Goal: Task Accomplishment & Management: Manage account settings

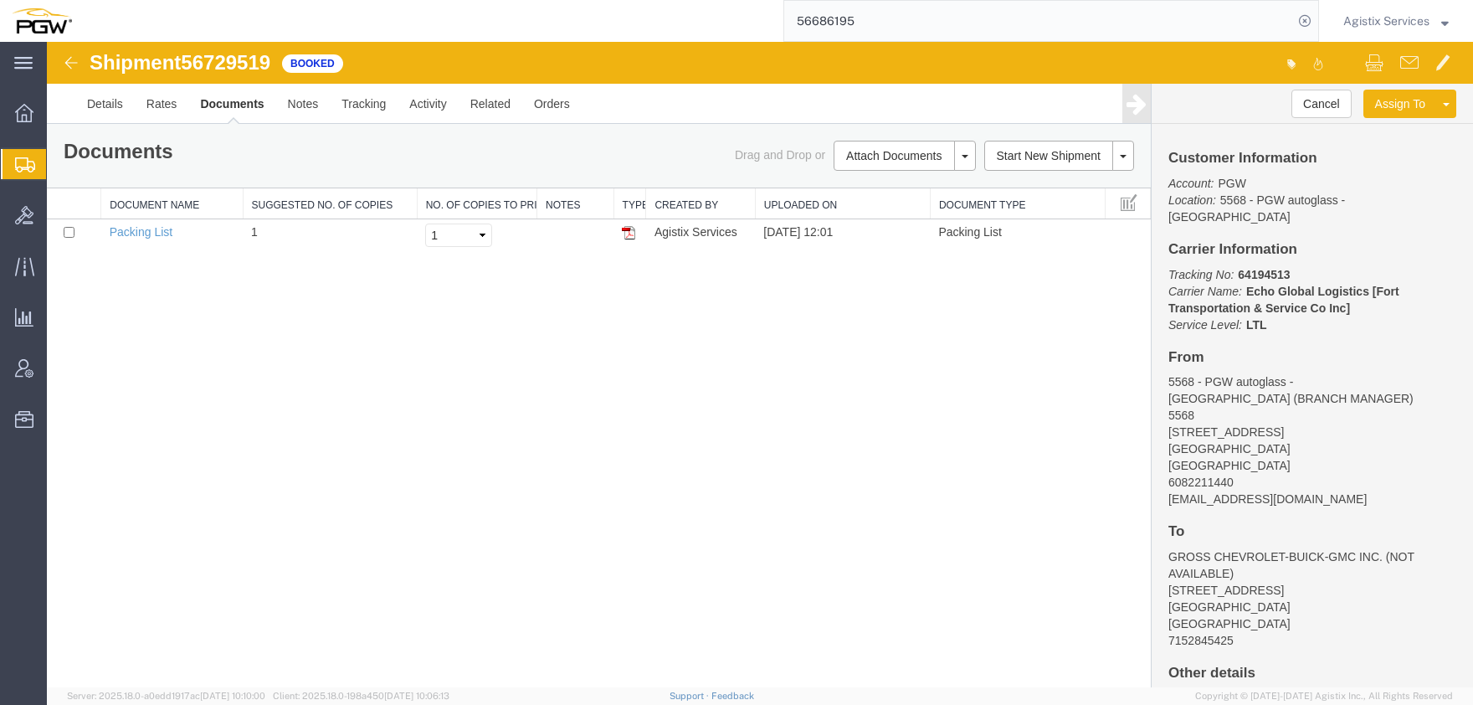
drag, startPoint x: 1406, startPoint y: 7, endPoint x: 1402, endPoint y: 14, distance: 8.6
click at [1405, 10] on div "Agistix Services" at bounding box center [1396, 21] width 131 height 42
click at [1398, 23] on span "Agistix Services" at bounding box center [1387, 21] width 86 height 18
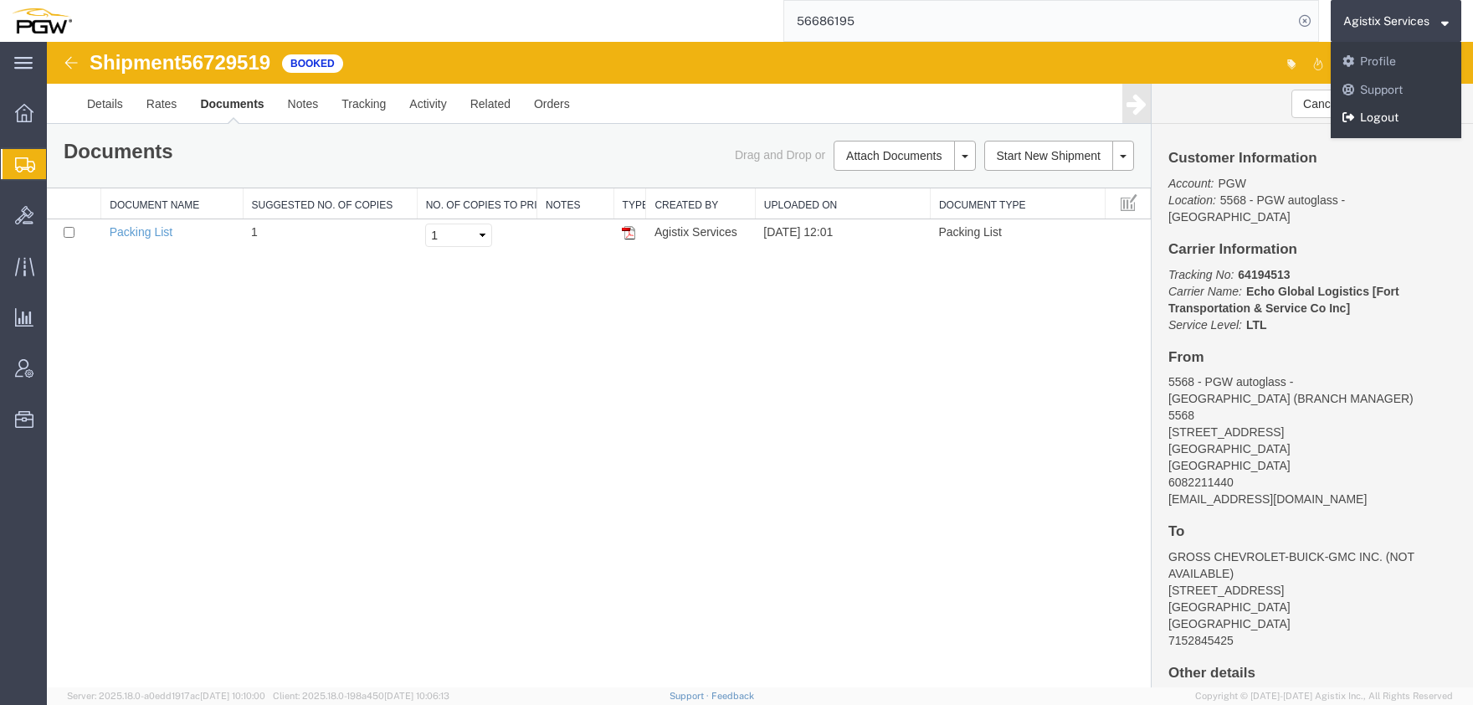
click at [1384, 122] on link "Logout" at bounding box center [1396, 118] width 131 height 28
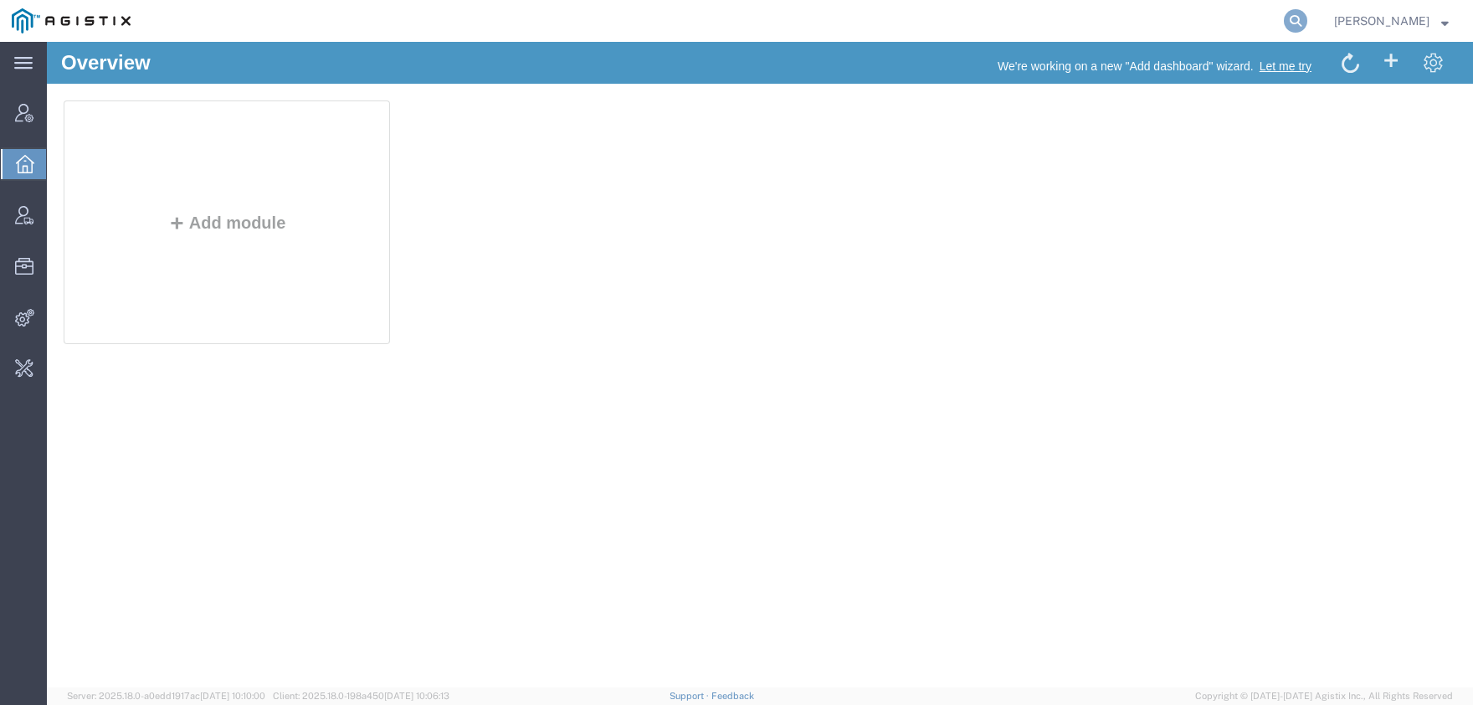
click at [1308, 21] on icon at bounding box center [1295, 20] width 23 height 23
click at [58, 321] on span "Integrations" at bounding box center [52, 317] width 12 height 33
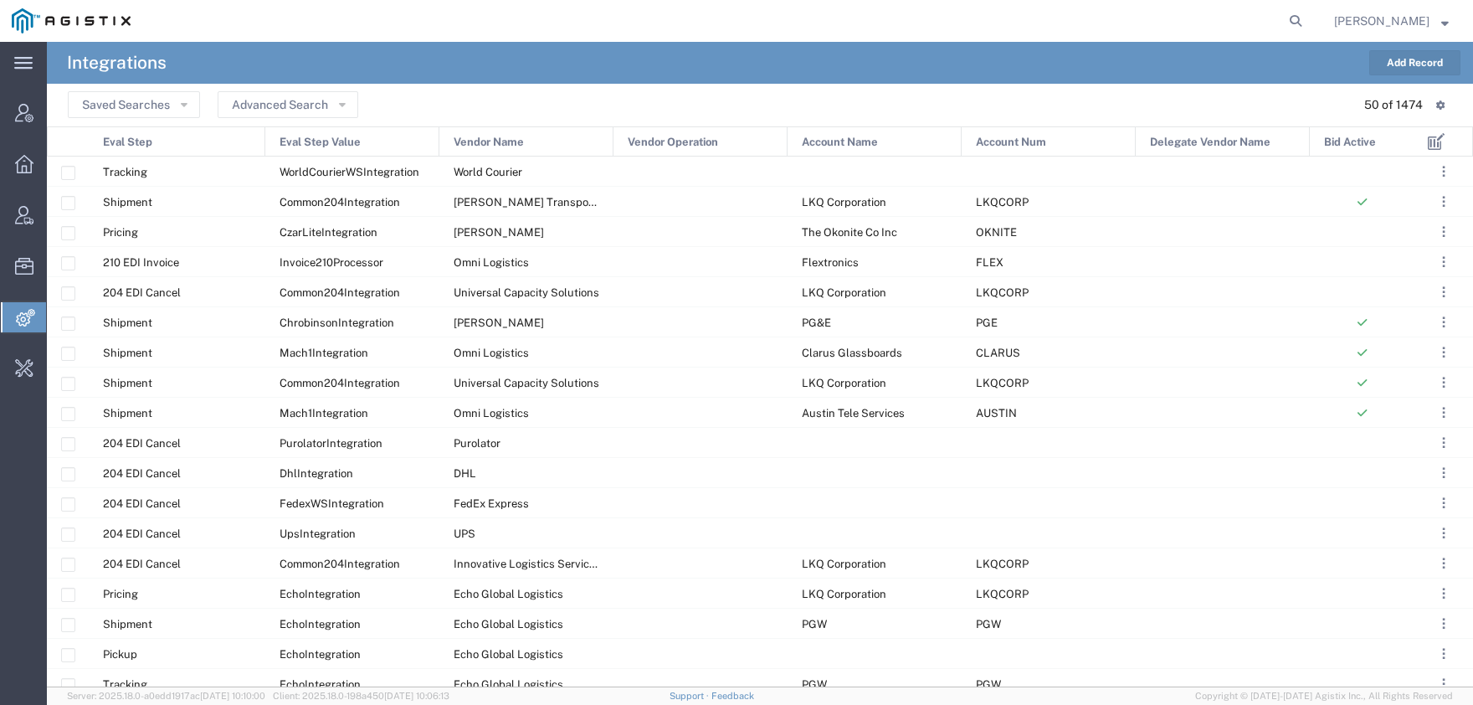
click at [1415, 68] on button "Add Record" at bounding box center [1414, 62] width 91 height 25
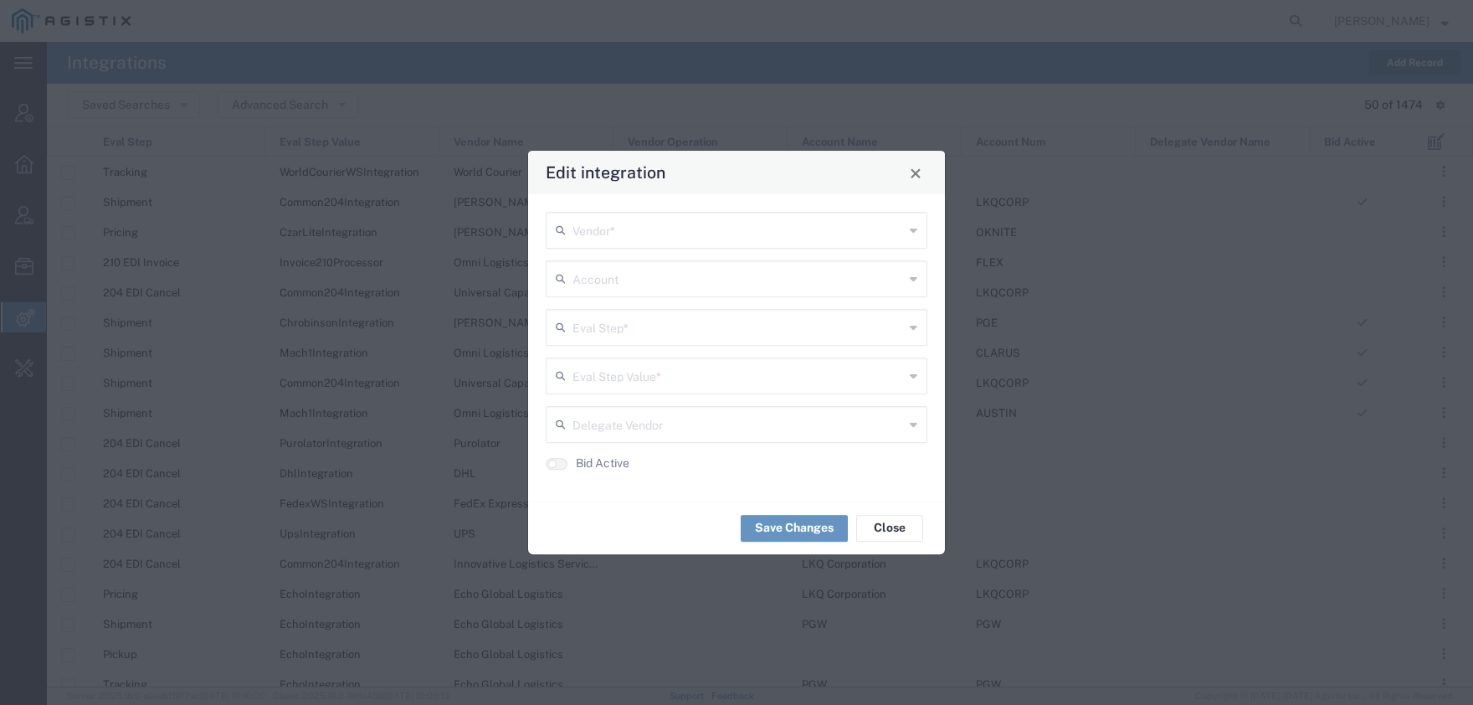
click at [621, 234] on input "text" at bounding box center [738, 228] width 331 height 29
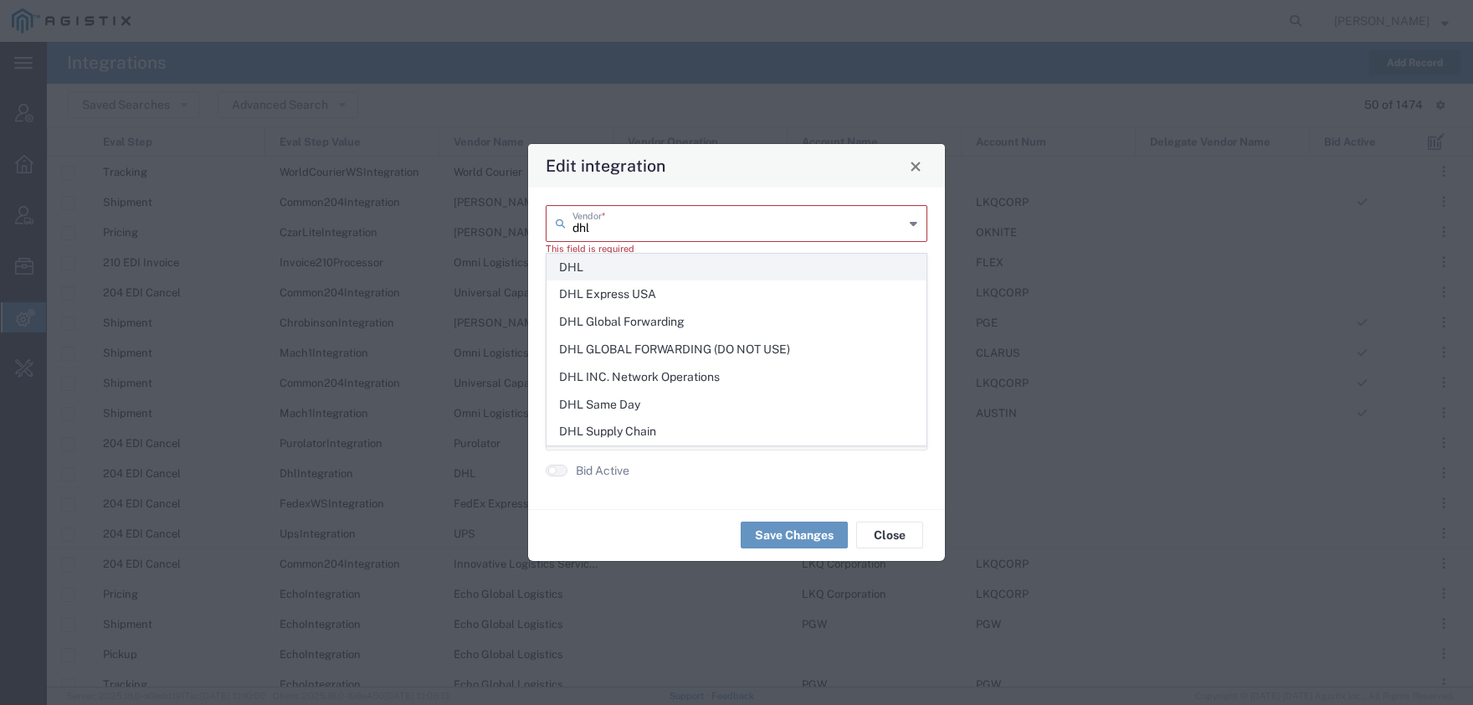
click at [599, 265] on span "DHL" at bounding box center [736, 267] width 378 height 26
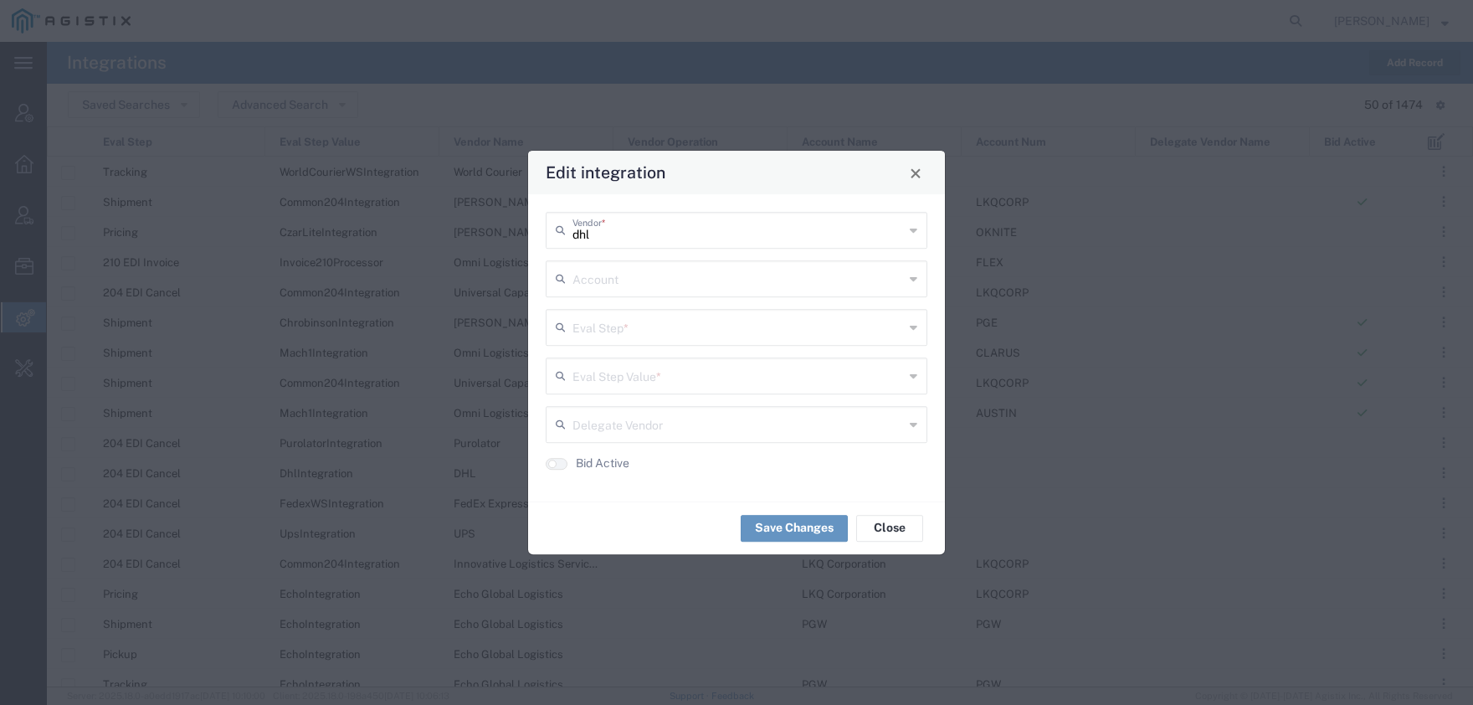
type input "DHL"
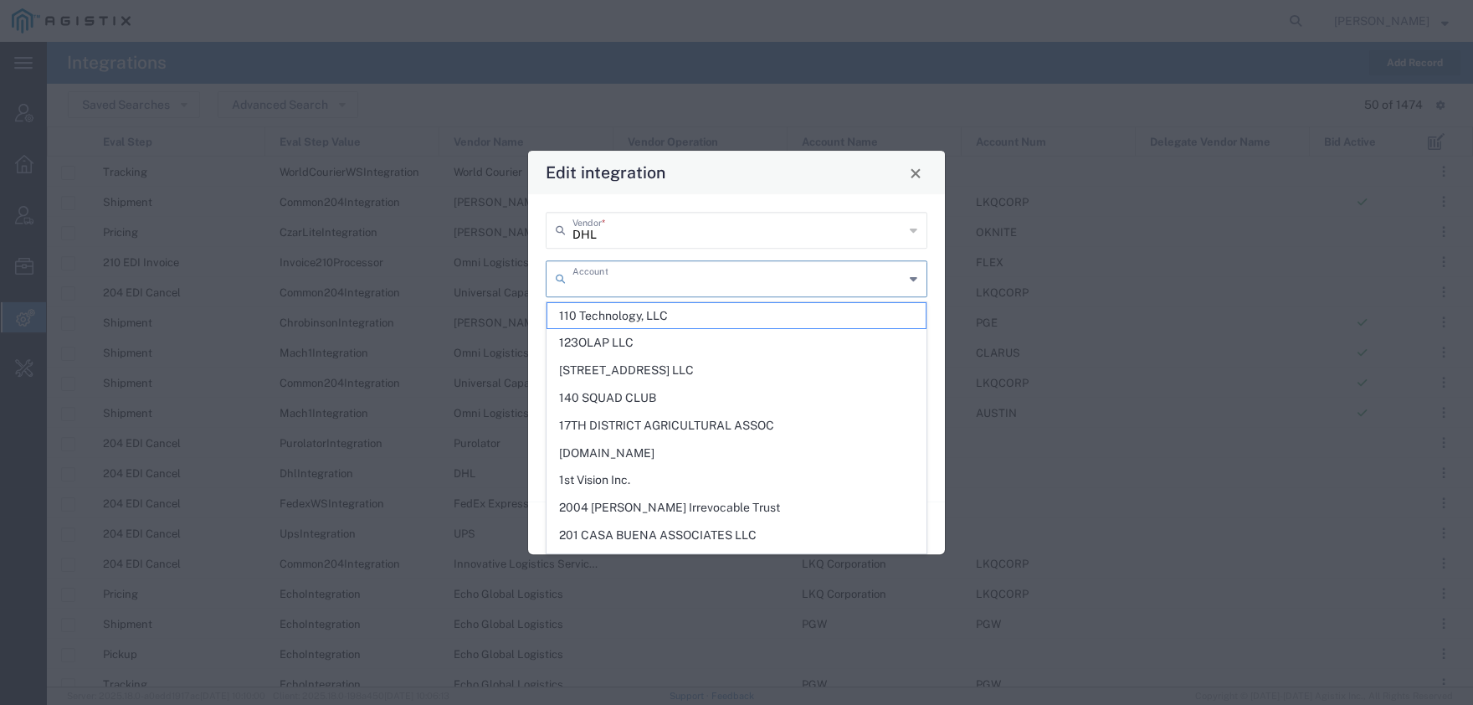
click at [611, 281] on input "text" at bounding box center [738, 277] width 331 height 29
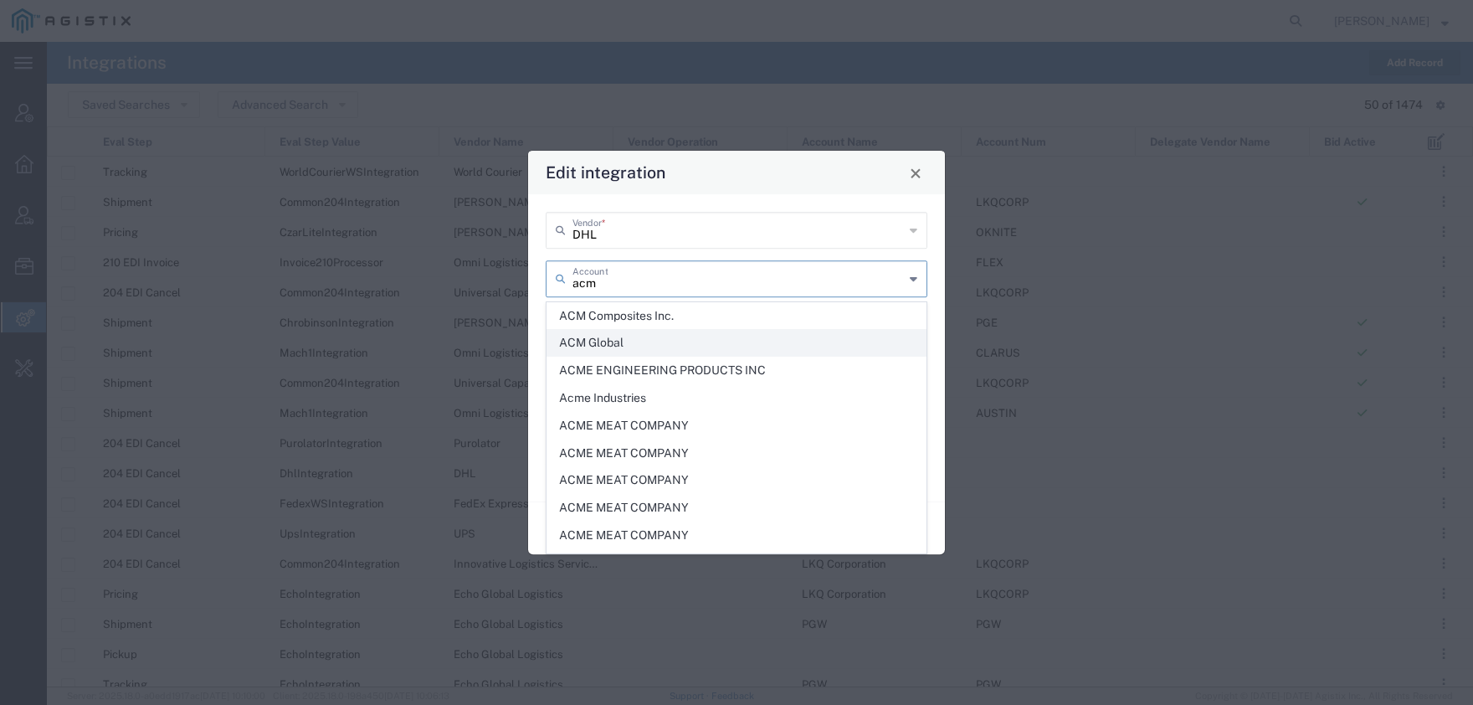
click at [585, 341] on span "ACM Global" at bounding box center [736, 343] width 378 height 26
type input "ACM Global"
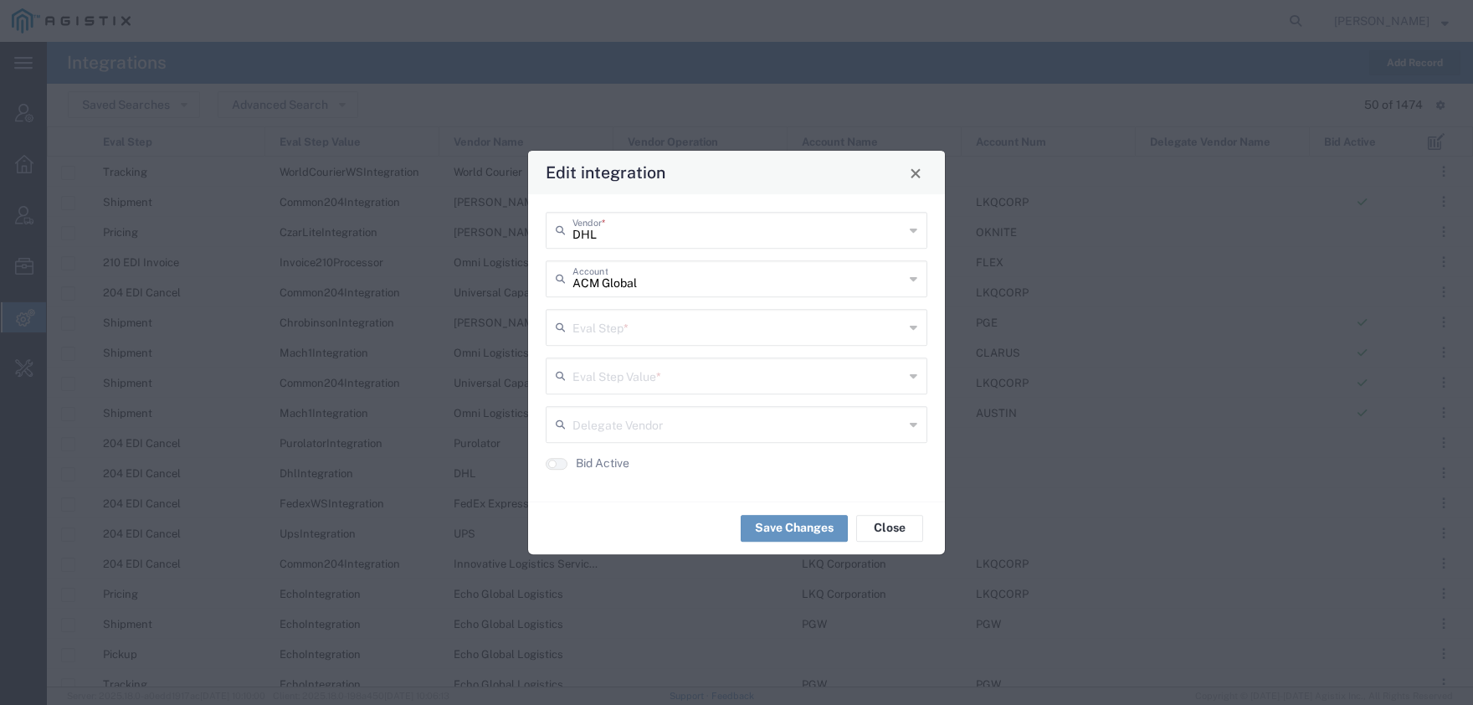
click at [617, 337] on input "text" at bounding box center [738, 325] width 331 height 29
type input "Create open shipment"
click at [576, 384] on input "text" at bounding box center [738, 374] width 331 height 29
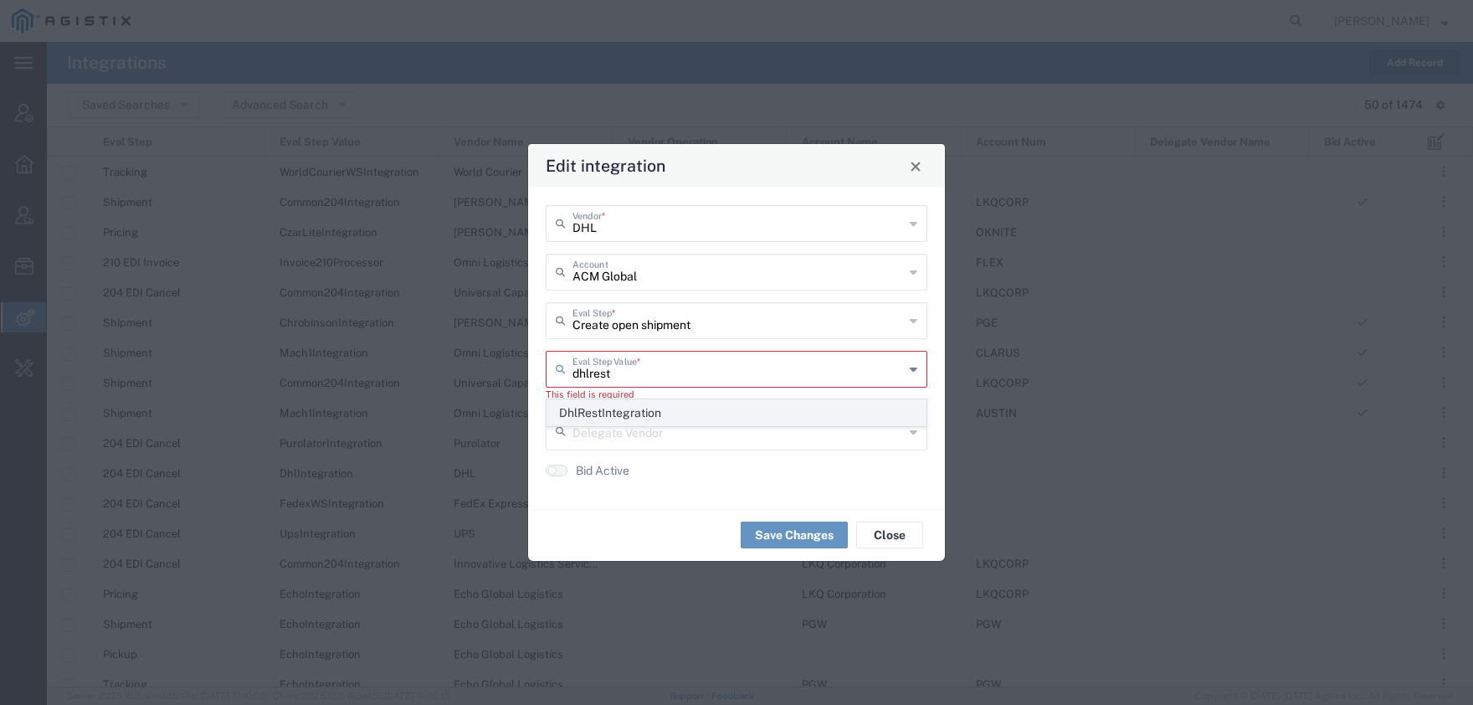
click at [586, 406] on span "DhlRestIntegration" at bounding box center [736, 413] width 378 height 26
type input "DhlRestIntegration"
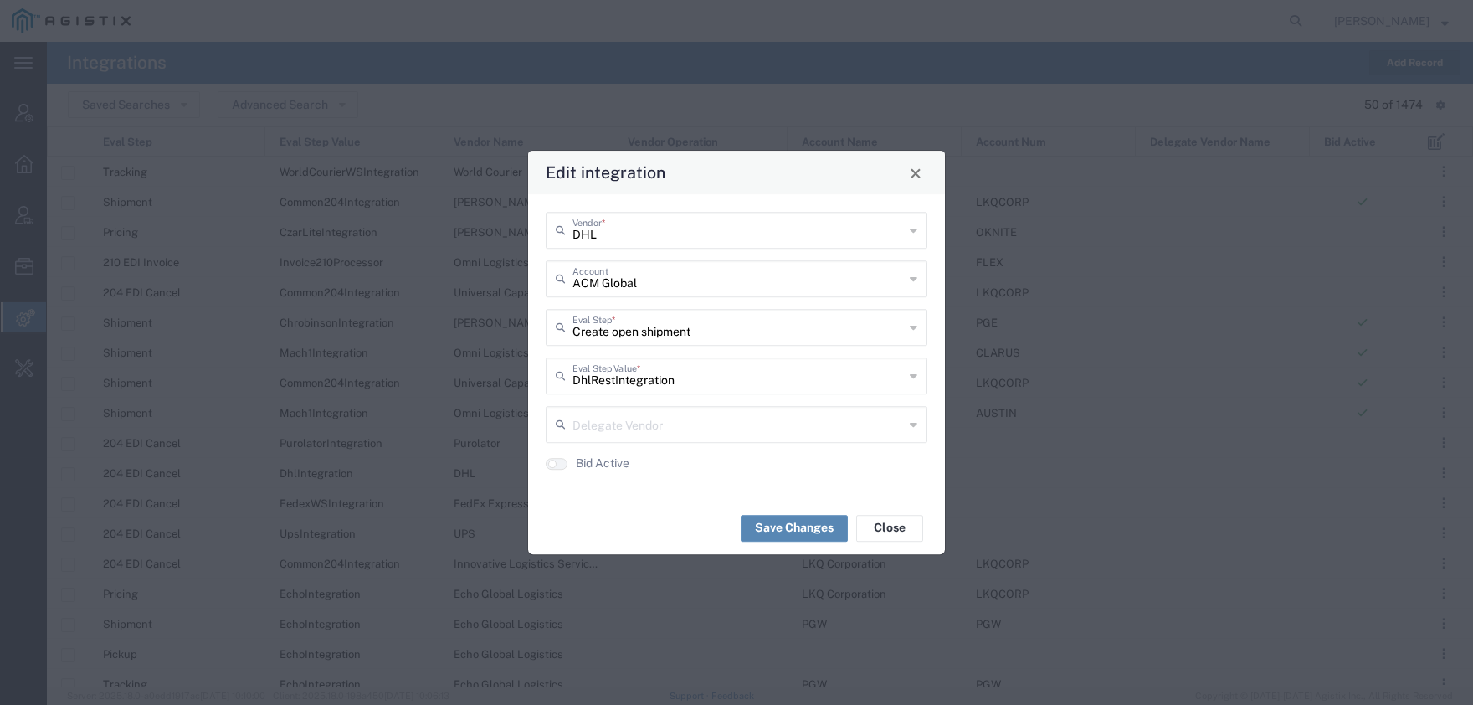
click at [778, 524] on button "Save Changes" at bounding box center [794, 528] width 107 height 27
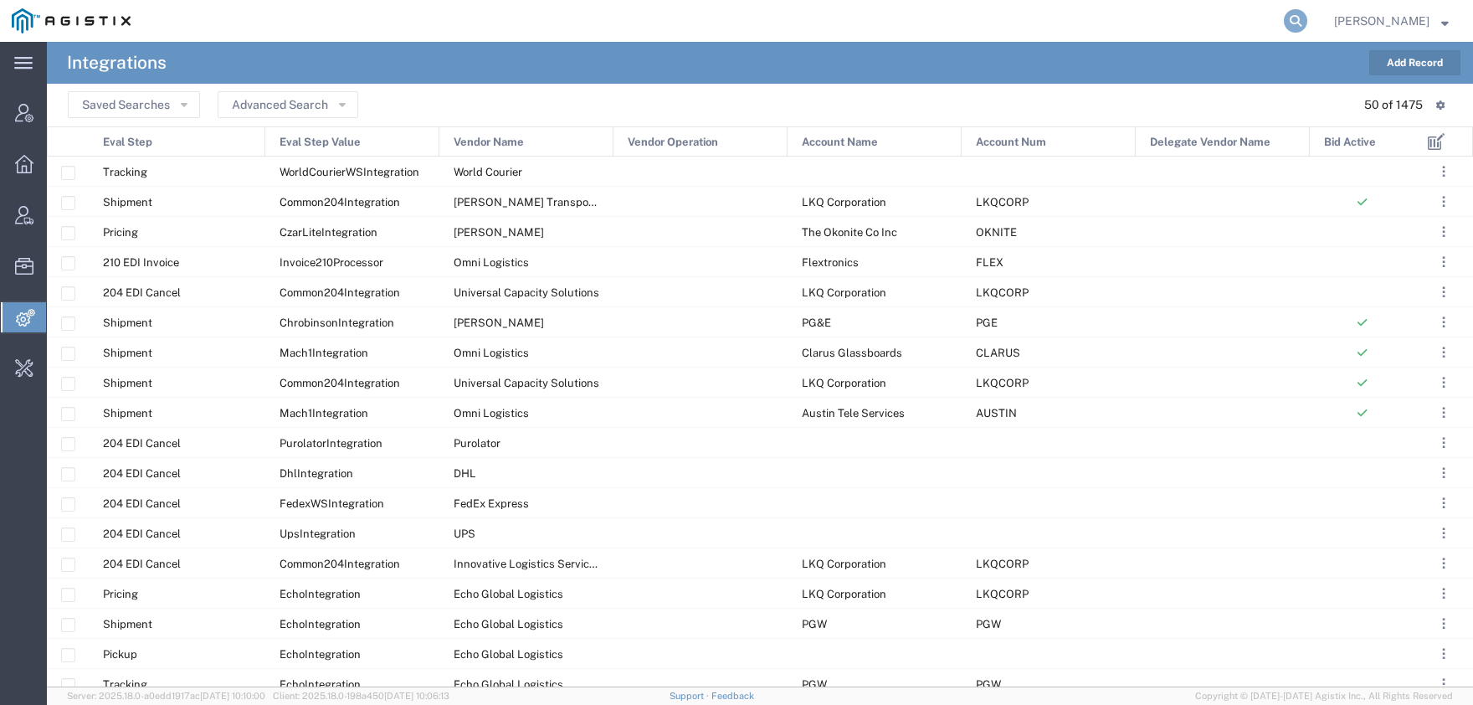
click at [1308, 20] on icon at bounding box center [1295, 20] width 23 height 23
click at [953, 19] on input "search" at bounding box center [1029, 21] width 509 height 40
type input "dhl"
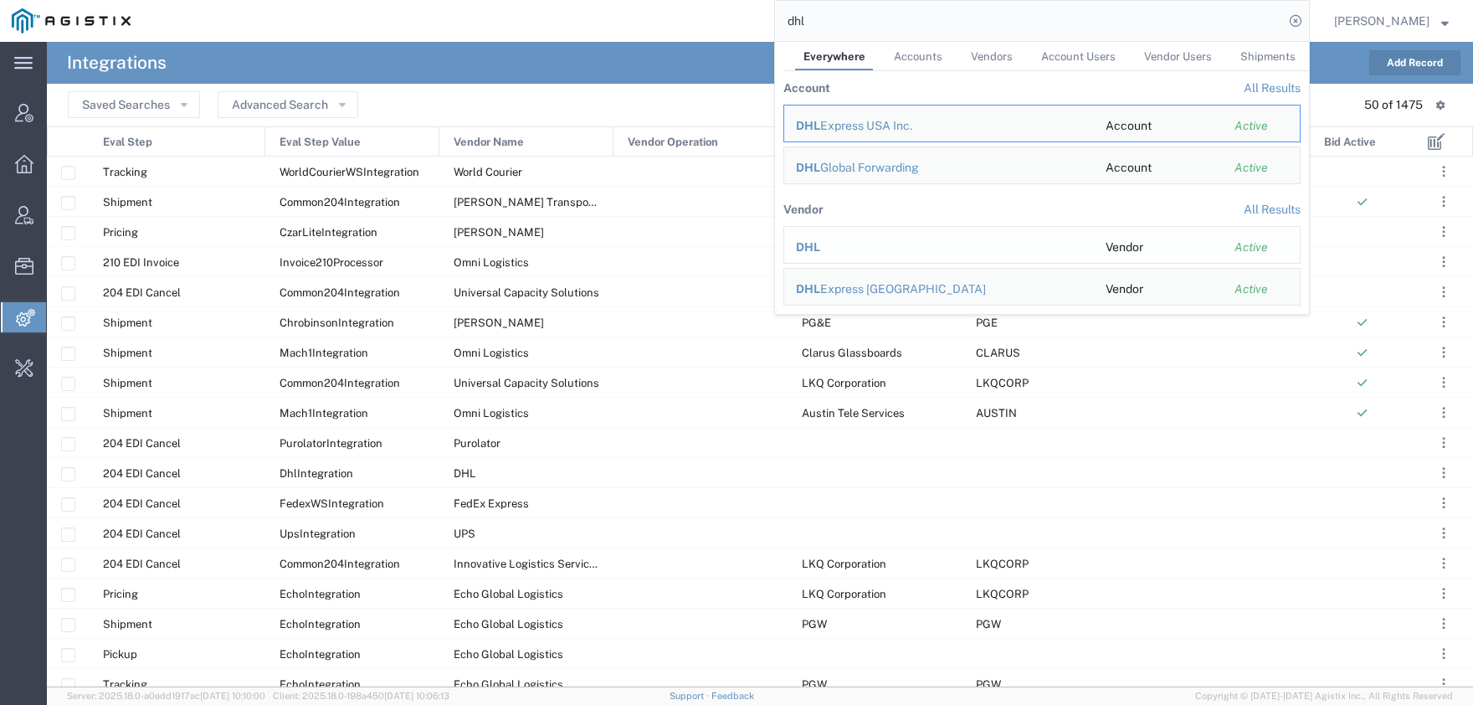
click at [820, 251] on span "DHL" at bounding box center [808, 246] width 24 height 13
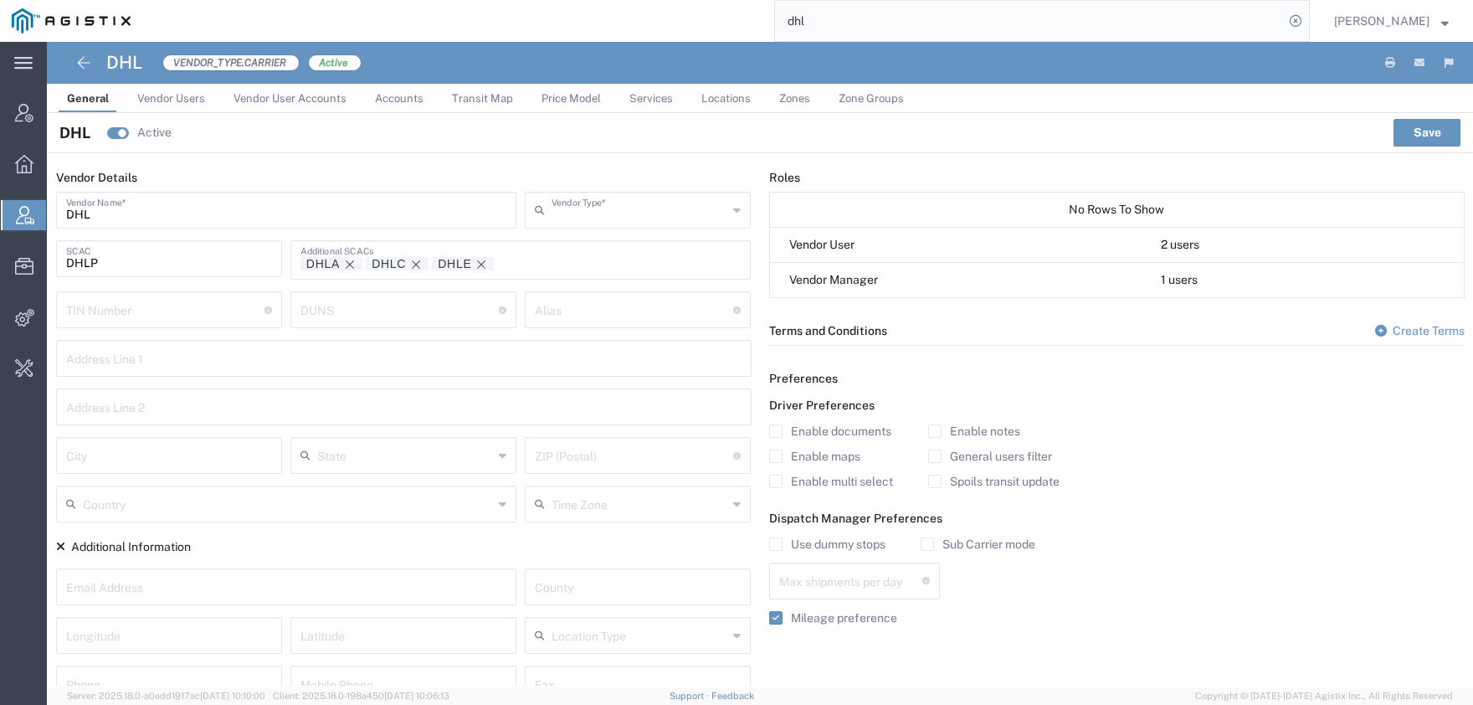
type input "Carrier"
click at [708, 105] on span "Locations" at bounding box center [725, 98] width 49 height 13
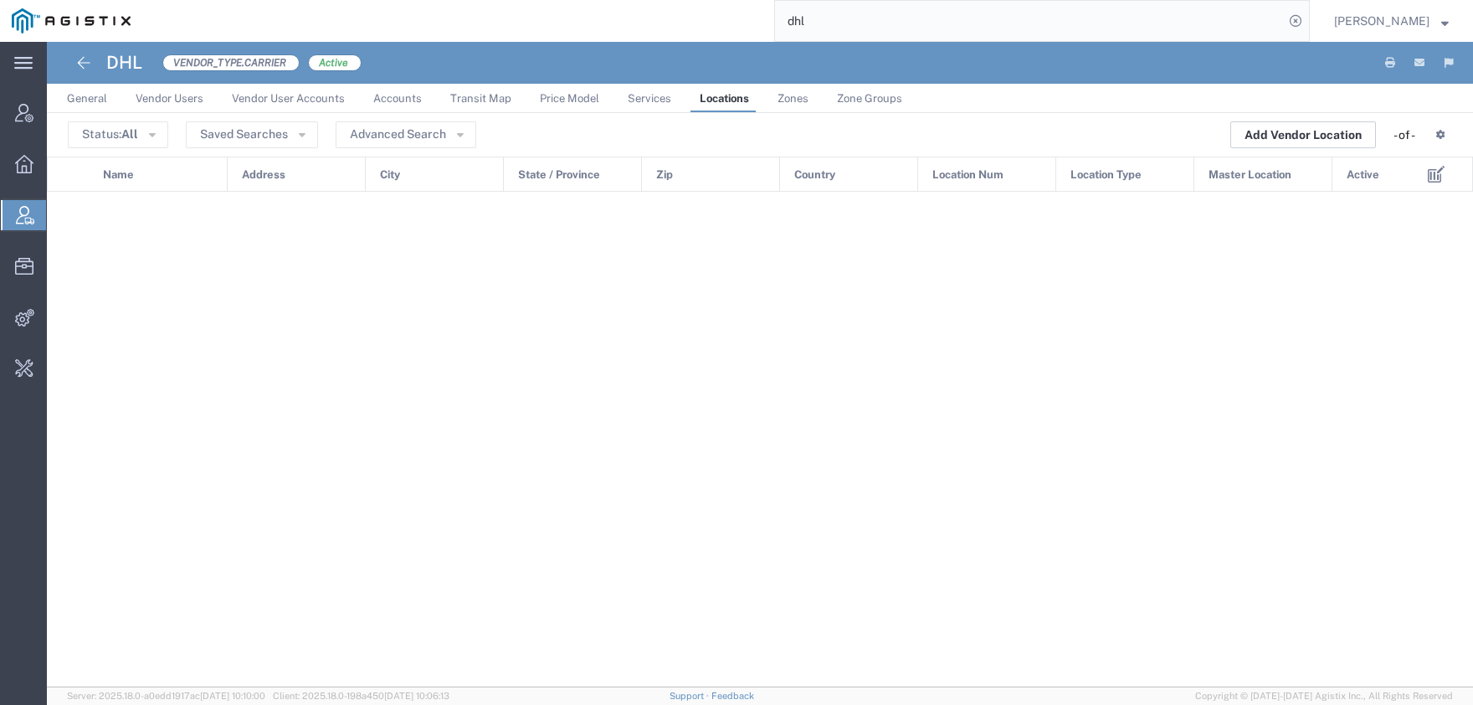
click at [1284, 145] on button "Add Vendor Location" at bounding box center [1304, 134] width 146 height 27
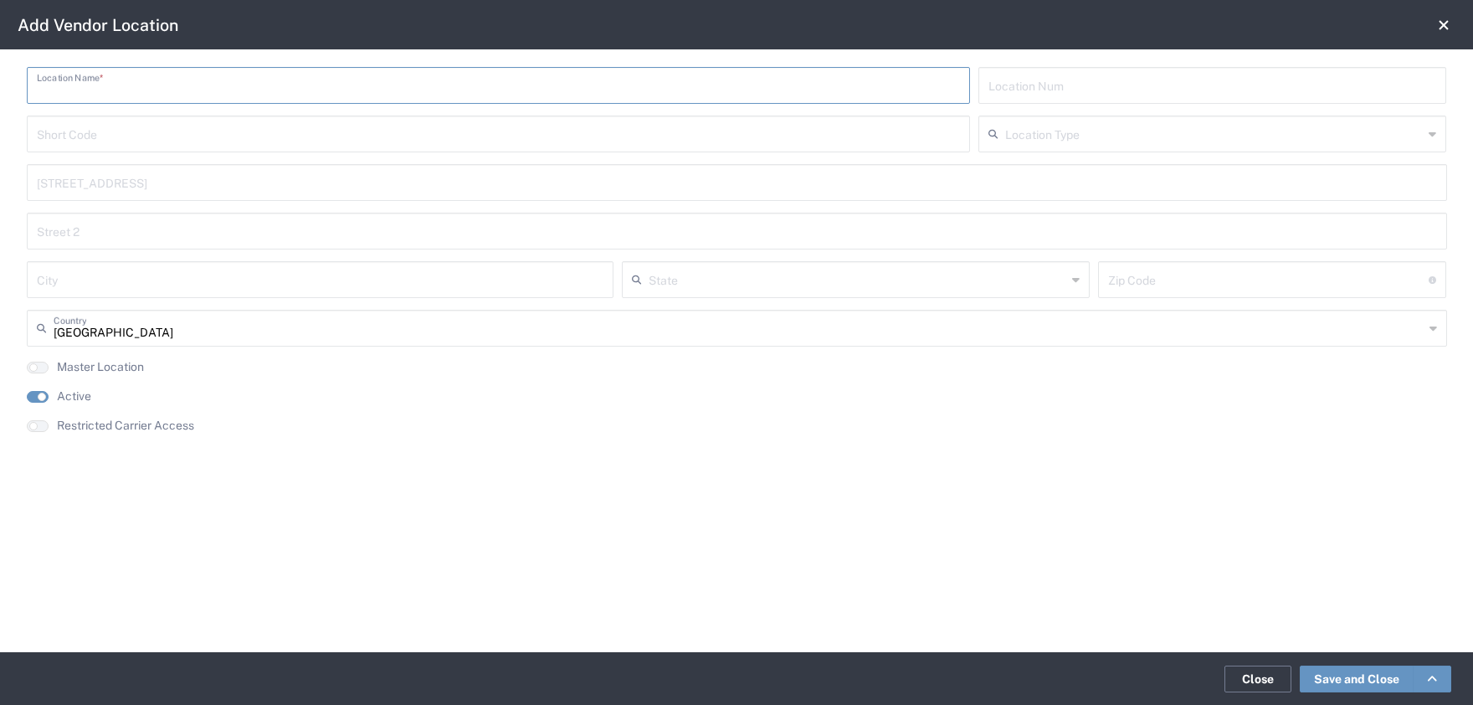
click at [577, 87] on input "text" at bounding box center [499, 83] width 924 height 29
paste input "ACM C/O DHL H&G BBX TEAM"
type input "ACM C/O DHL H&G BBX TEAM"
click at [137, 125] on input "text" at bounding box center [499, 132] width 924 height 29
click at [96, 188] on input "text" at bounding box center [737, 181] width 1400 height 29
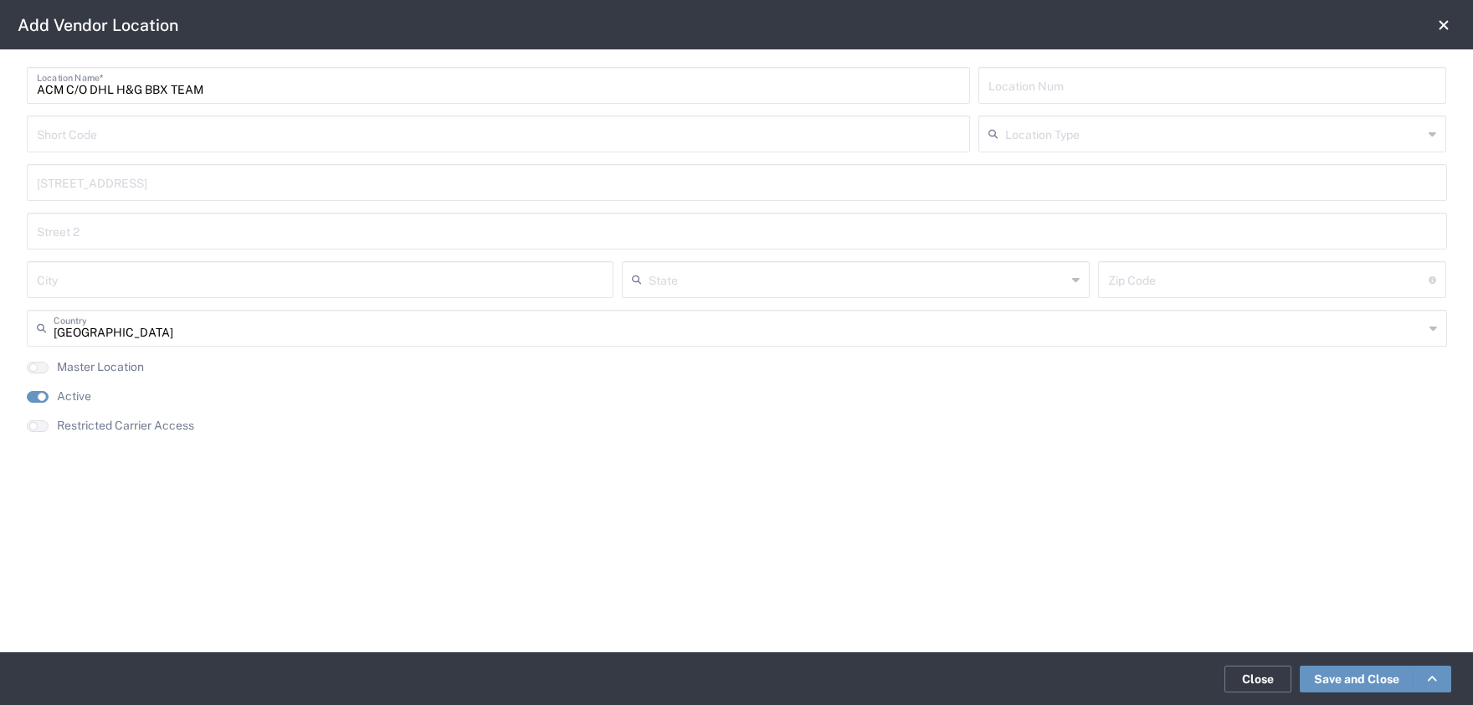
paste input "Anchoragelaan 32"
type input "Anchoragelaan 32"
click at [136, 285] on input "text" at bounding box center [320, 278] width 567 height 29
paste input "Schipol Zuid-Oost"
type input "Schipol Zuid-Oost"
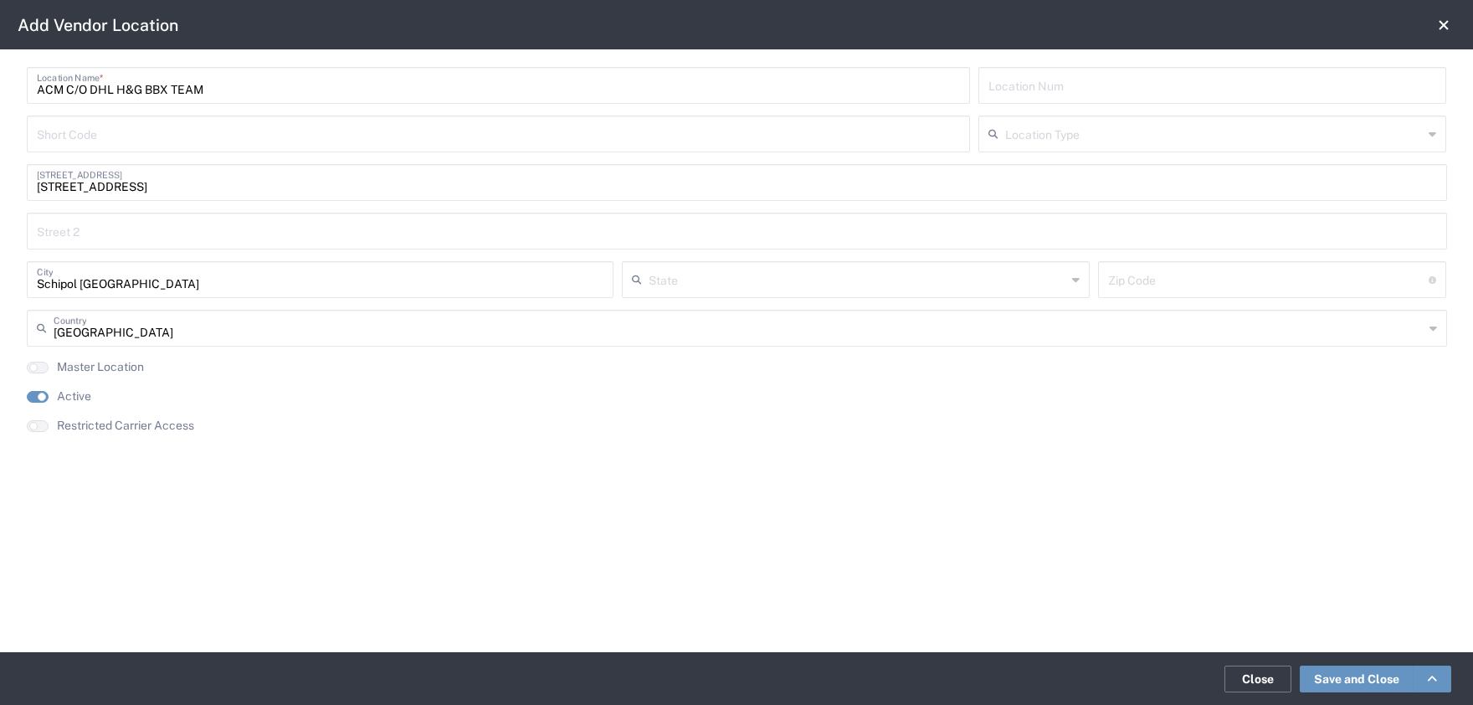
click at [1161, 278] on input "undefined" at bounding box center [1268, 278] width 321 height 29
paste input "01904"
type input "01904"
click at [718, 334] on input "text" at bounding box center [739, 326] width 1370 height 29
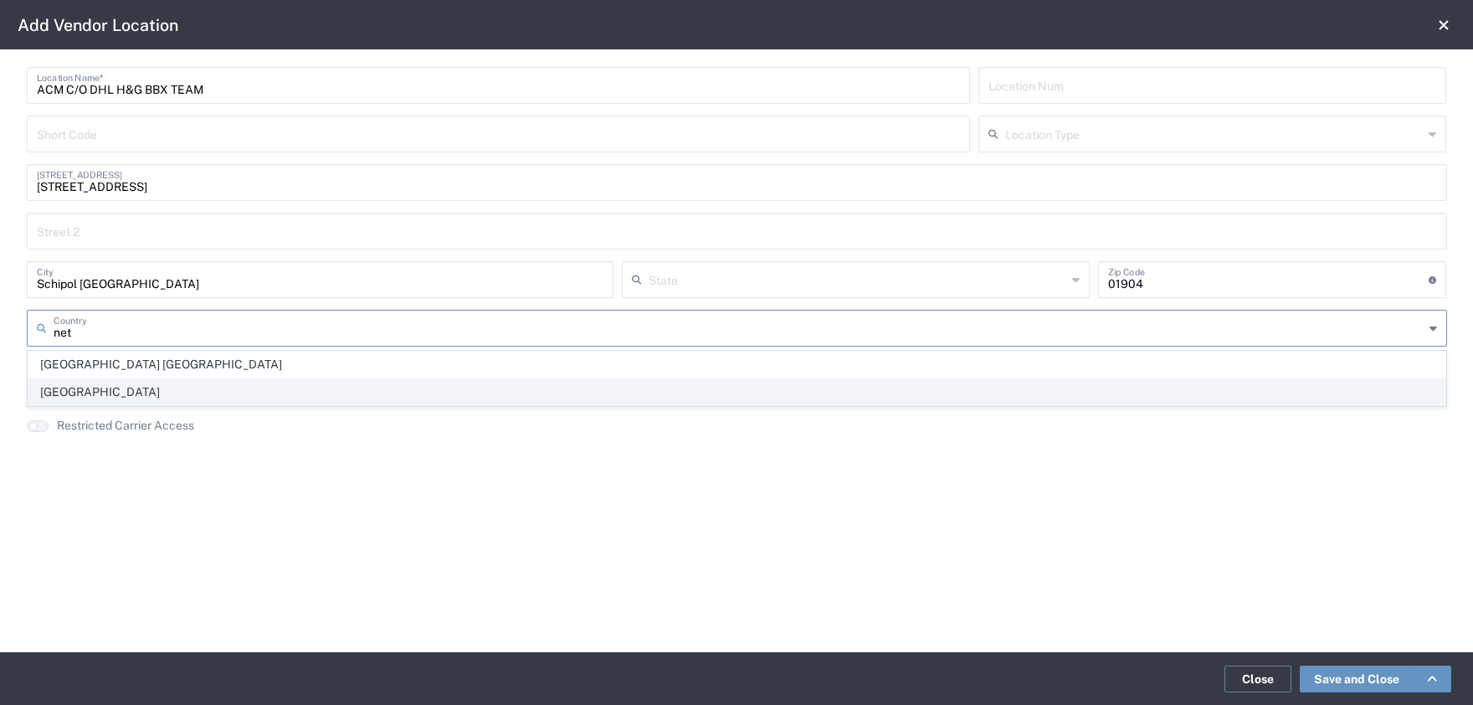
click at [555, 388] on span "Netherlands" at bounding box center [736, 392] width 1417 height 26
type input "Netherlands"
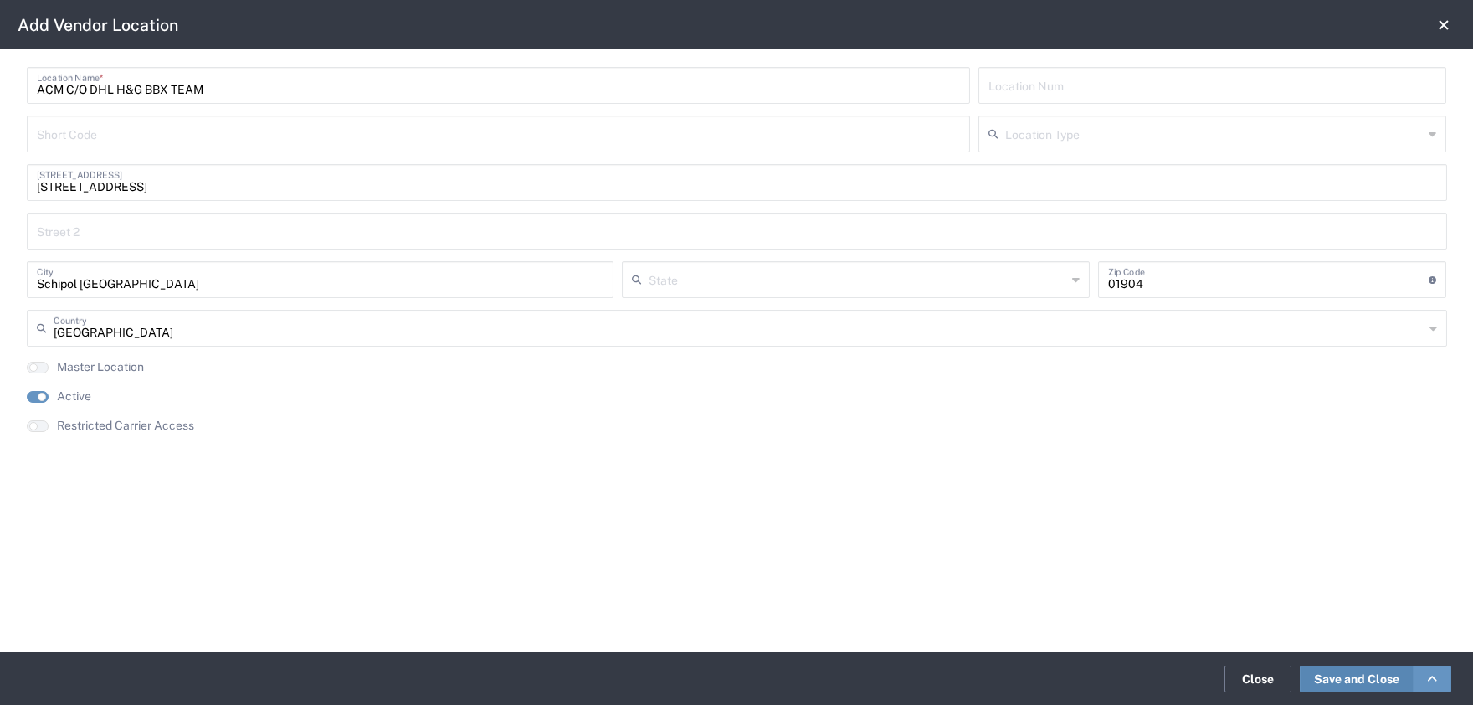
click at [1344, 676] on link "Save and Close" at bounding box center [1357, 678] width 114 height 27
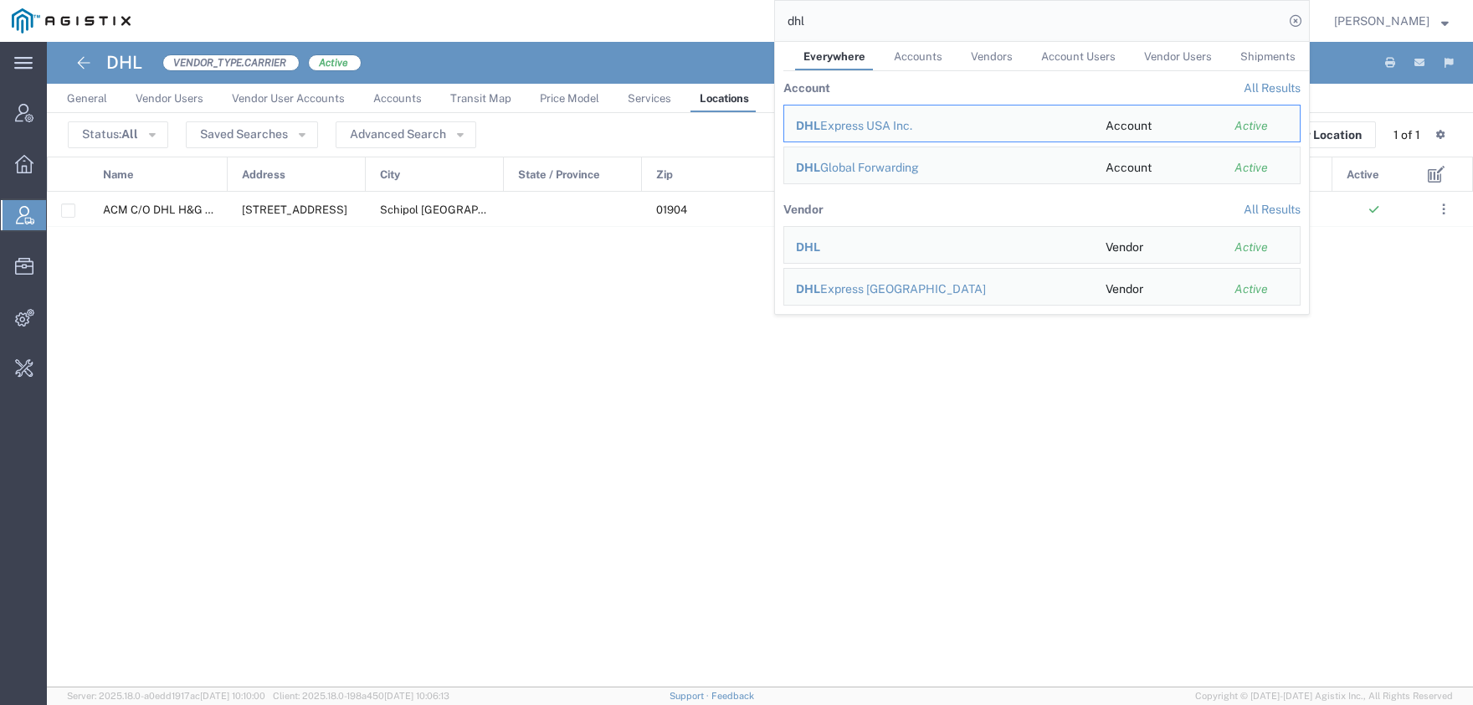
click at [775, 21] on input "dhl" at bounding box center [1029, 21] width 509 height 40
paste input "56654525"
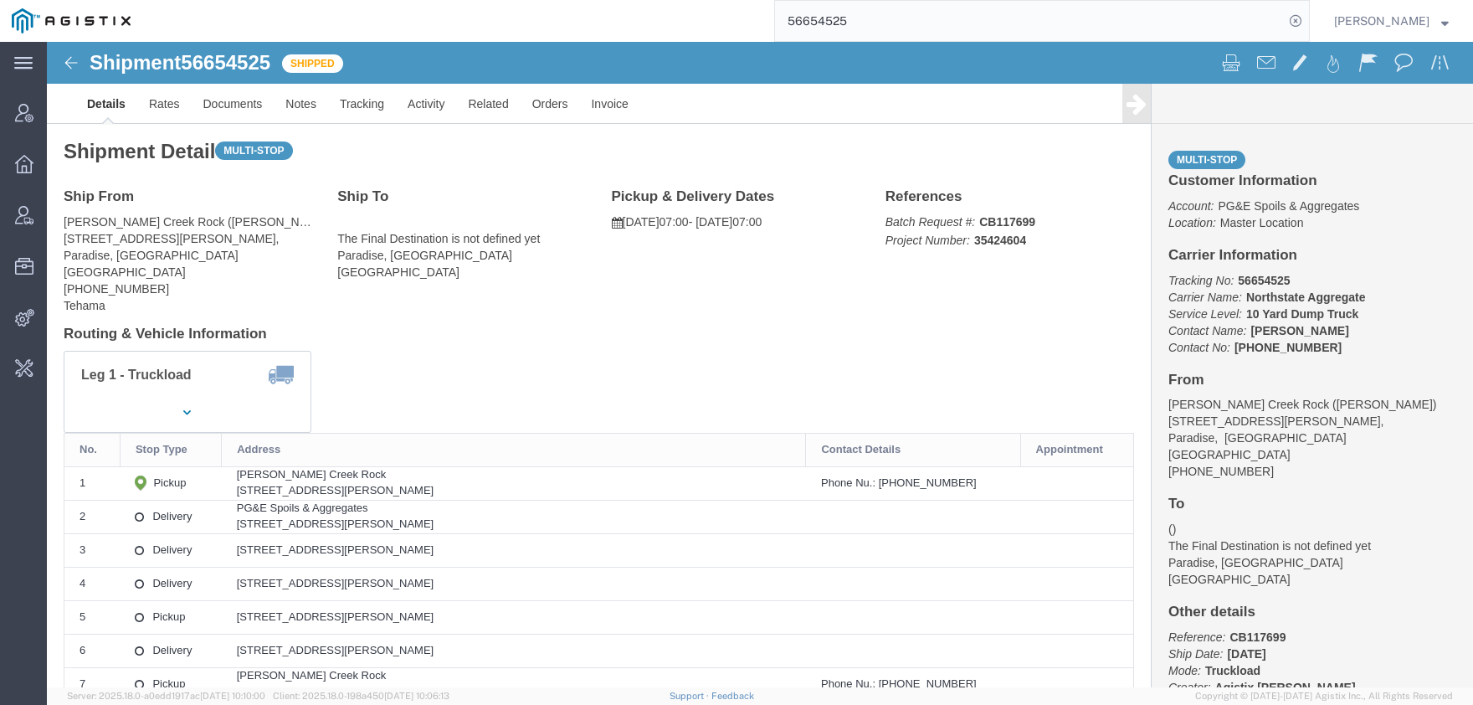
click span "56654525"
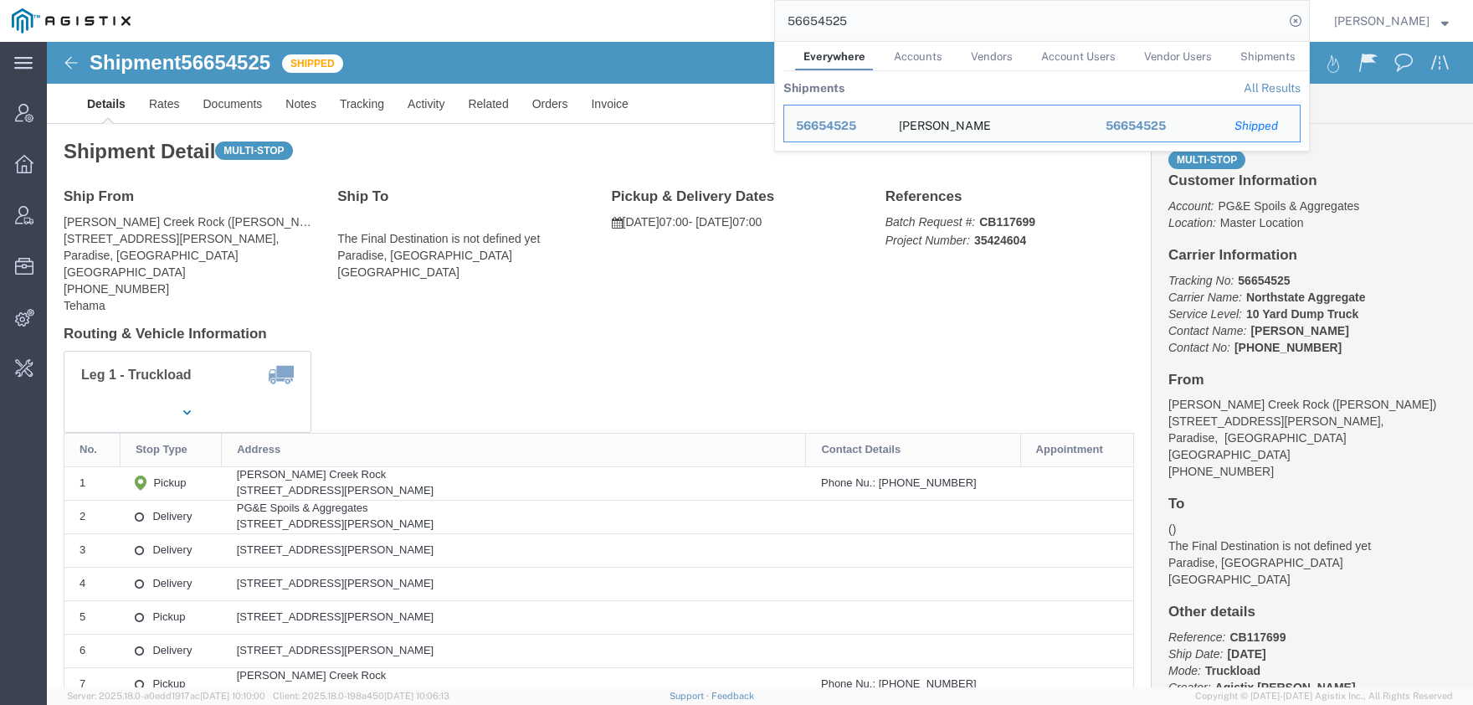
click span "56654525"
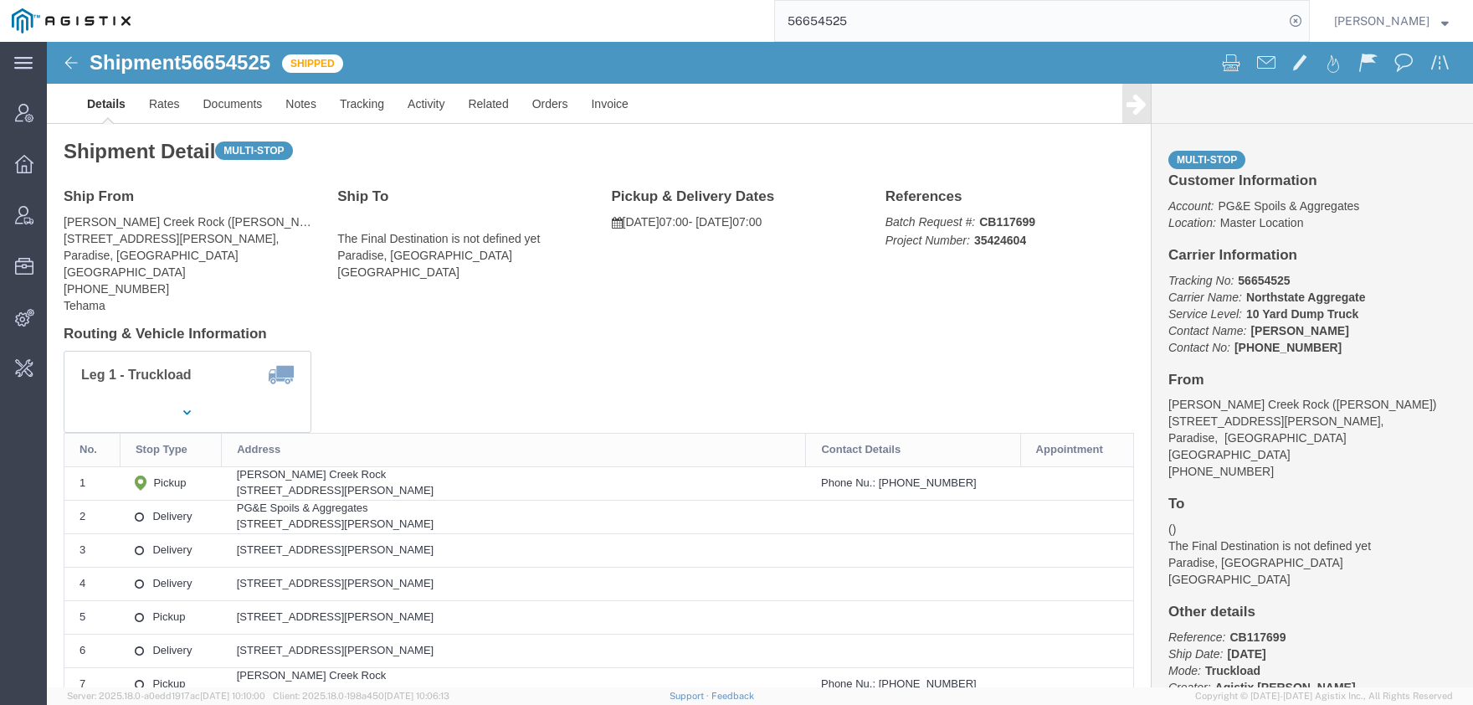
copy h1 "56654525"
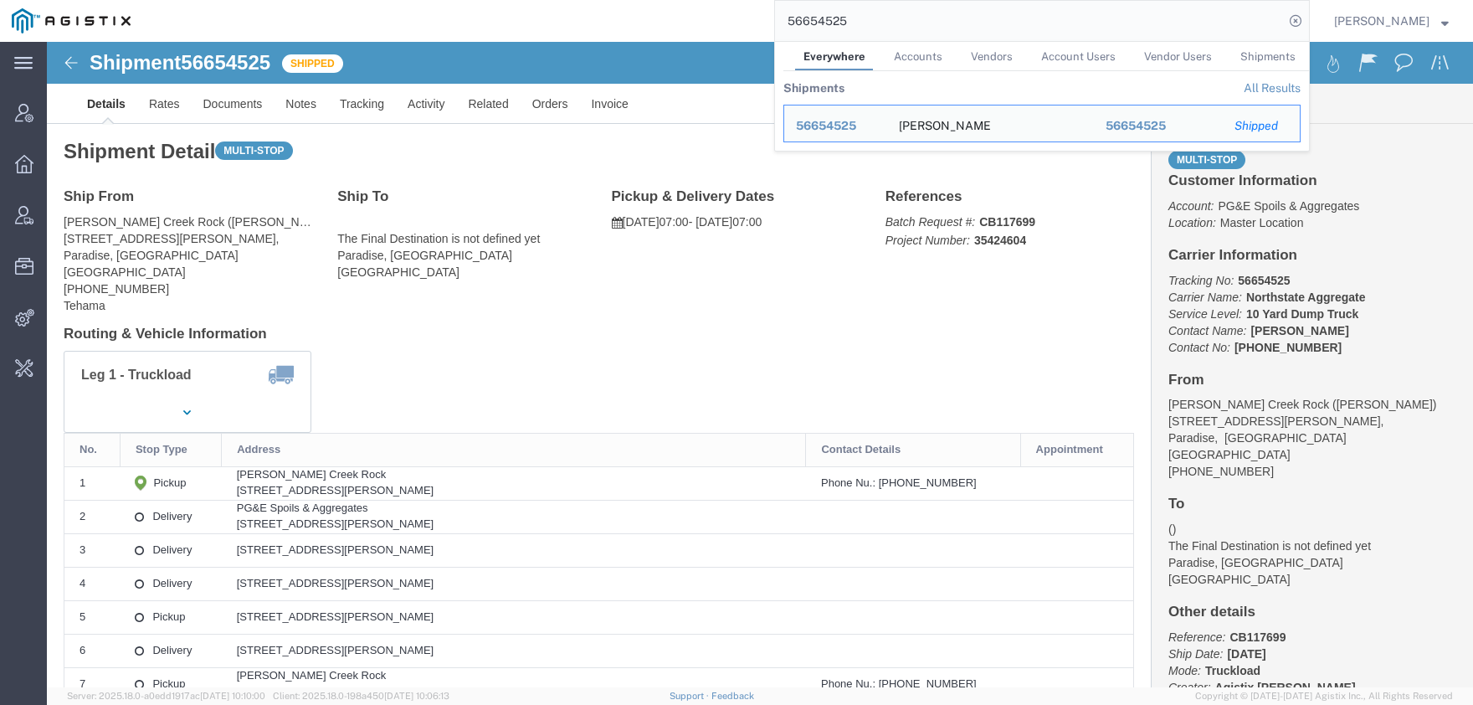
drag, startPoint x: 852, startPoint y: 18, endPoint x: 631, endPoint y: 11, distance: 221.1
click at [775, 11] on input "56654525" at bounding box center [1029, 21] width 509 height 40
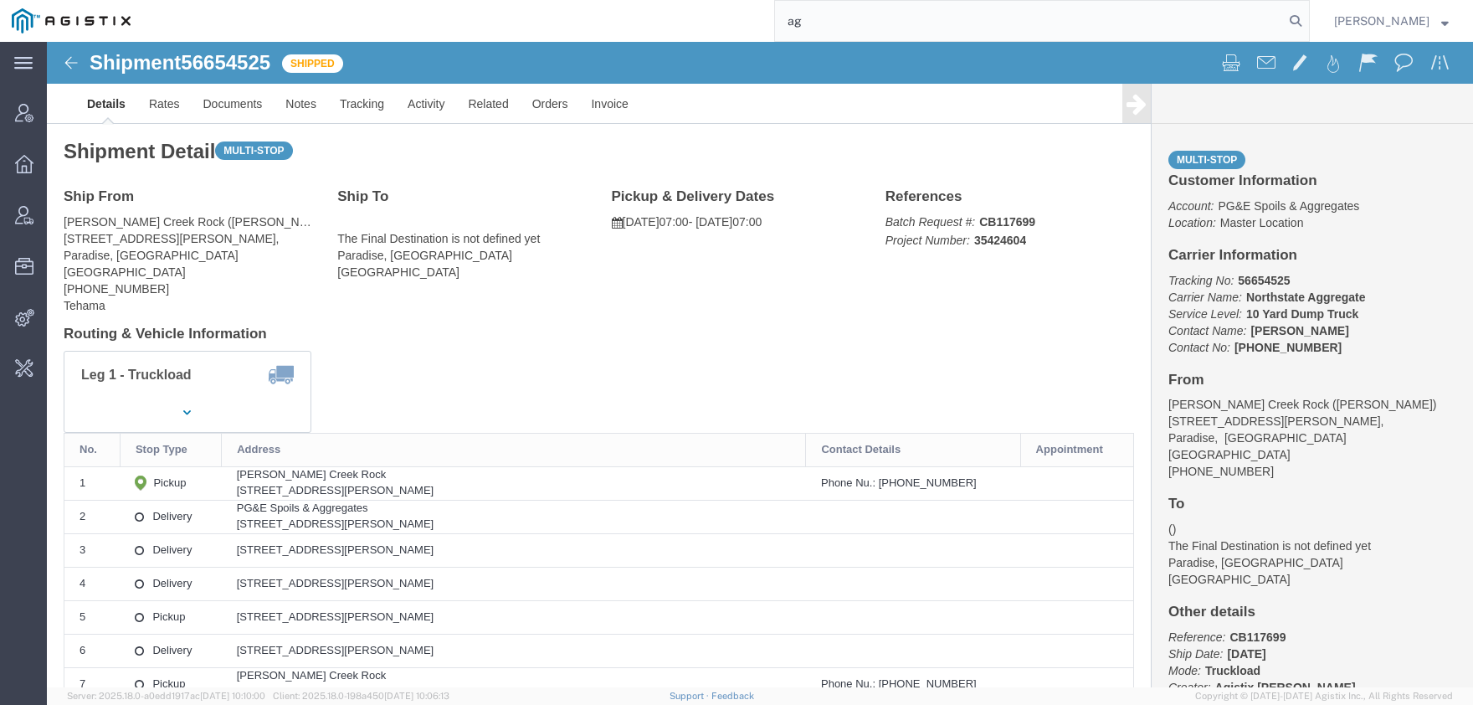
type input "a"
type input "foreman"
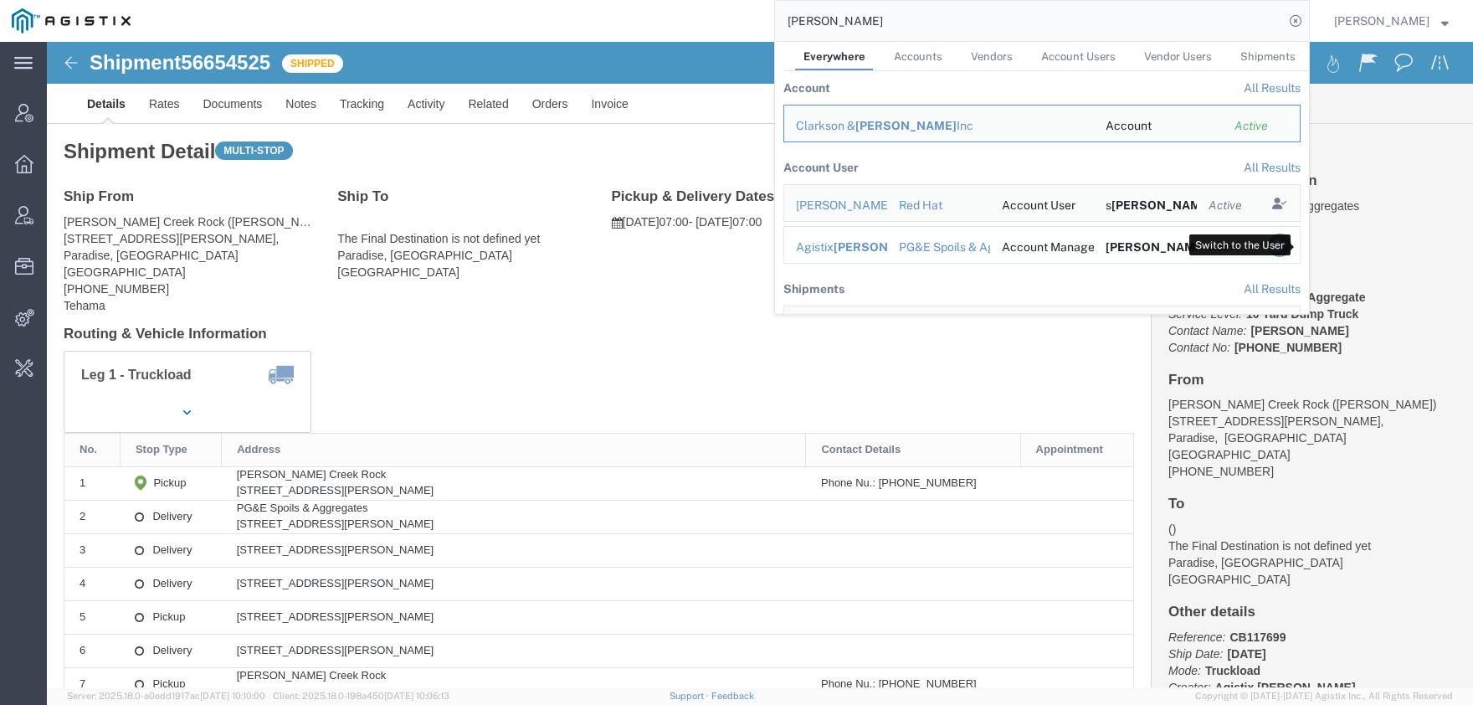
click at [1292, 248] on icon "Search Results" at bounding box center [1279, 245] width 23 height 23
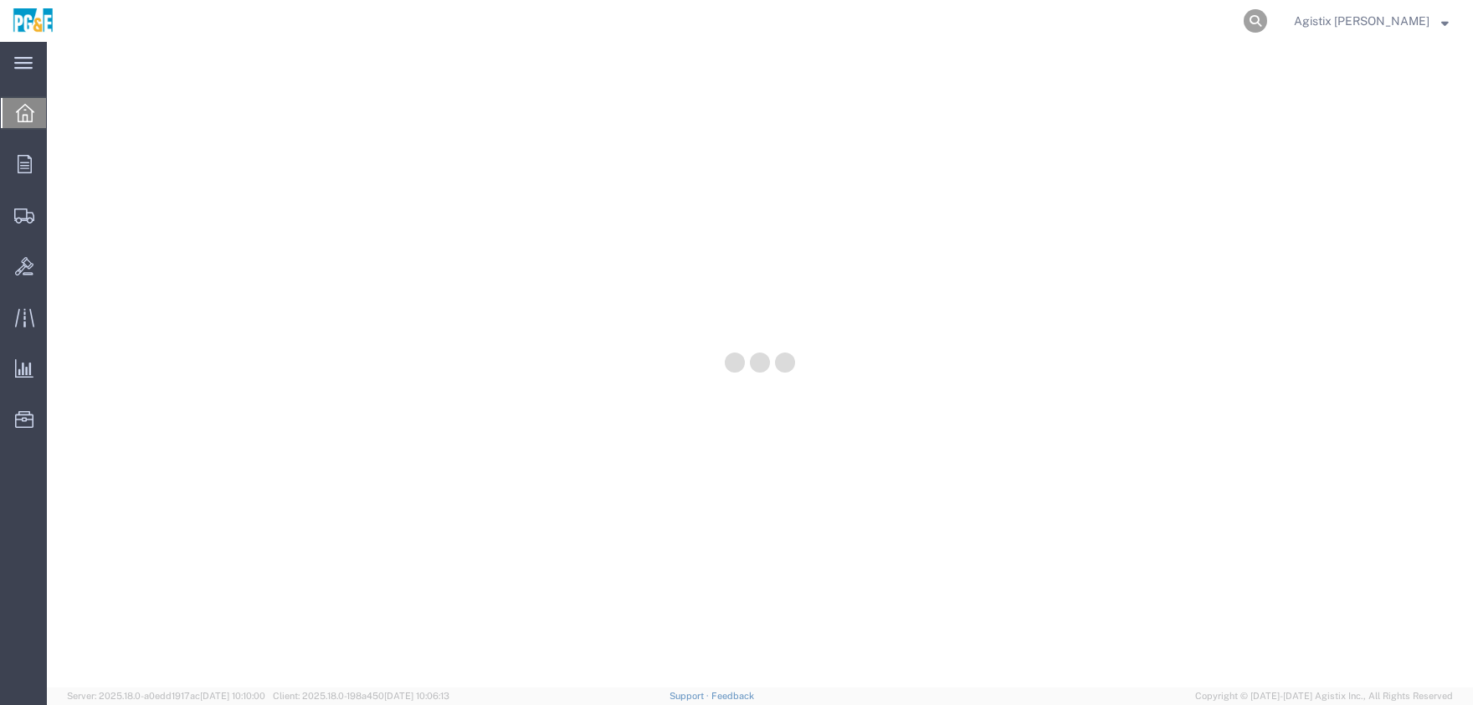
click at [1267, 27] on icon at bounding box center [1255, 20] width 23 height 23
paste input "56654525"
type input "56654525"
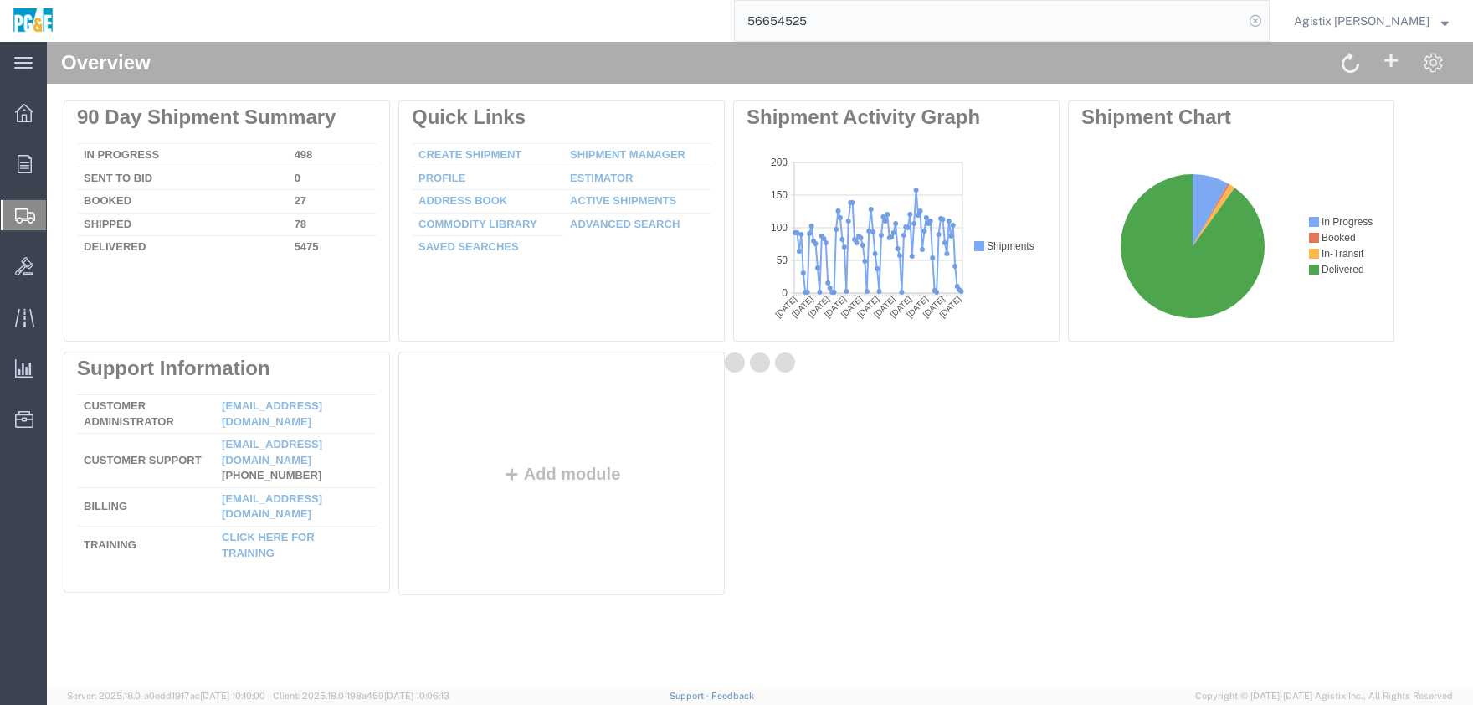
click at [1267, 26] on icon at bounding box center [1255, 20] width 23 height 23
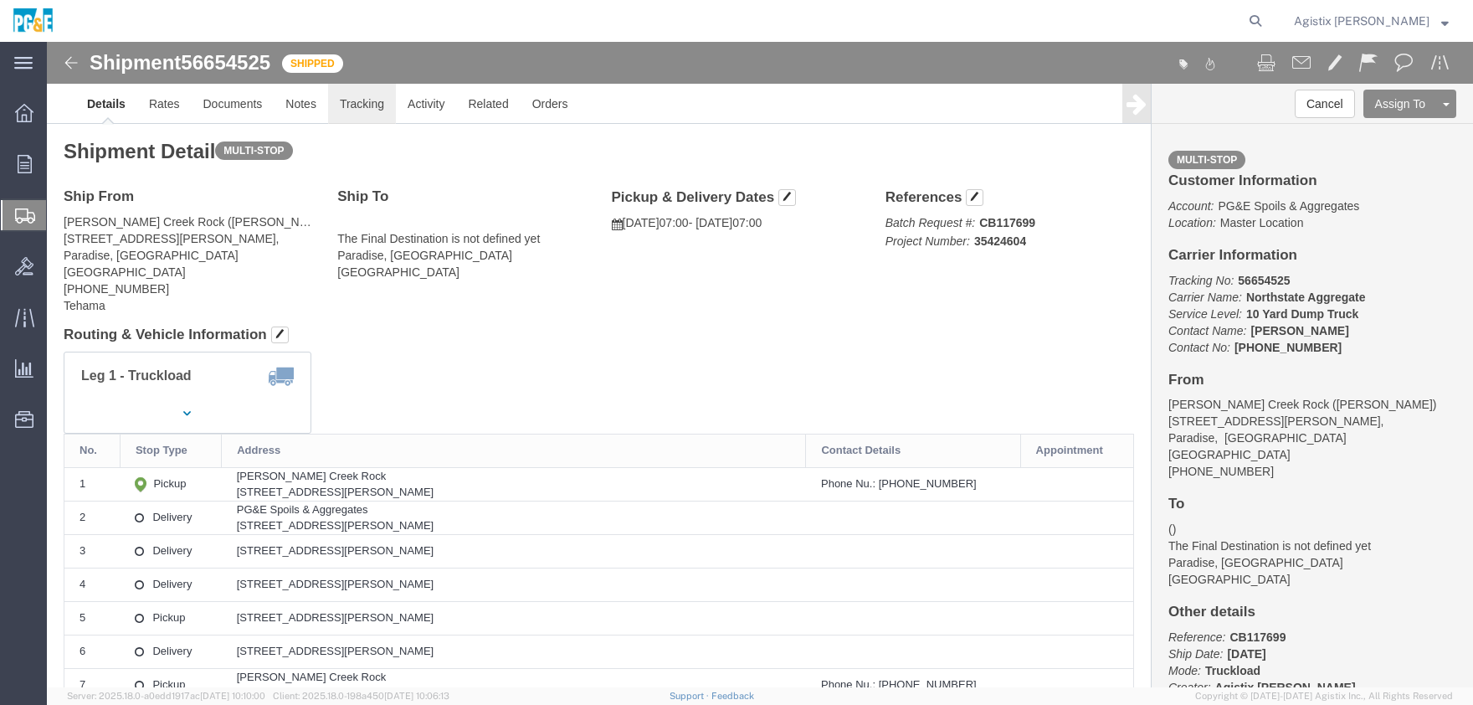
click link "Tracking"
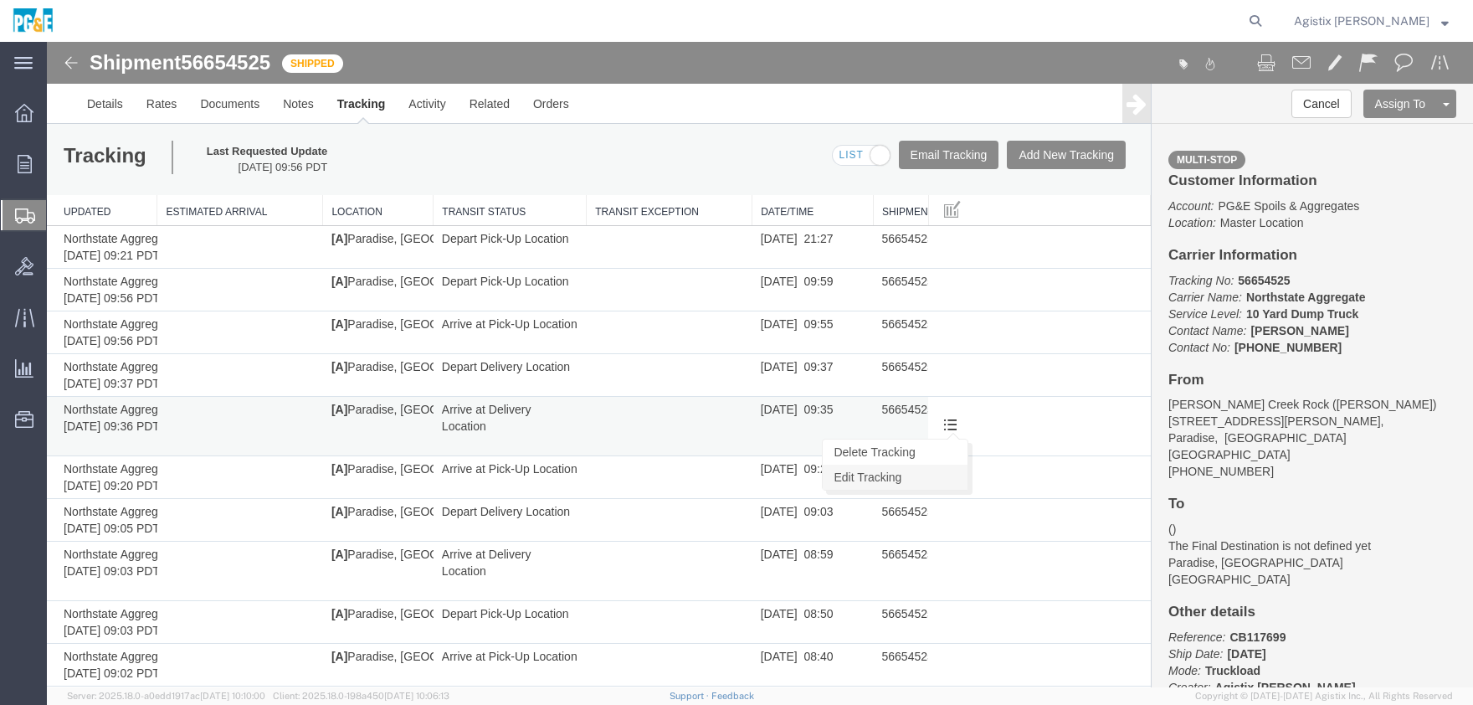
click at [907, 476] on link "Edit Tracking" at bounding box center [895, 477] width 145 height 25
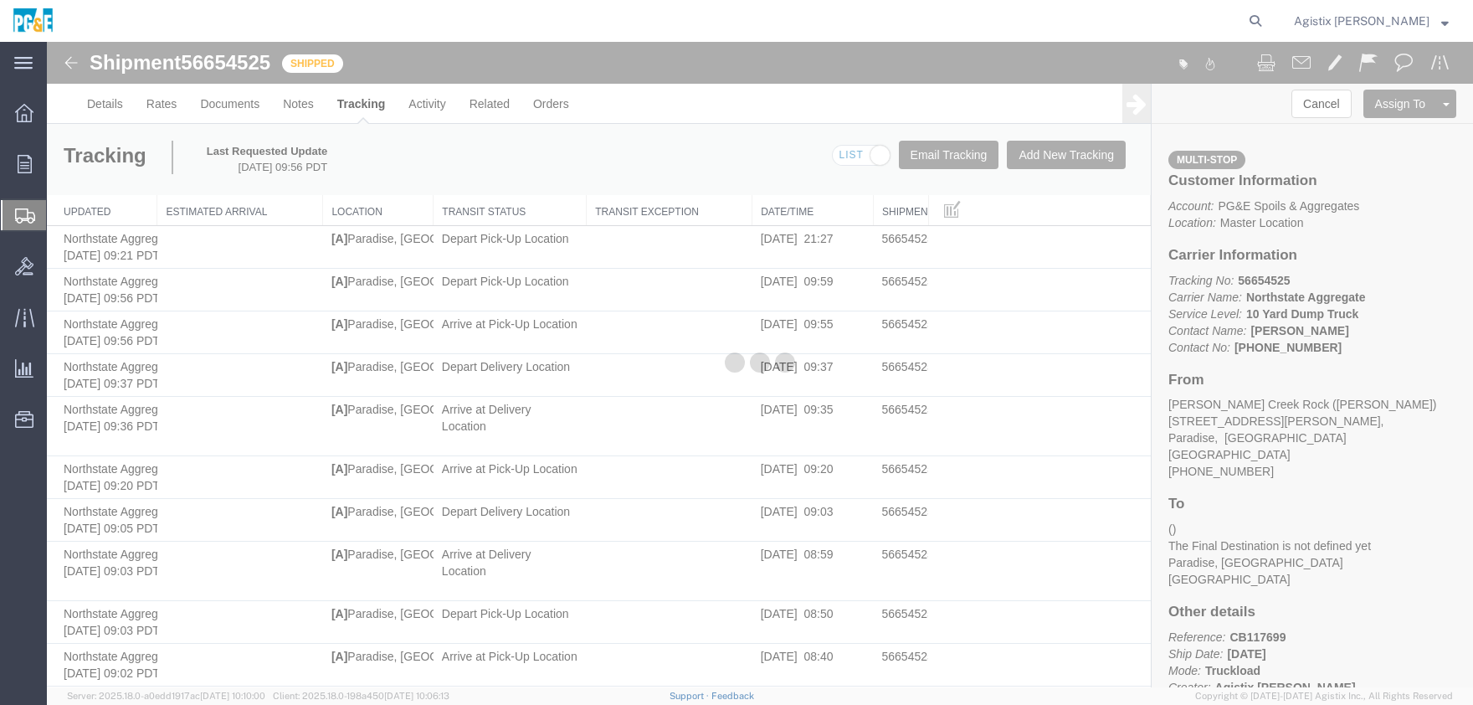
click at [944, 409] on div at bounding box center [760, 364] width 1426 height 645
click at [702, 404] on div at bounding box center [760, 364] width 1426 height 645
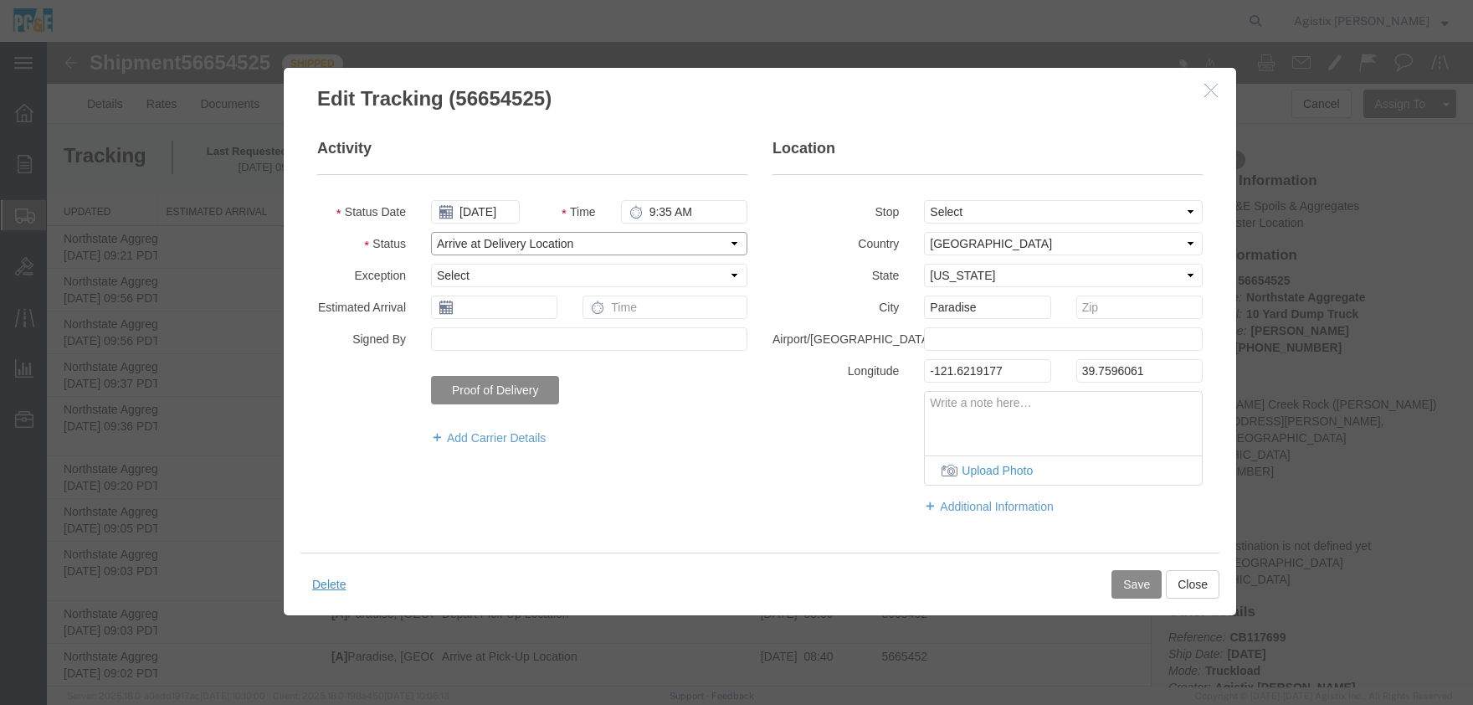
click at [431, 232] on select "Select Arrival Notice Available Arrival Notice Imported Arrive at Delivery Loca…" at bounding box center [589, 243] width 316 height 23
select select "DPTPULOC"
click at [1138, 578] on button "Save" at bounding box center [1137, 584] width 50 height 28
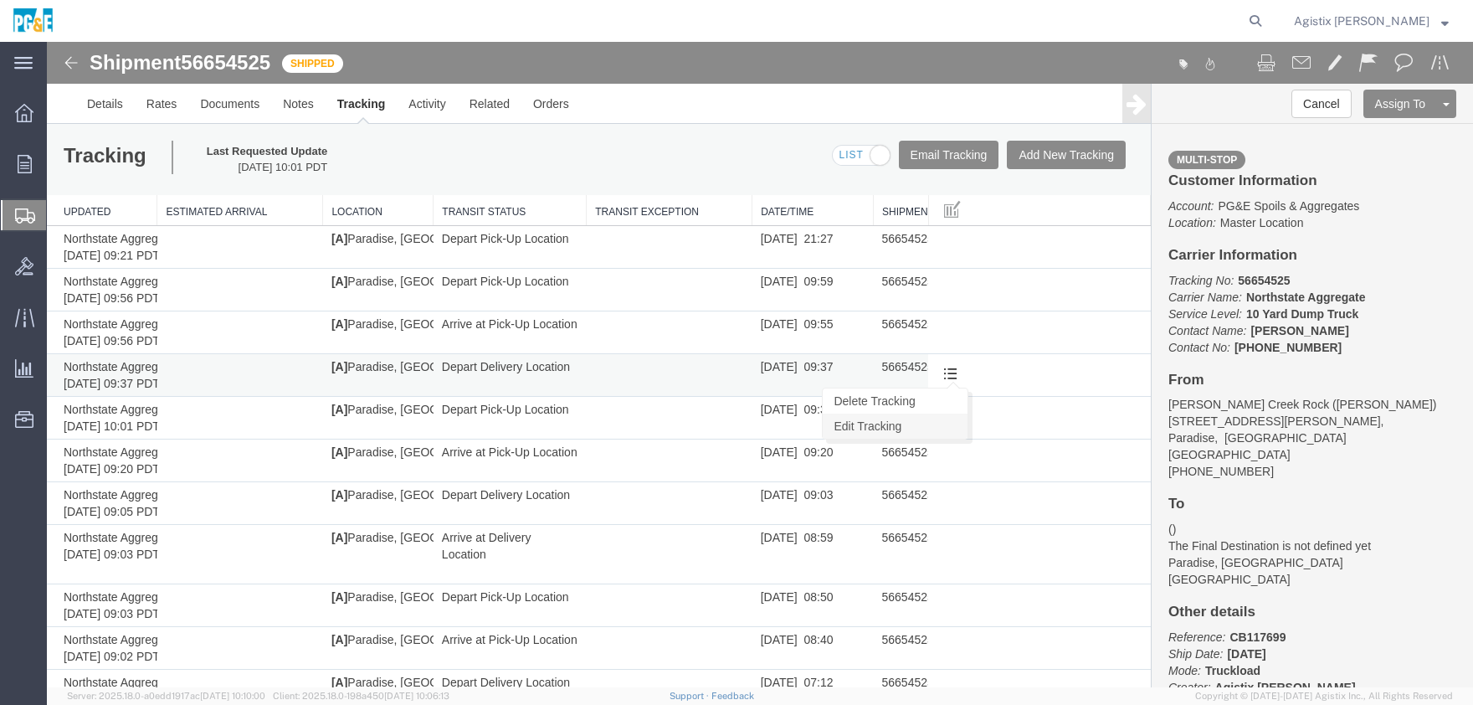
click at [896, 428] on link "Edit Tracking" at bounding box center [895, 426] width 145 height 25
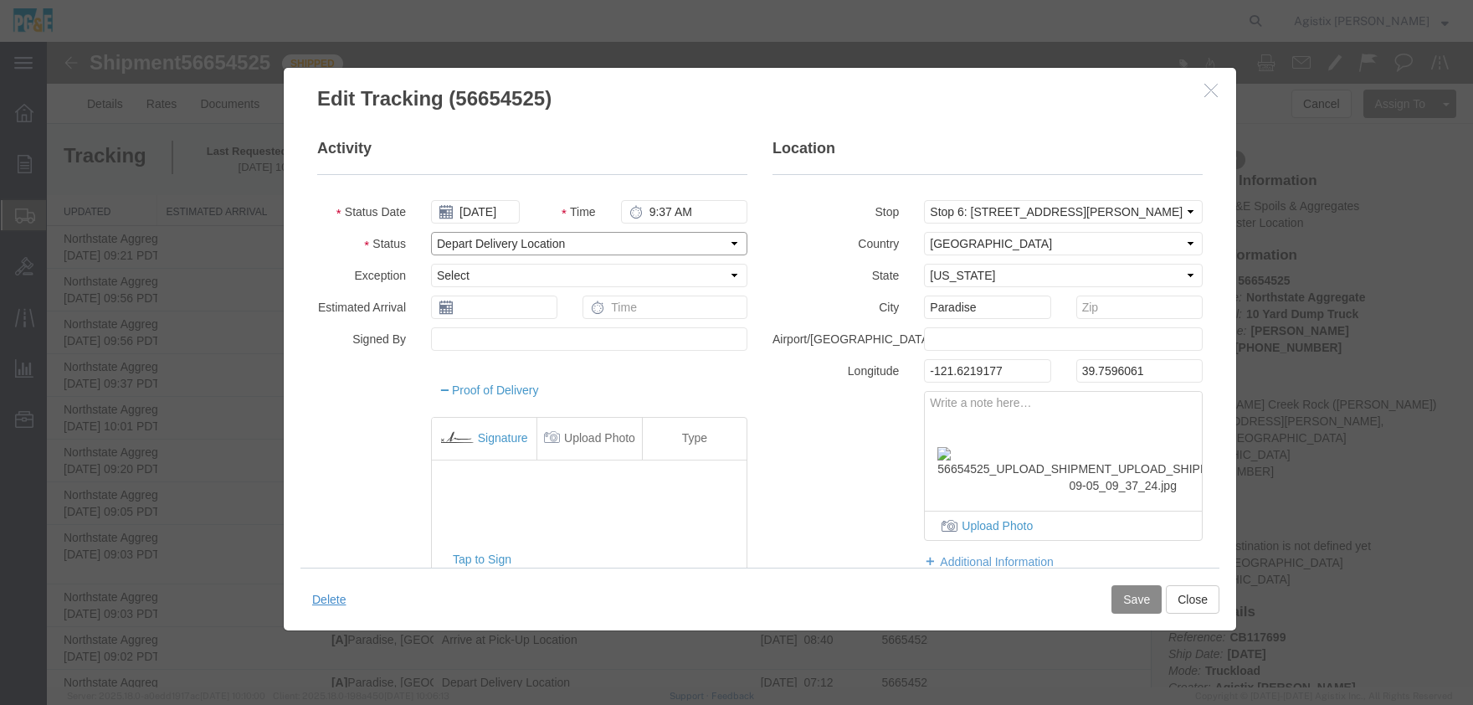
select select "ARVDLVLOC"
click at [1145, 599] on button "Save" at bounding box center [1137, 599] width 50 height 28
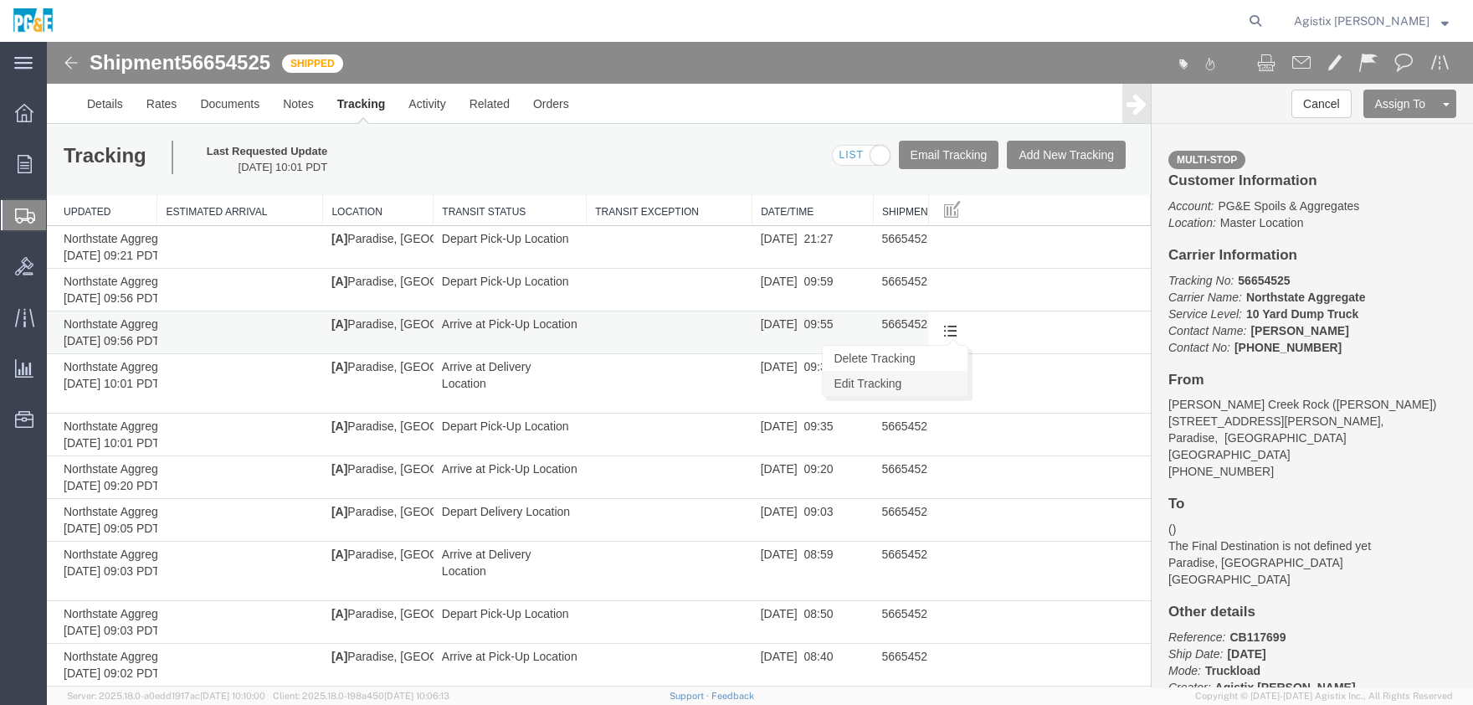
click at [902, 376] on link "Edit Tracking" at bounding box center [895, 383] width 145 height 25
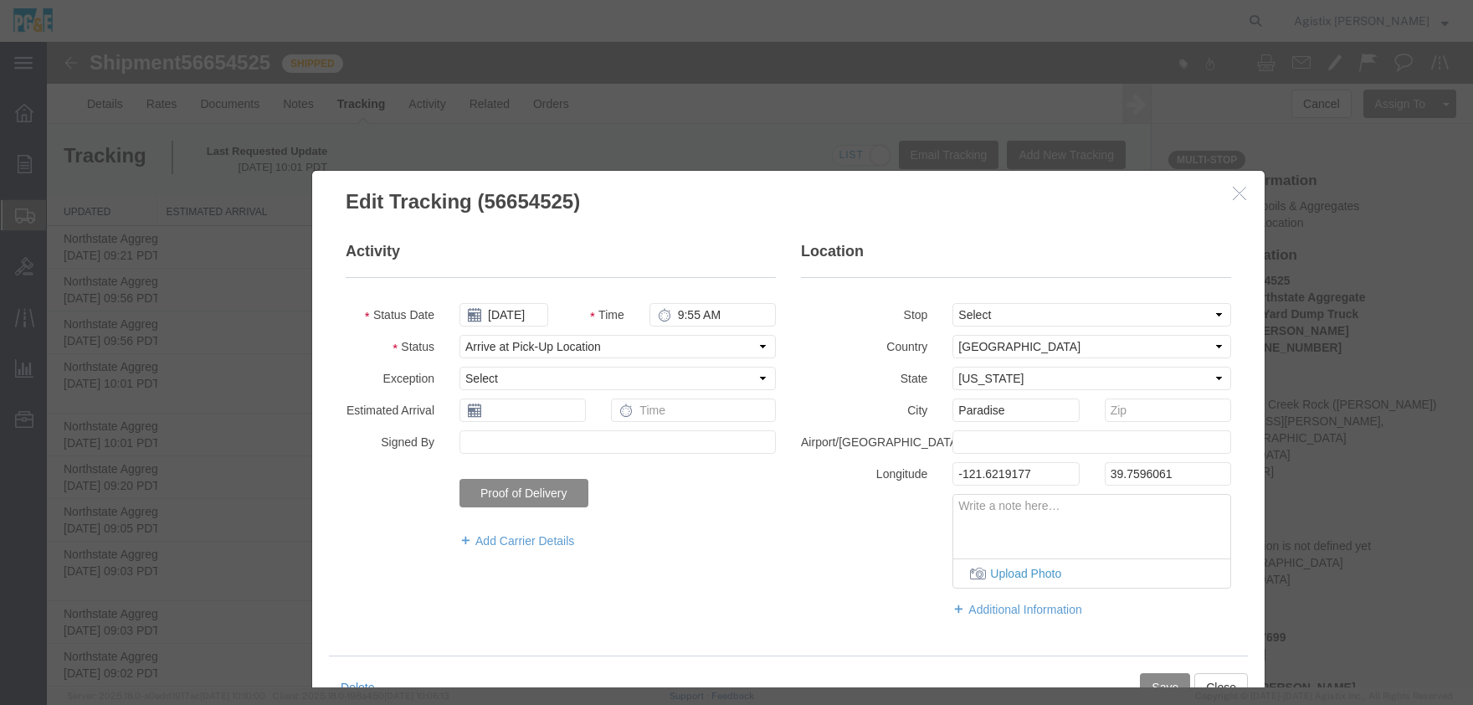
drag, startPoint x: 696, startPoint y: 89, endPoint x: 725, endPoint y: 181, distance: 96.4
click at [725, 181] on h3 "Edit Tracking (56654525)" at bounding box center [788, 193] width 953 height 45
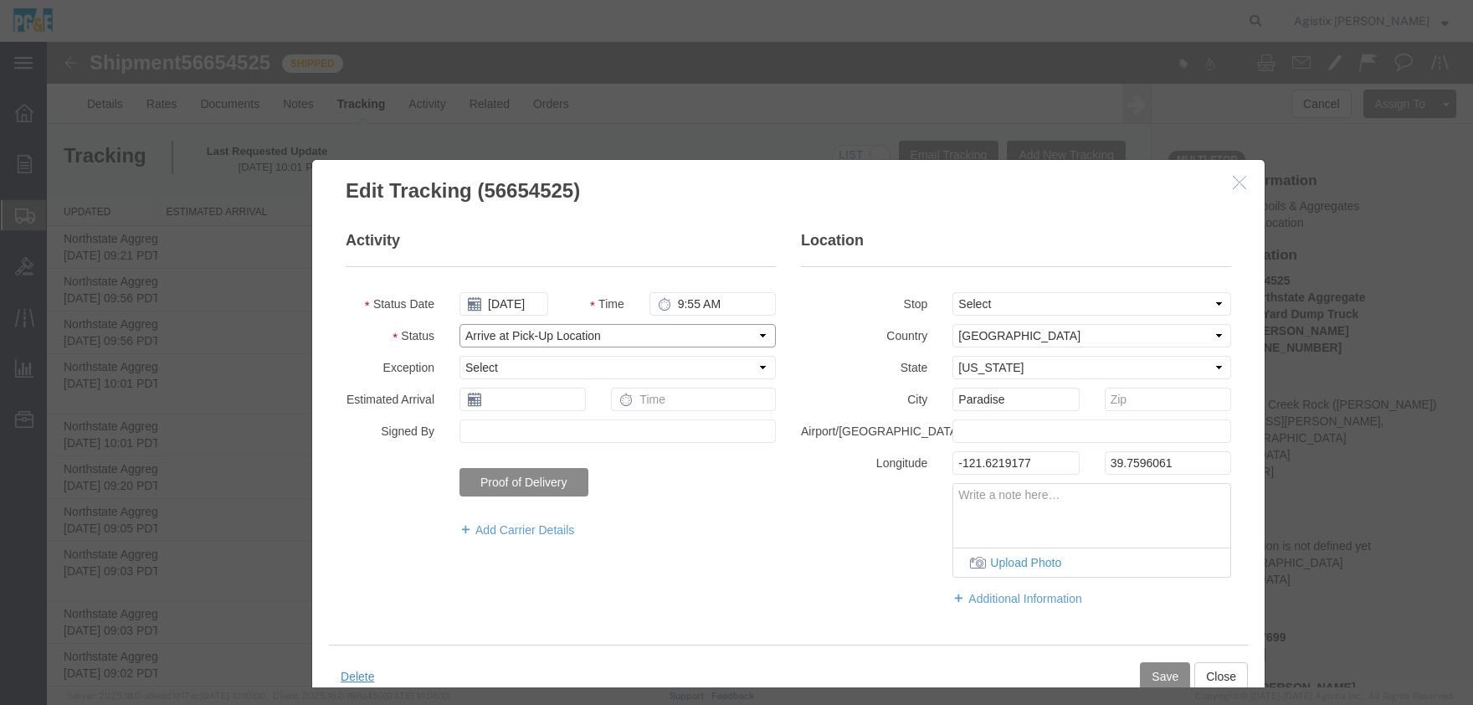
select select "DPTDLVLOC"
click at [1175, 671] on button "Save" at bounding box center [1165, 676] width 50 height 28
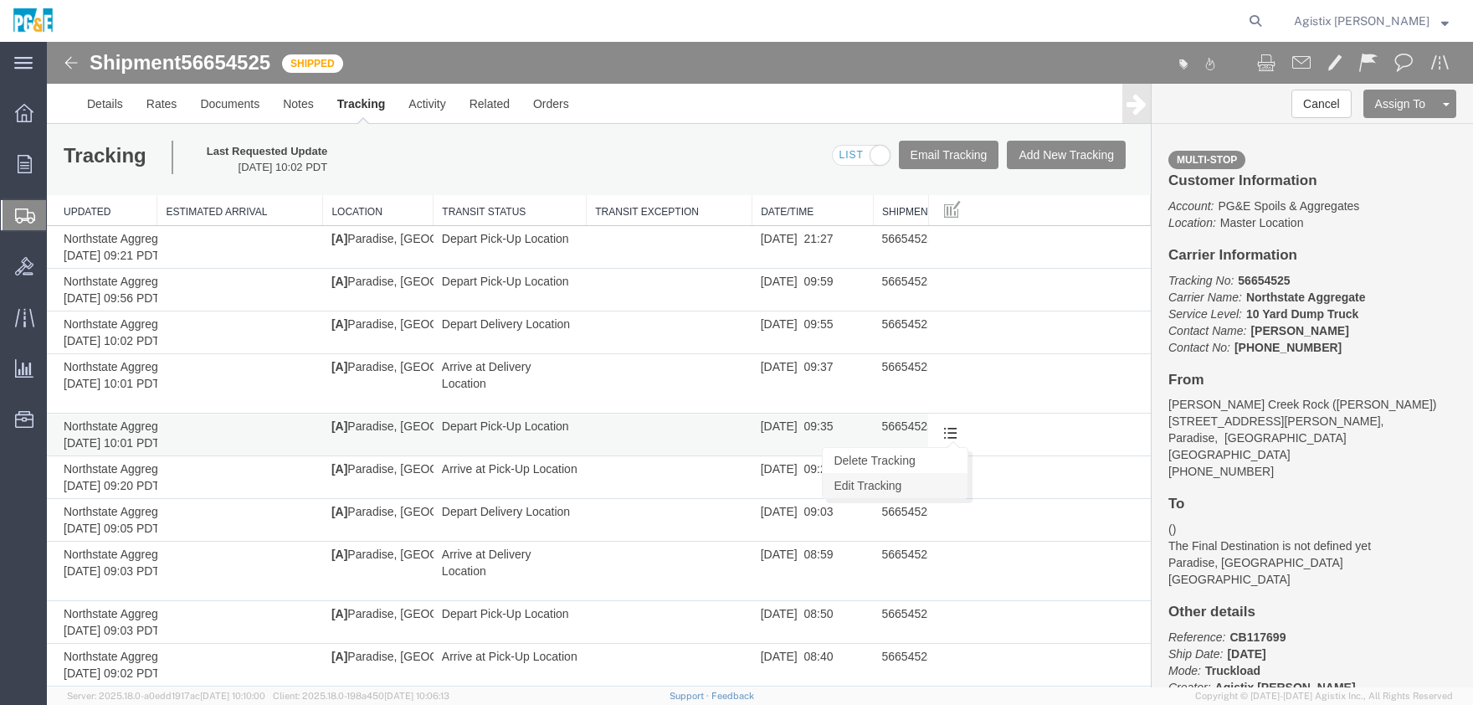
click at [905, 485] on link "Edit Tracking" at bounding box center [895, 485] width 145 height 25
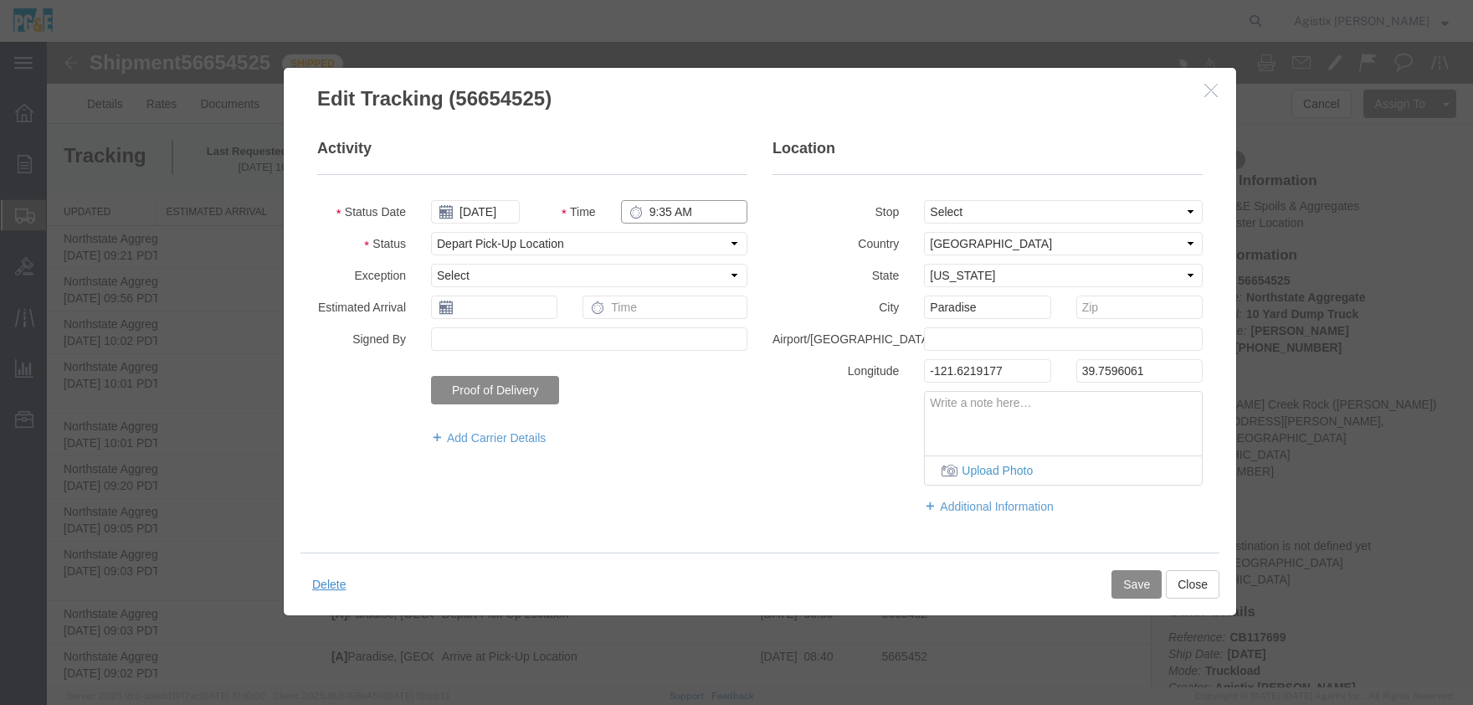
click at [660, 215] on input "9:35 AM" at bounding box center [684, 211] width 126 height 23
click at [664, 215] on input "9:35 AM" at bounding box center [684, 211] width 126 height 23
type input "9:27 AM"
click at [1136, 579] on button "Save" at bounding box center [1137, 584] width 50 height 28
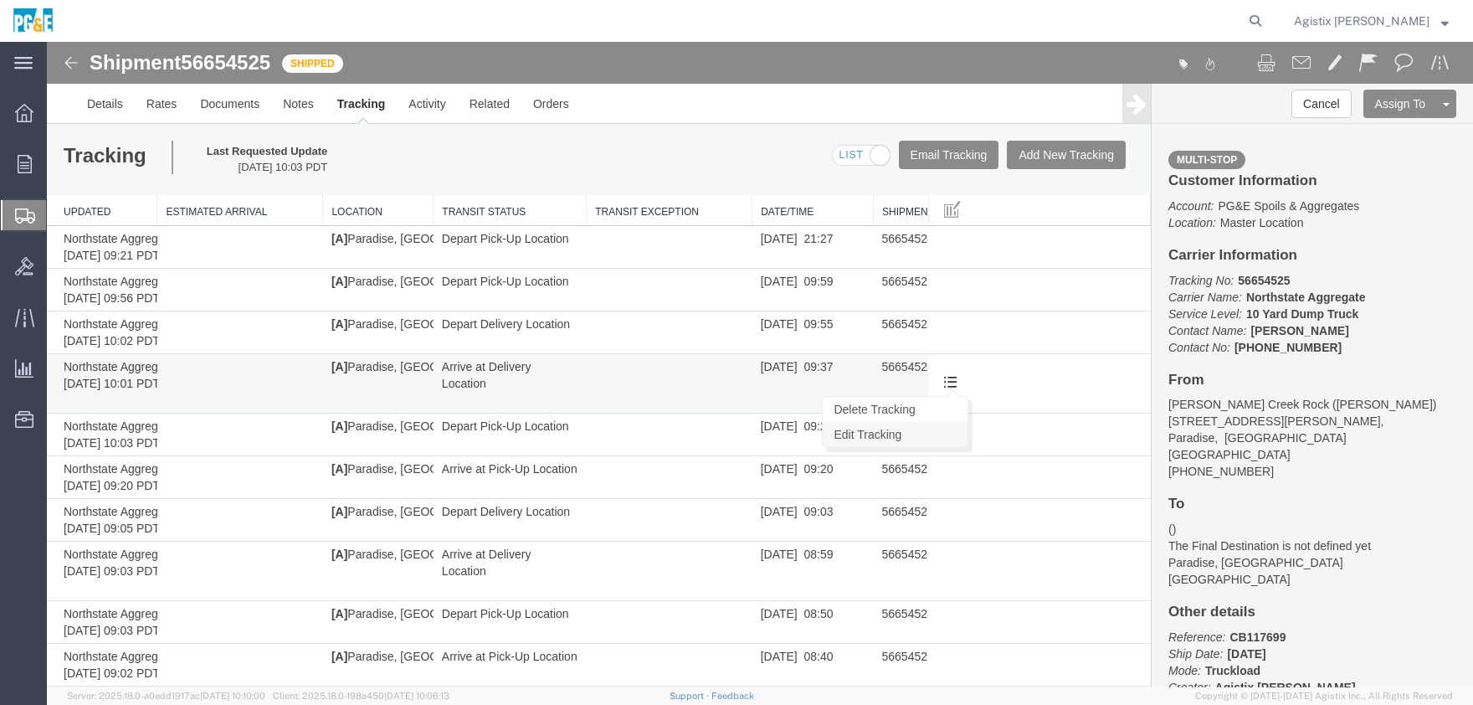
click at [889, 439] on link "Edit Tracking" at bounding box center [895, 434] width 145 height 25
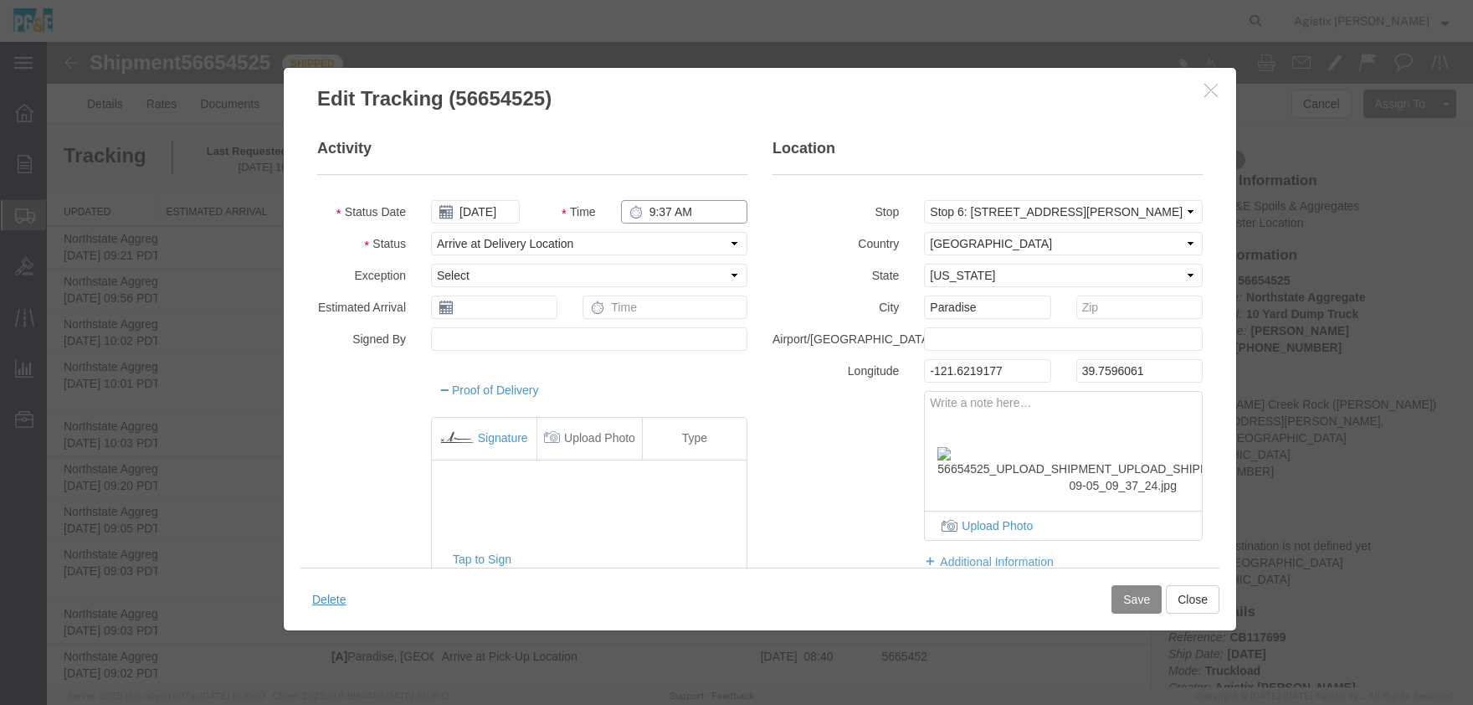
click at [668, 208] on input "9:37 AM" at bounding box center [684, 211] width 126 height 23
type input "9:35 AM"
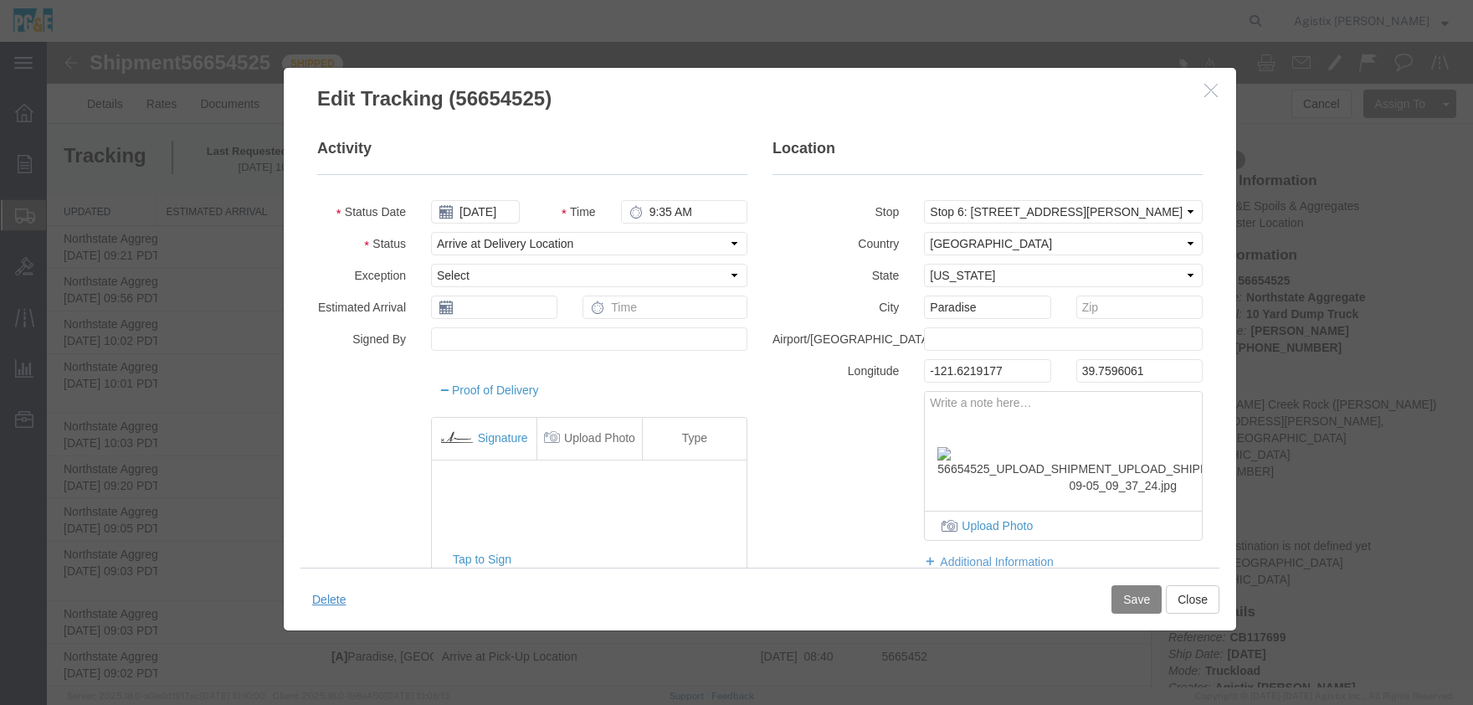
click at [1149, 590] on button "Save" at bounding box center [1137, 599] width 50 height 28
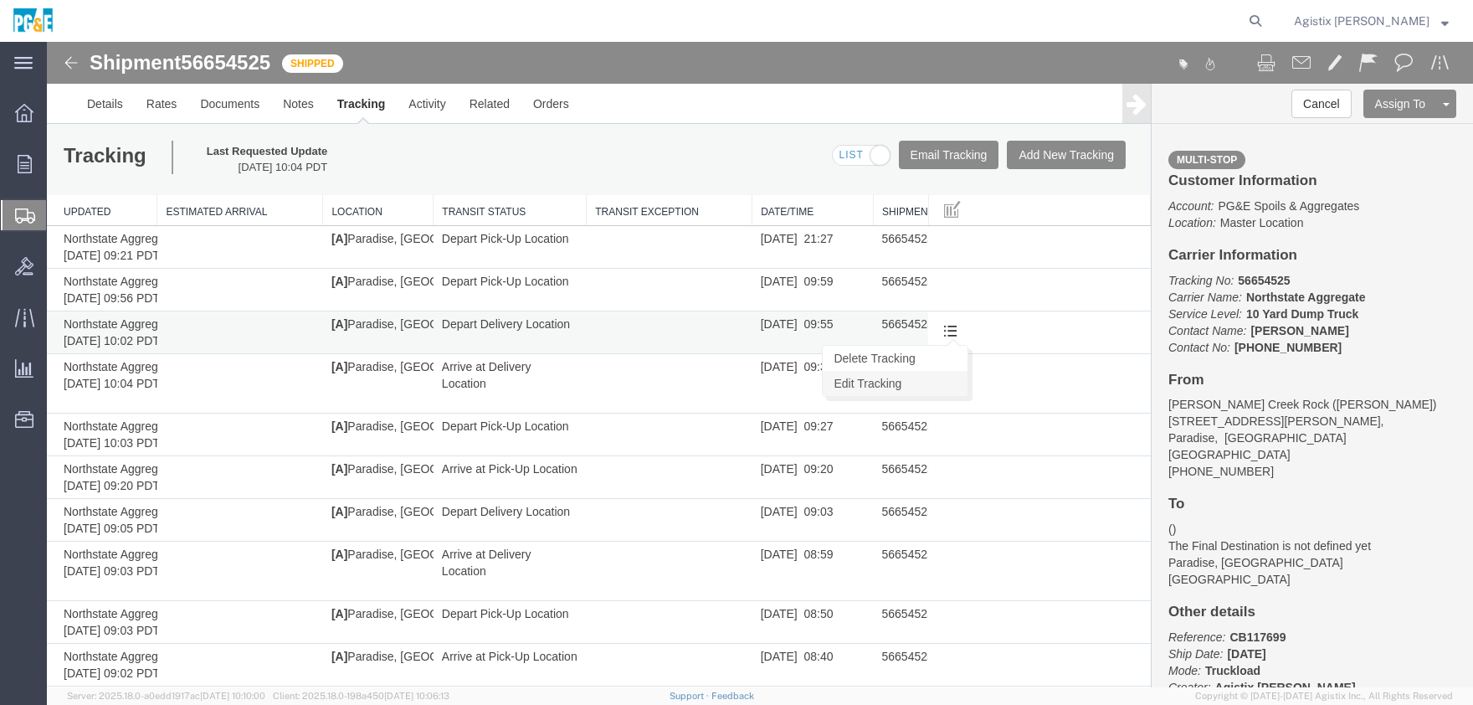
click at [908, 380] on link "Edit Tracking" at bounding box center [895, 383] width 145 height 25
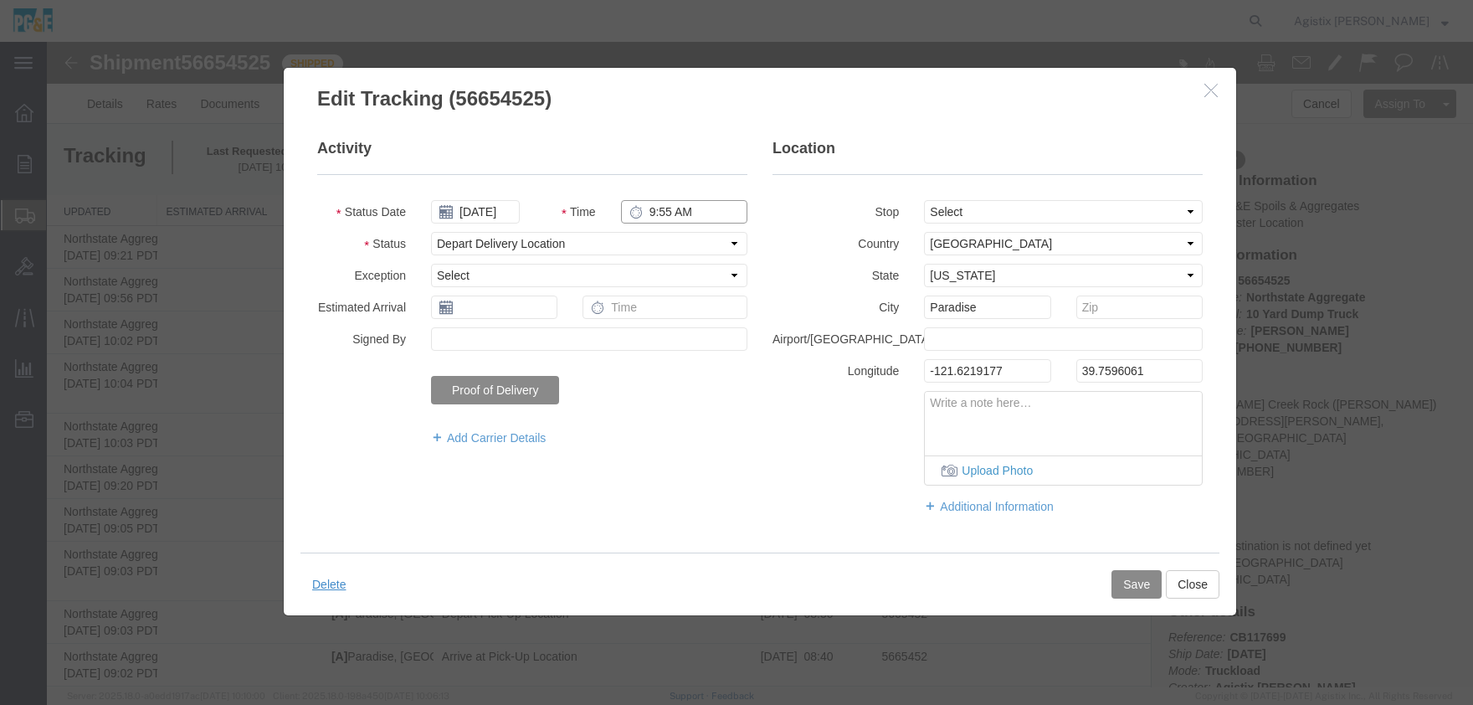
click at [665, 212] on input "9:55 AM" at bounding box center [684, 211] width 126 height 23
type input "9:37 AM"
click at [1137, 587] on button "Save" at bounding box center [1137, 584] width 50 height 28
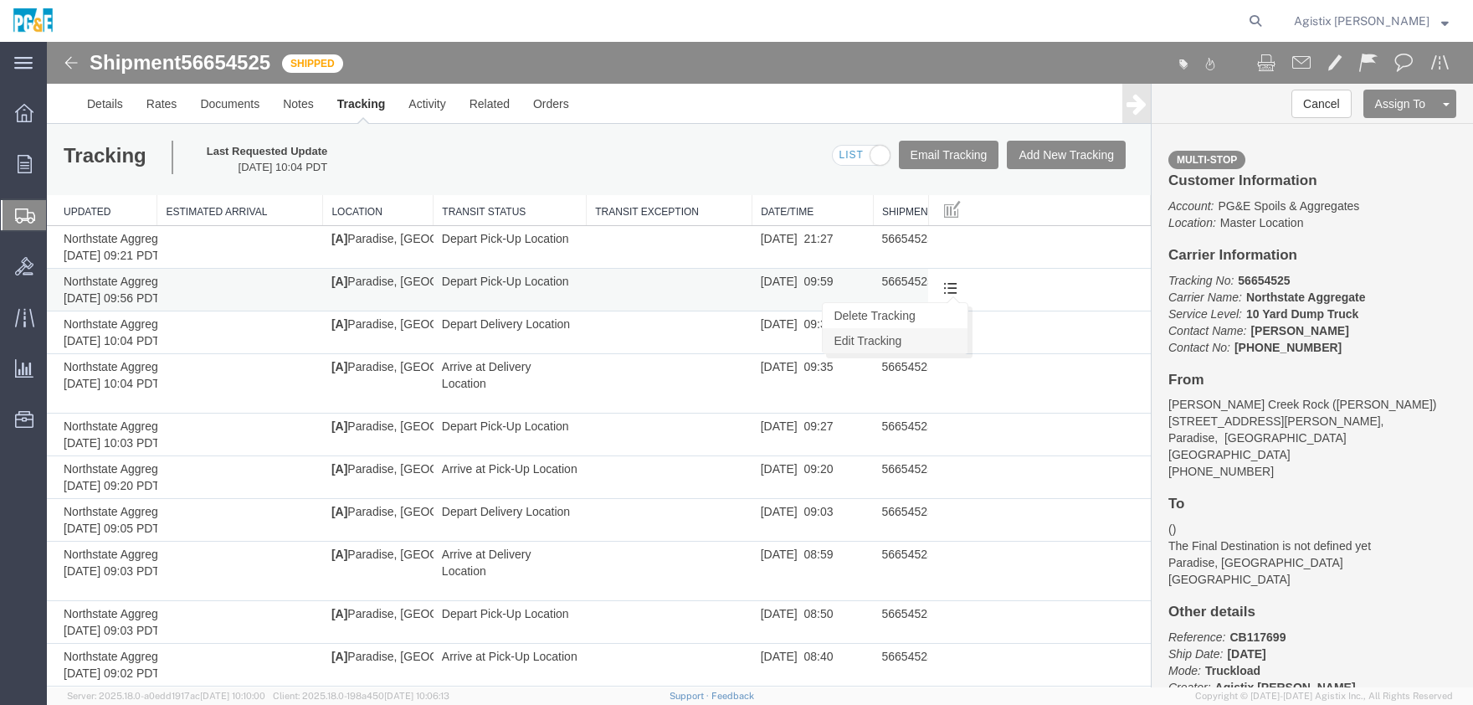
click at [899, 341] on link "Edit Tracking" at bounding box center [895, 340] width 145 height 25
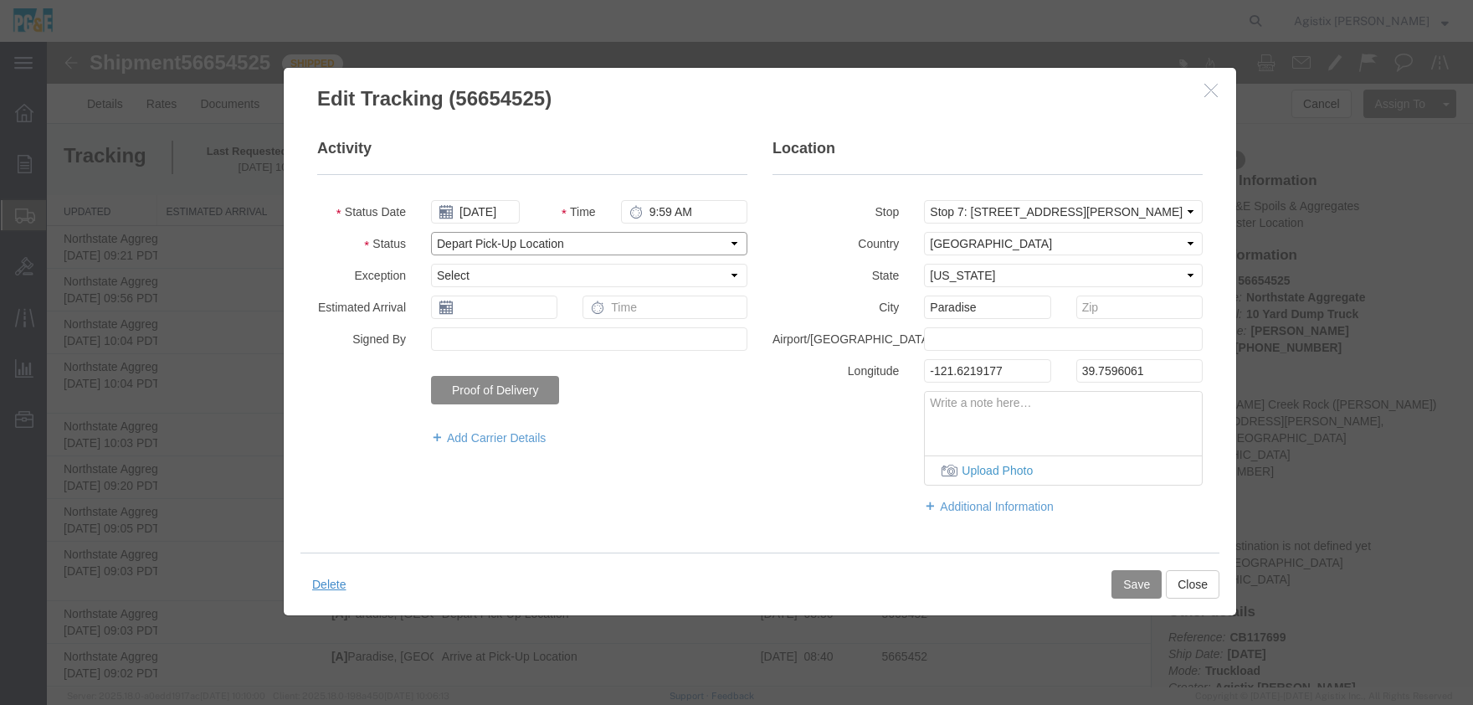
select select "ARVPULOC"
click at [660, 213] on input "9:59 AM" at bounding box center [684, 211] width 126 height 23
click at [661, 213] on input "9:59 AM" at bounding box center [684, 211] width 126 height 23
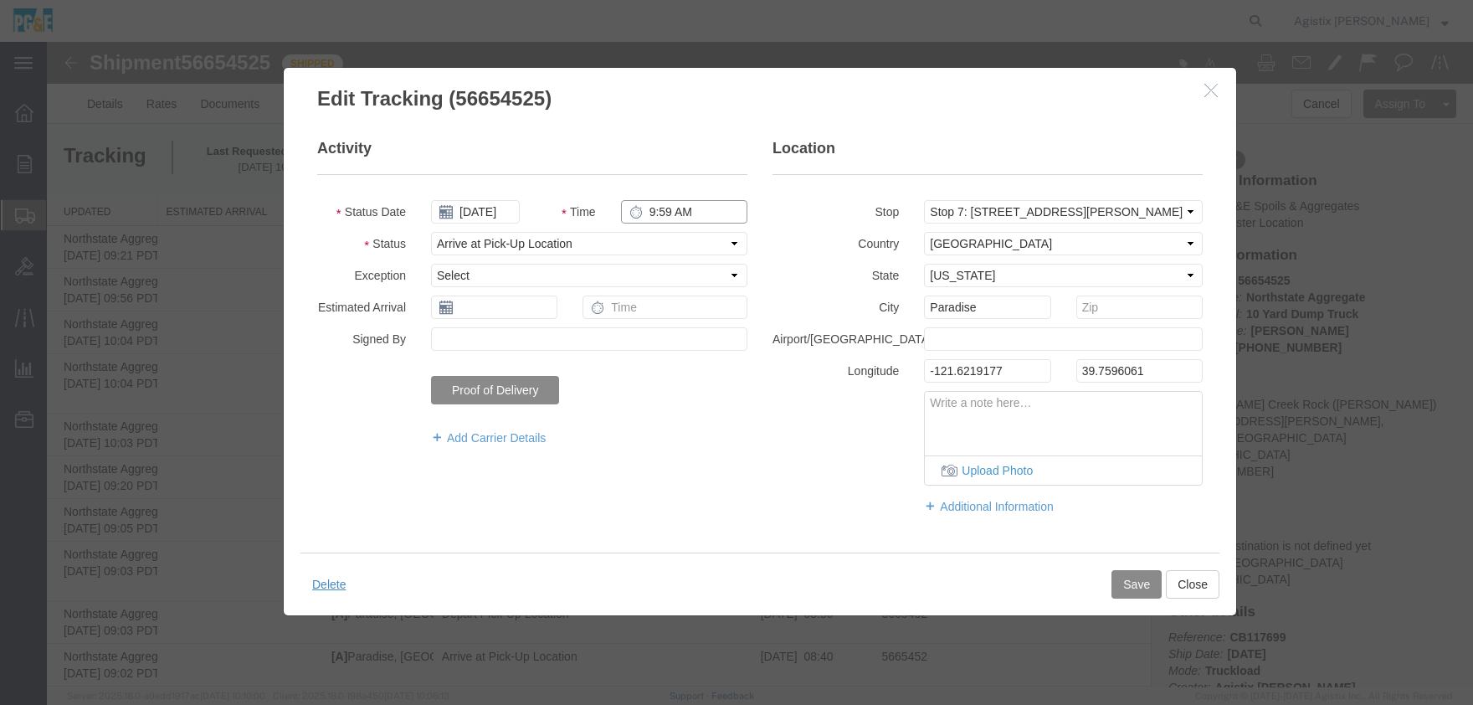
click at [661, 213] on input "9:59 AM" at bounding box center [684, 211] width 126 height 23
click at [667, 213] on input "9:59 AM" at bounding box center [684, 211] width 126 height 23
type input "9:55 AM"
click at [1131, 585] on button "Save" at bounding box center [1137, 584] width 50 height 28
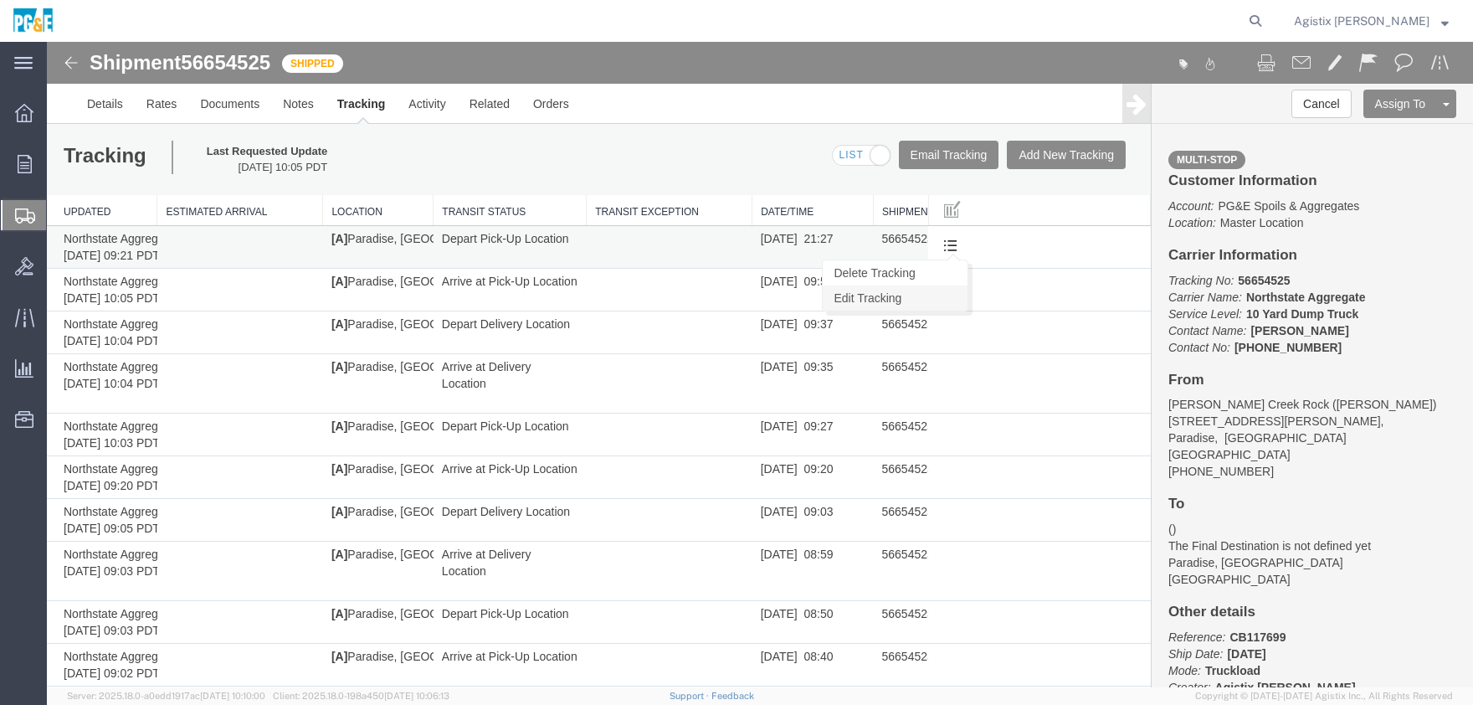
click at [903, 300] on link "Edit Tracking" at bounding box center [895, 297] width 145 height 25
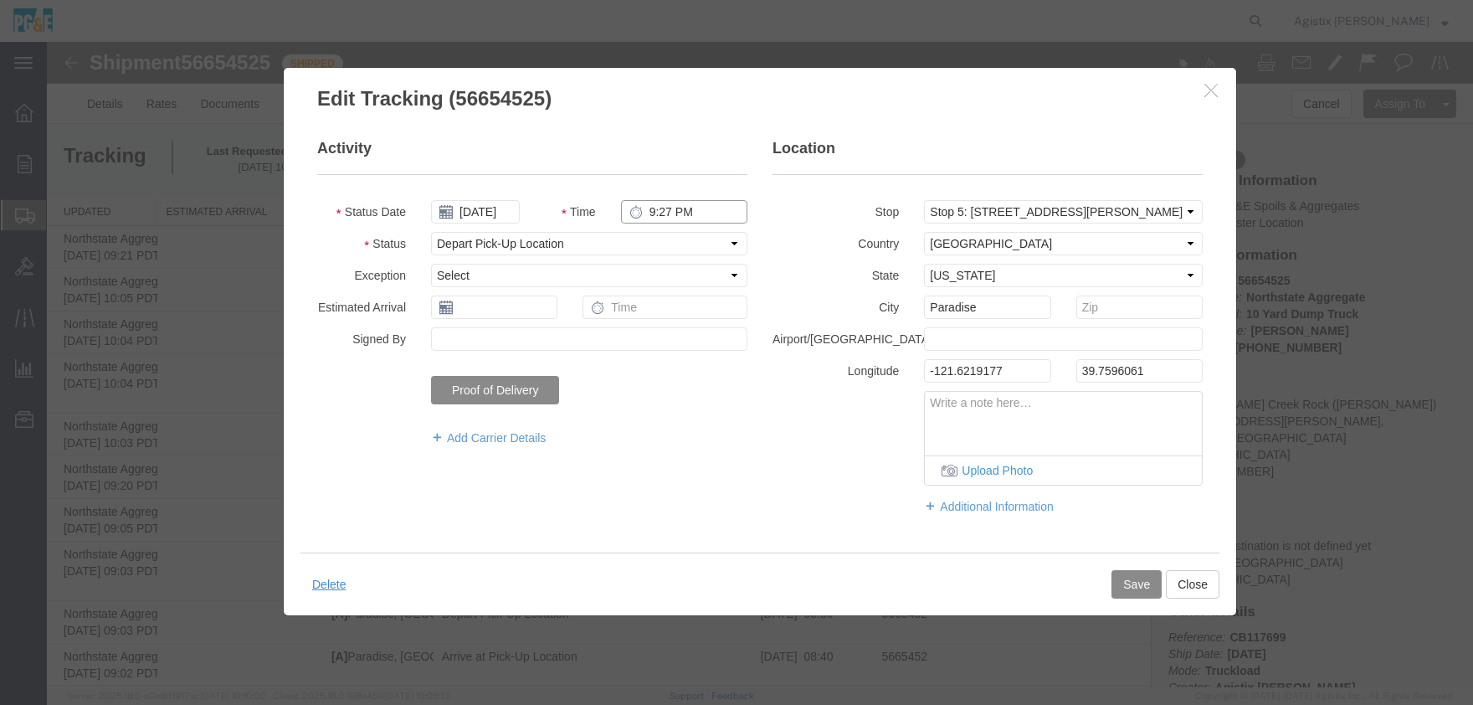
click at [666, 213] on input "9:27 PM" at bounding box center [684, 211] width 126 height 23
click at [665, 213] on input "9:27 PM" at bounding box center [684, 211] width 126 height 23
click at [1127, 588] on button "Save" at bounding box center [1137, 584] width 50 height 28
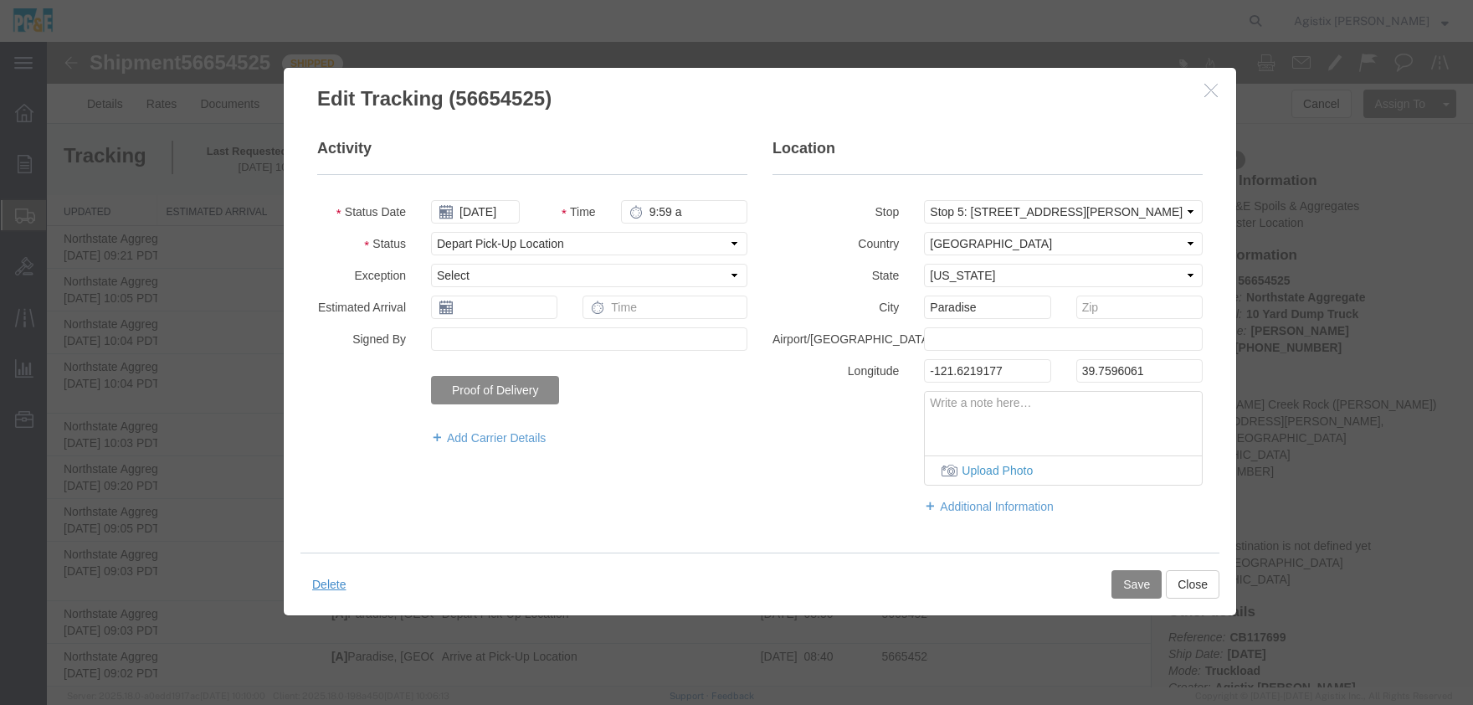
type input "9:59 AM"
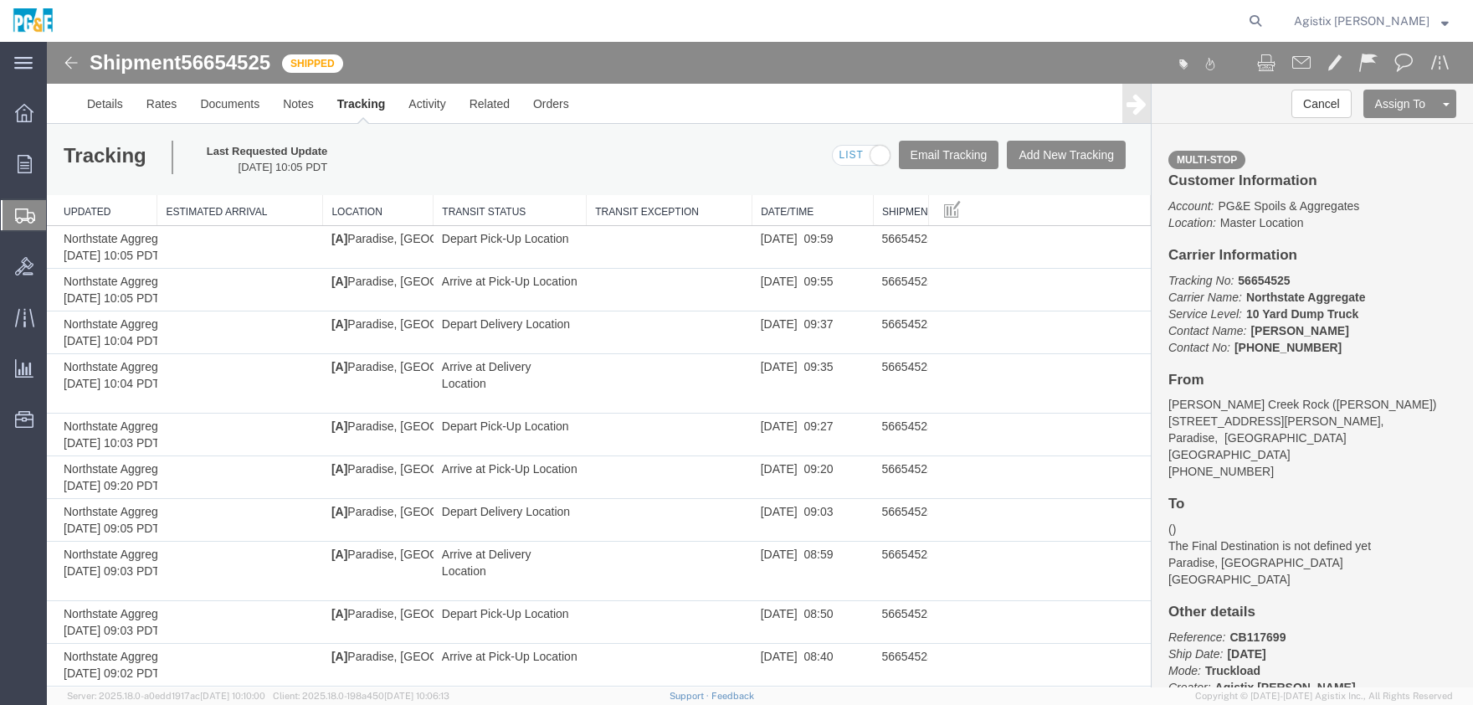
click at [1356, 26] on span "Agistix Foreman" at bounding box center [1362, 21] width 136 height 18
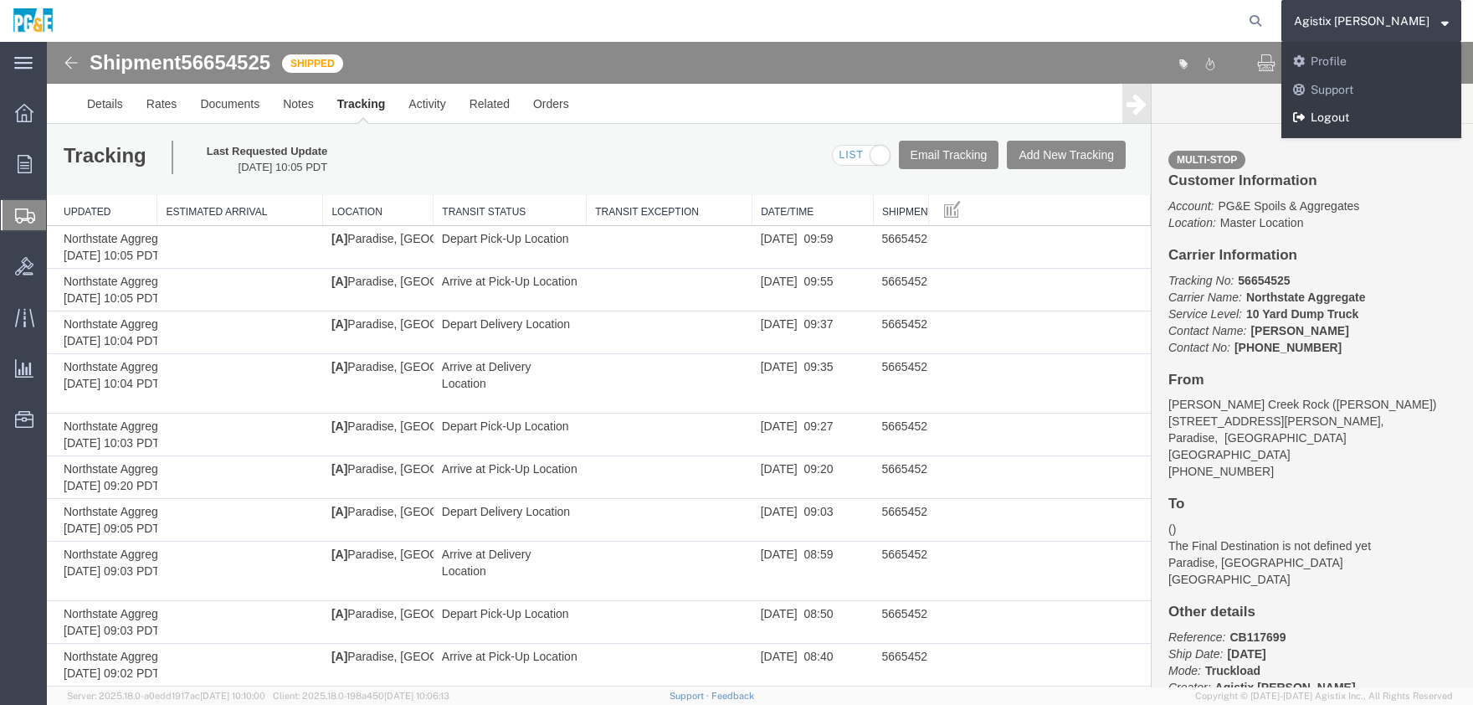
click at [1370, 116] on link "Logout" at bounding box center [1372, 118] width 180 height 28
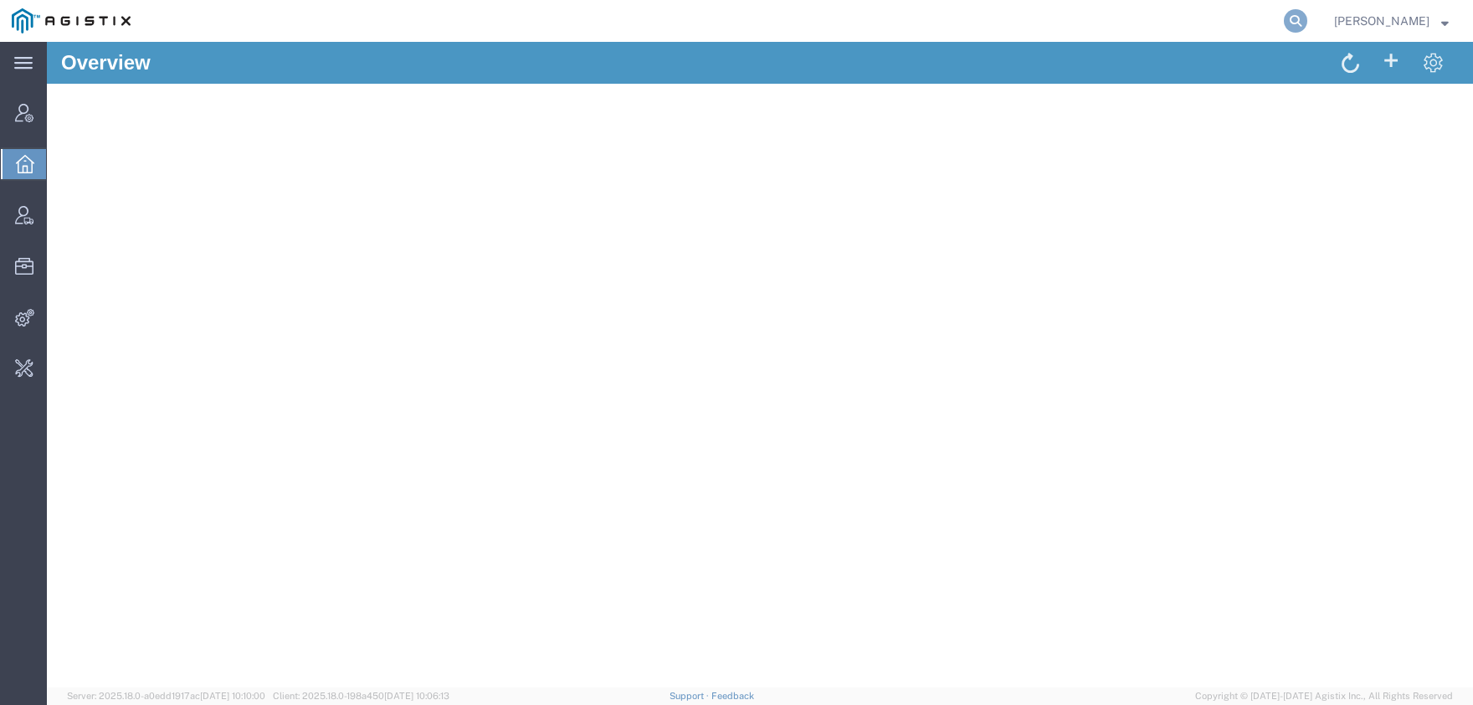
click at [1308, 24] on icon at bounding box center [1295, 20] width 23 height 23
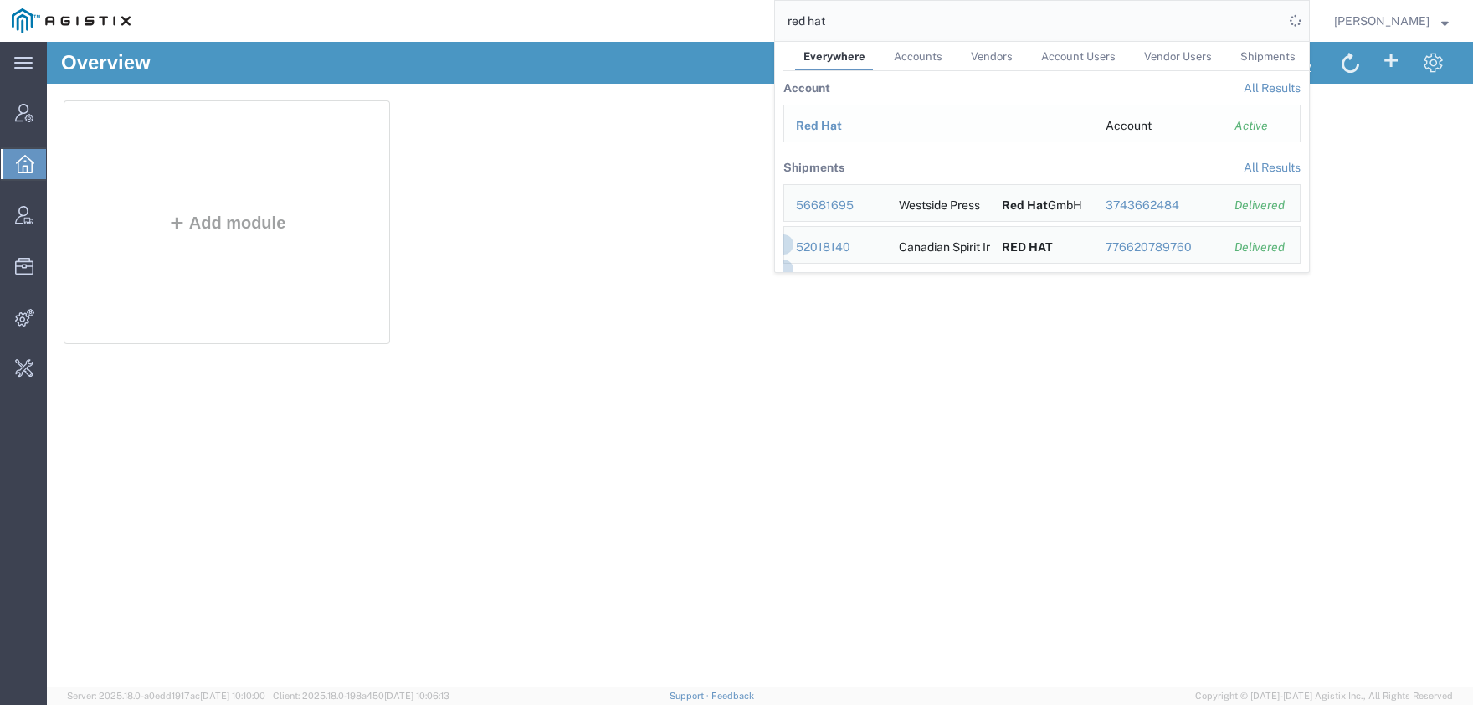
click at [842, 119] on span "Red Hat" at bounding box center [819, 125] width 46 height 13
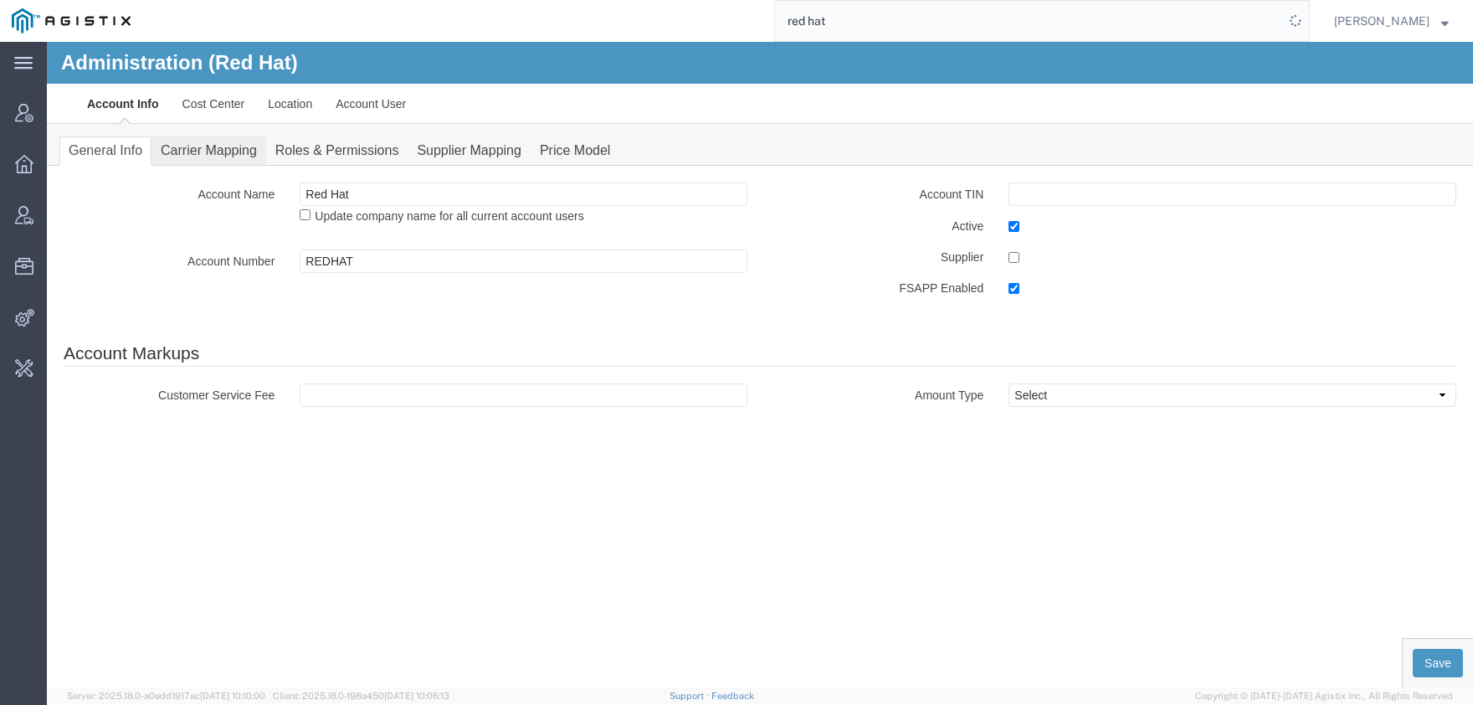
click at [207, 160] on link "Carrier Mapping" at bounding box center [209, 150] width 115 height 29
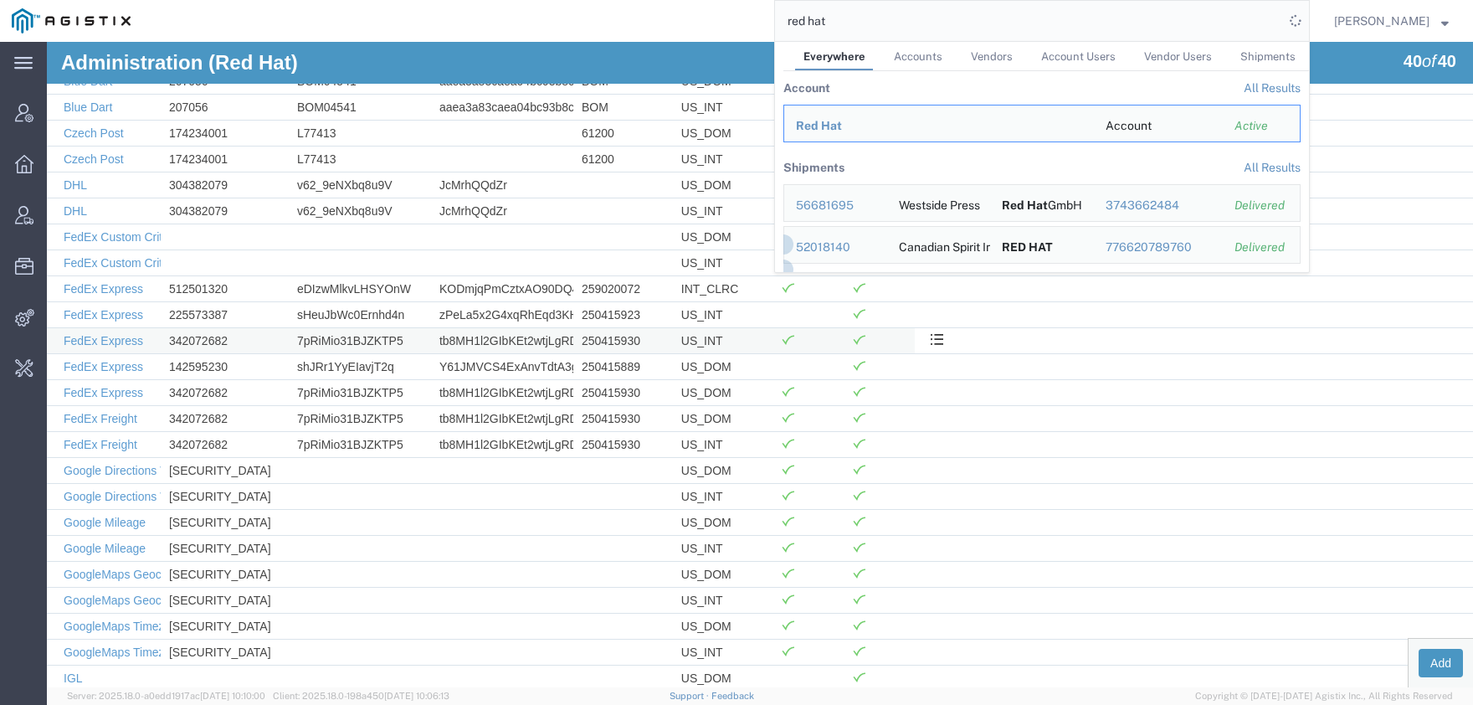
scroll to position [276, 0]
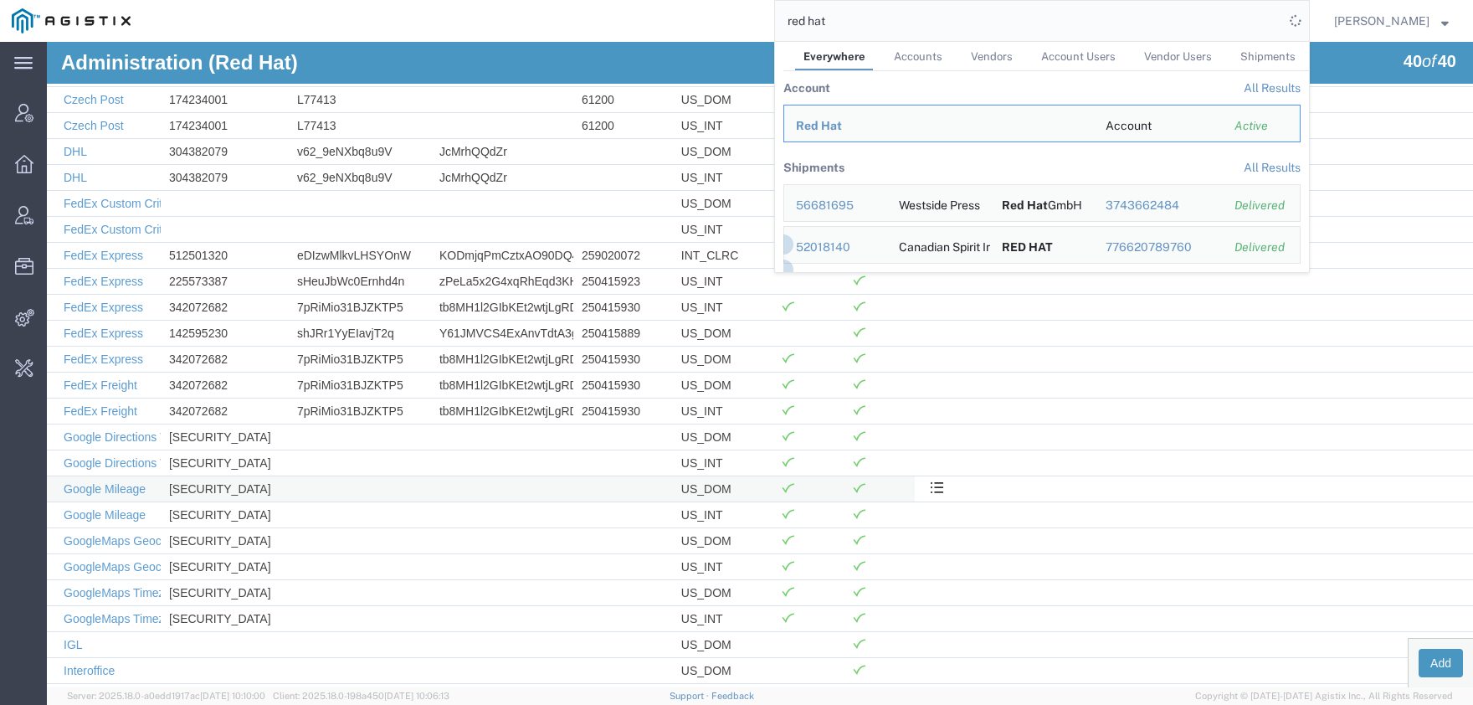
click at [208, 486] on td "[SECURITY_DATA]" at bounding box center [225, 488] width 128 height 26
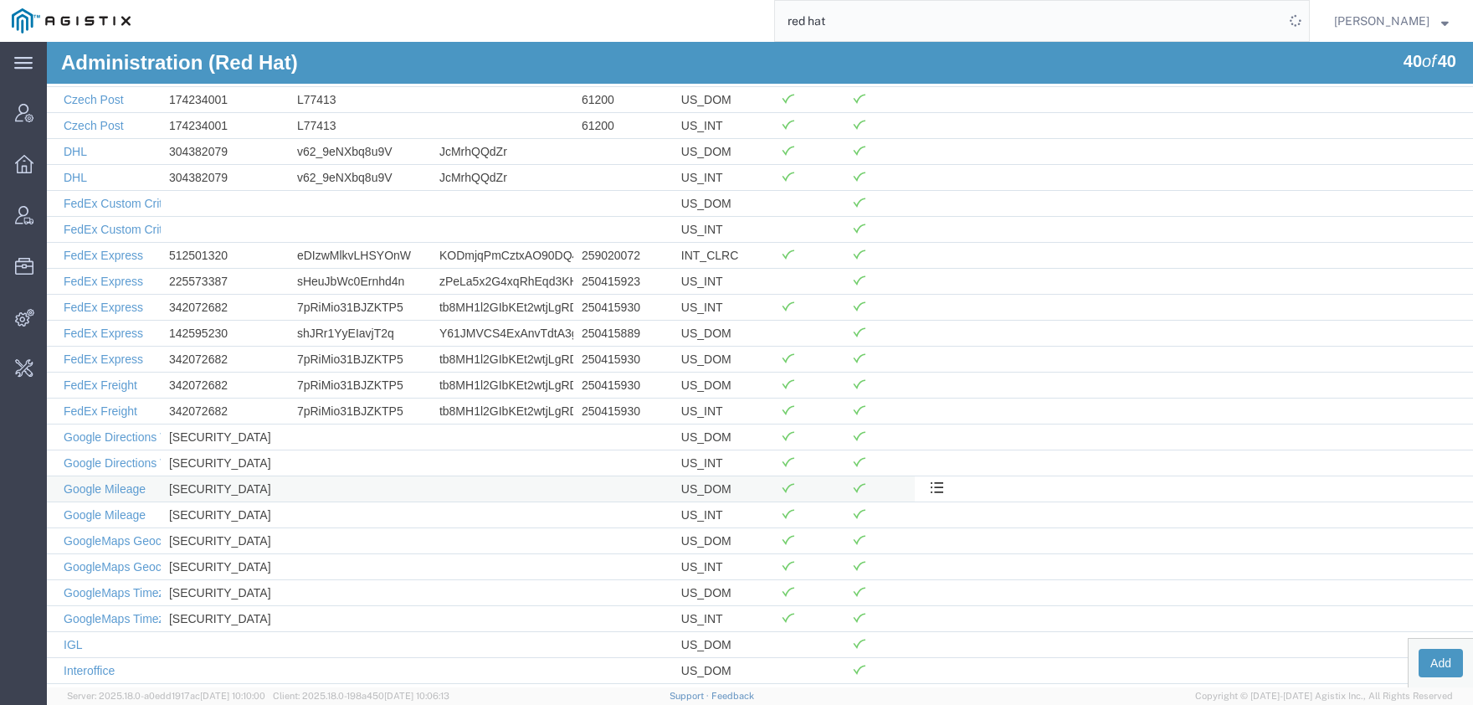
click at [208, 486] on td "[SECURITY_DATA]" at bounding box center [225, 488] width 128 height 26
copy td "[SECURITY_DATA]"
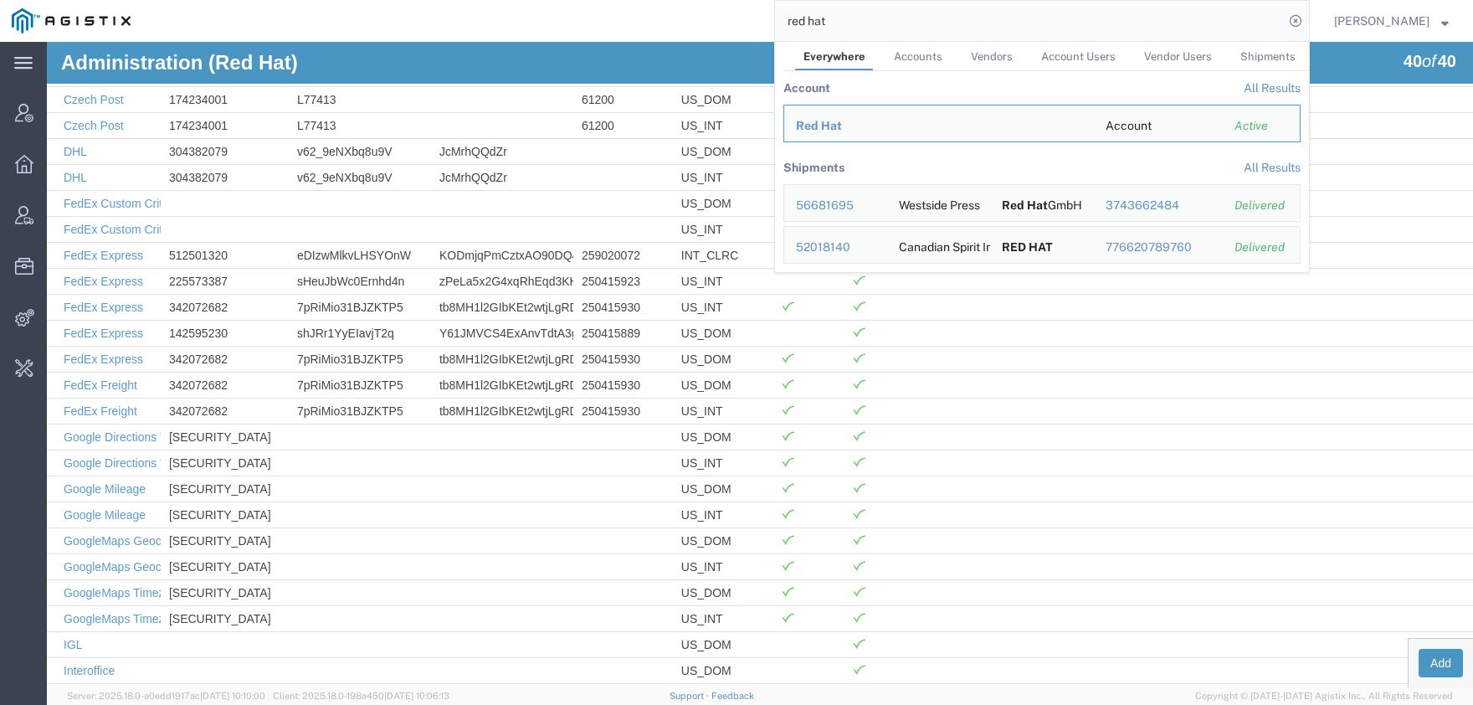
drag, startPoint x: 895, startPoint y: 27, endPoint x: 692, endPoint y: 27, distance: 202.6
click at [775, 27] on input "red hat" at bounding box center [1029, 21] width 509 height 40
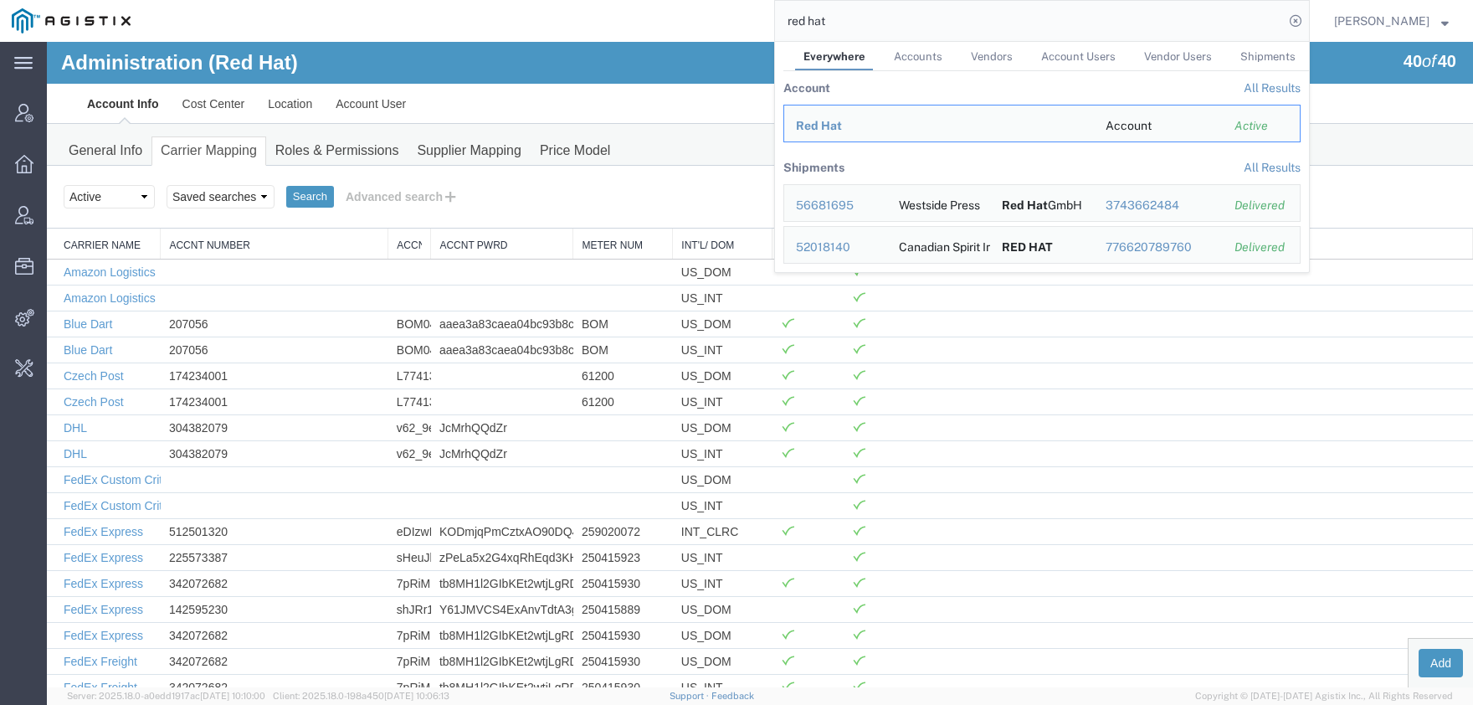
drag, startPoint x: 290, startPoint y: 239, endPoint x: 484, endPoint y: 249, distance: 193.6
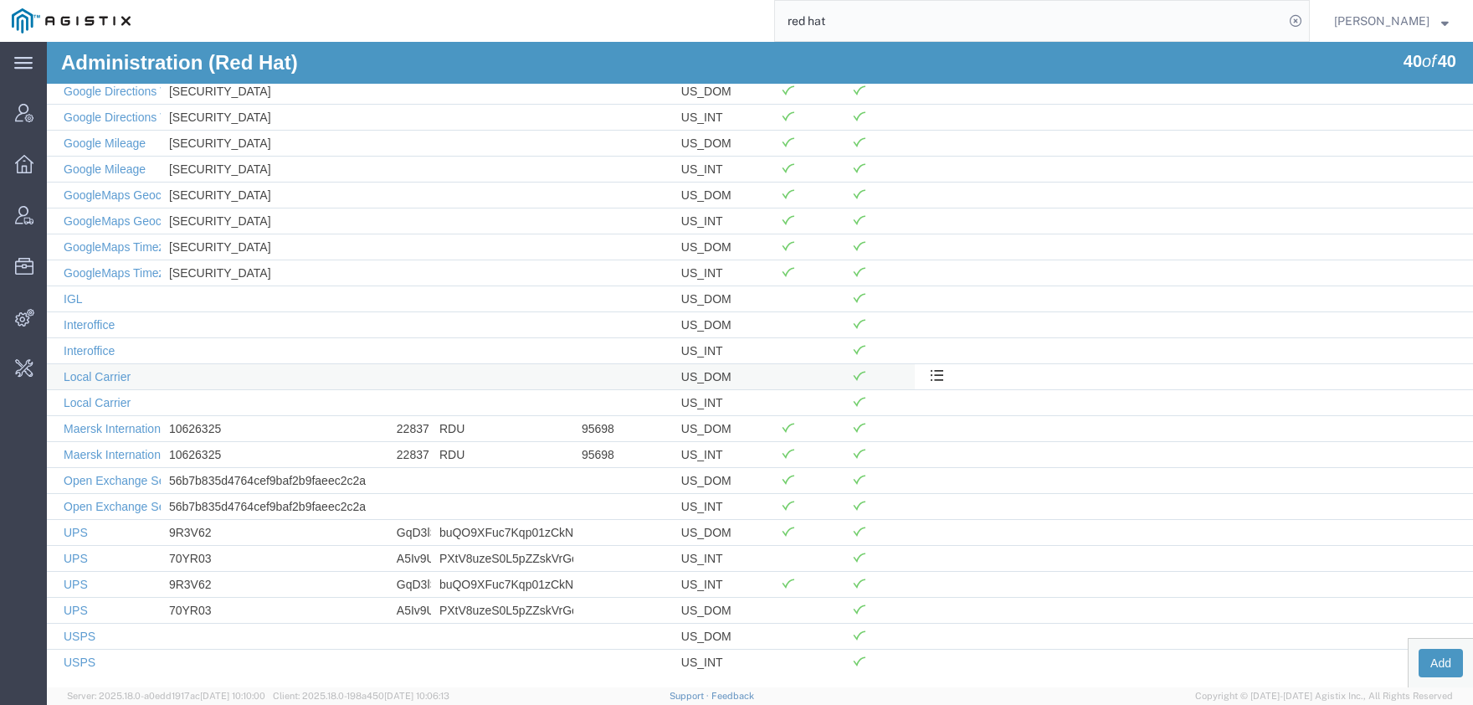
scroll to position [530, 0]
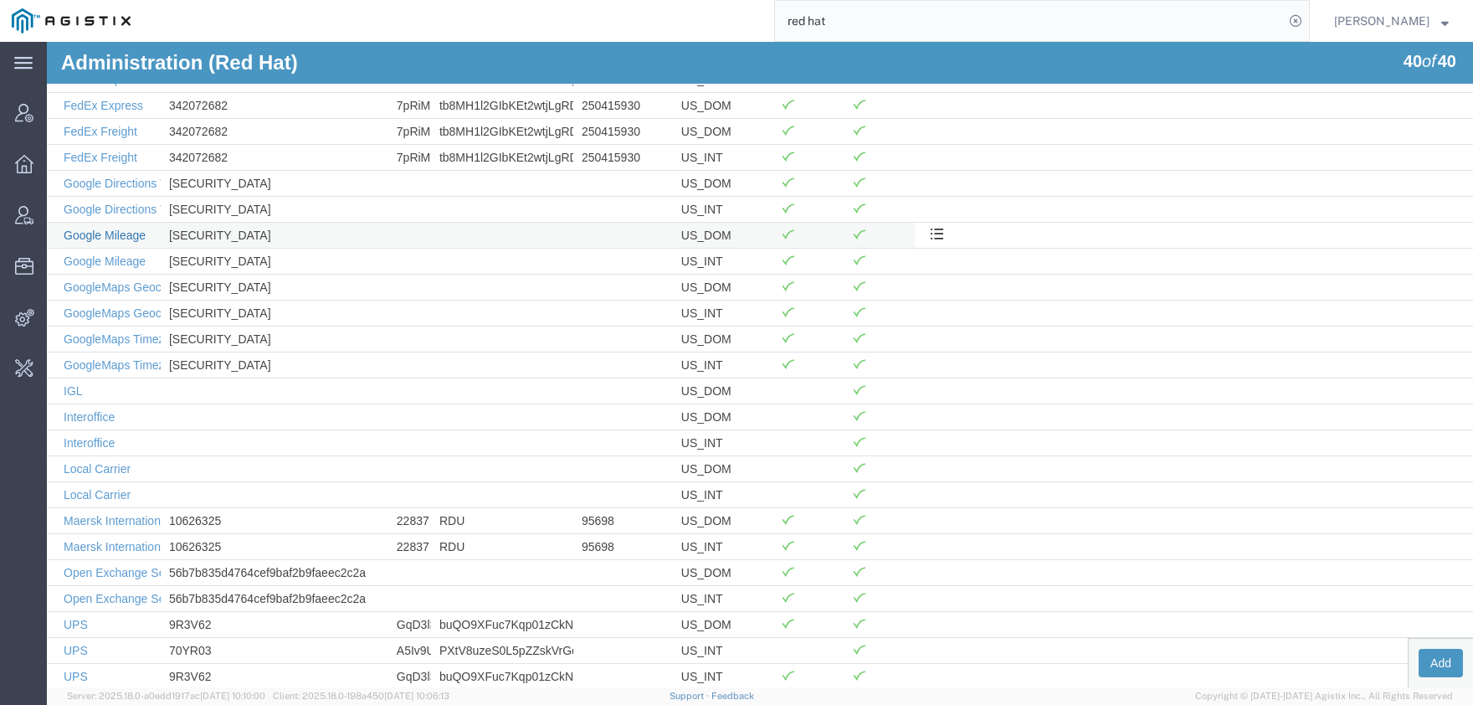
click at [117, 233] on link "Google Mileage" at bounding box center [105, 235] width 82 height 13
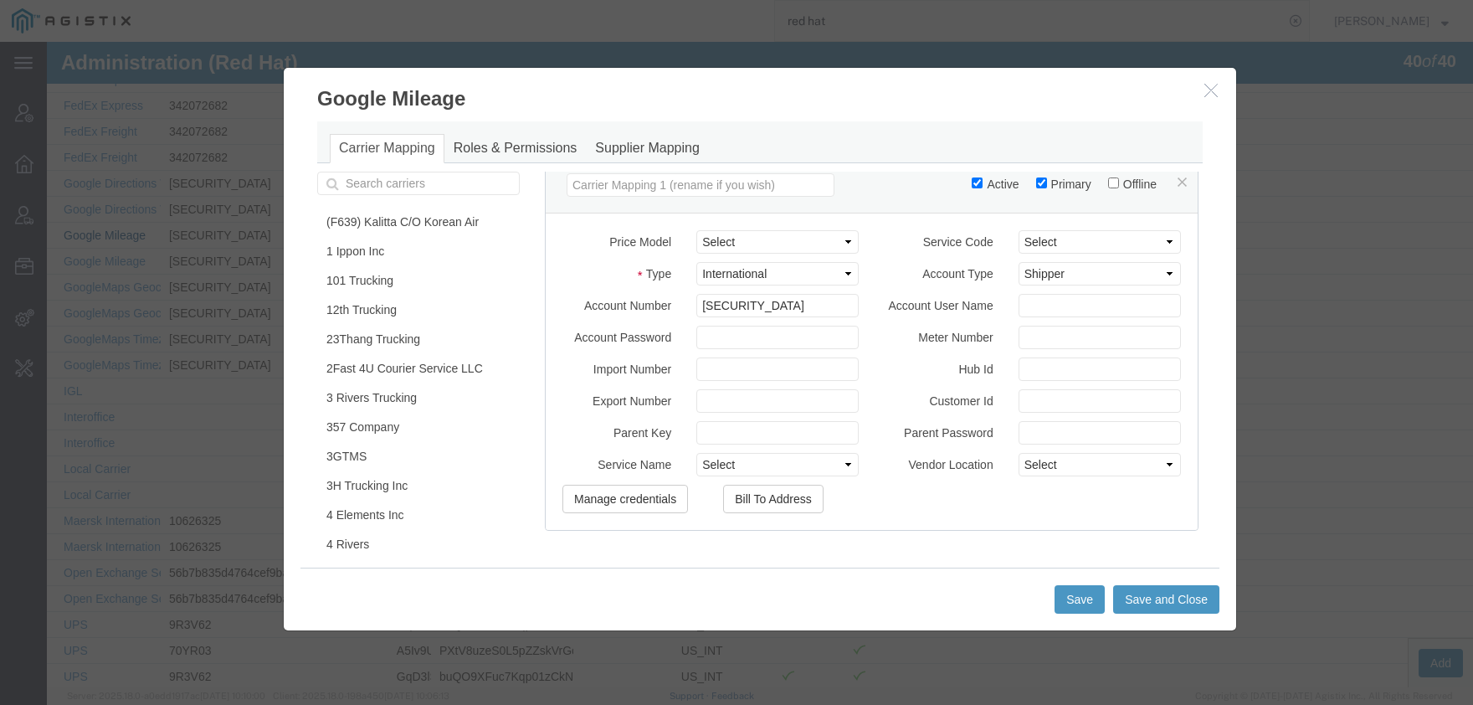
scroll to position [391, 0]
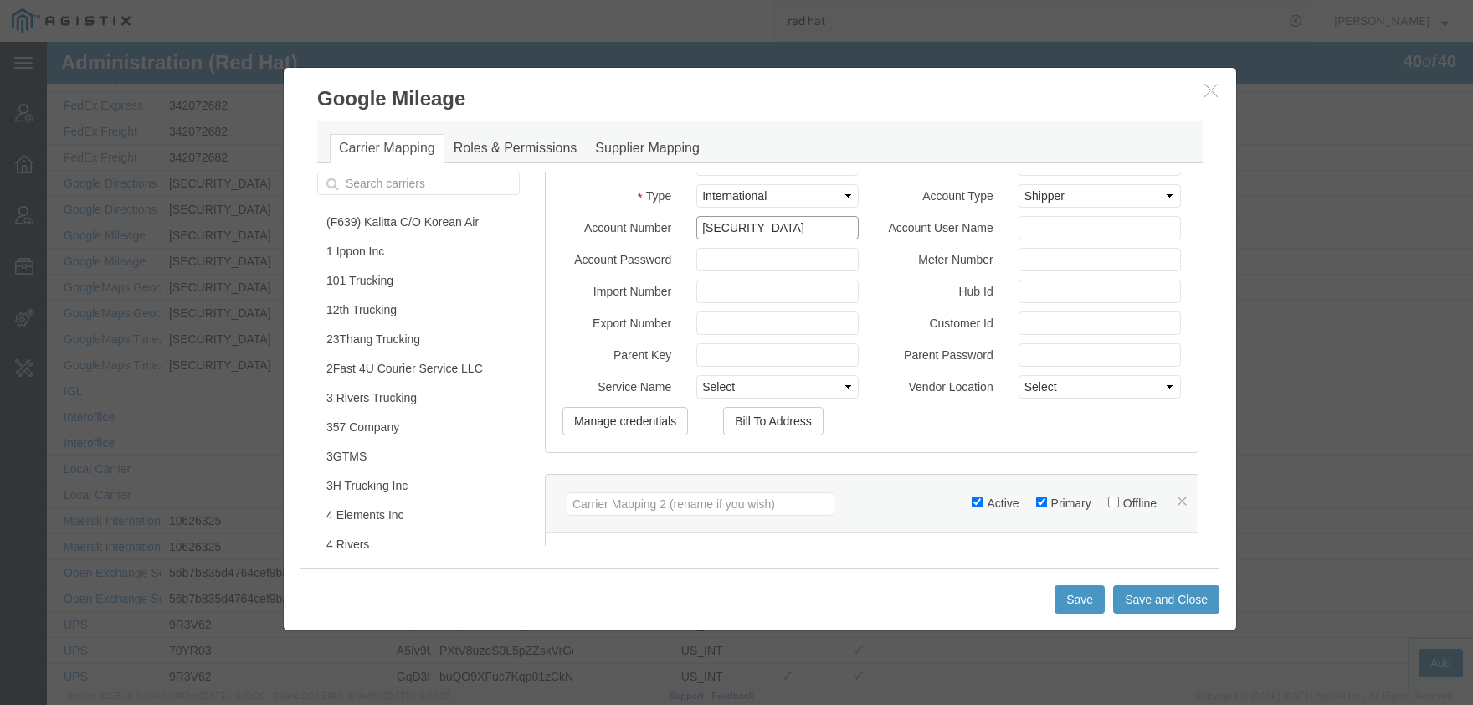
click at [744, 226] on input "[SECURITY_DATA]" at bounding box center [777, 227] width 162 height 23
click at [1217, 88] on icon "button" at bounding box center [1211, 90] width 13 height 14
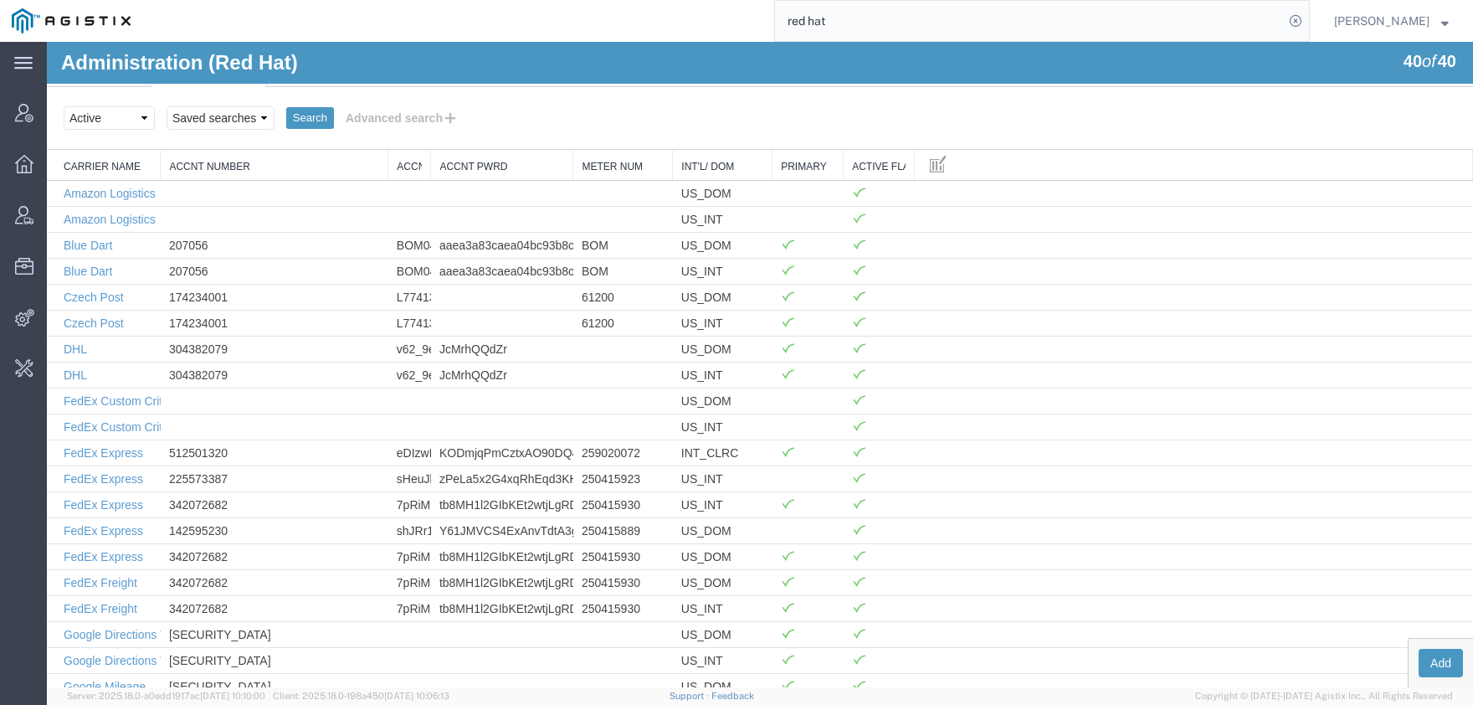
scroll to position [0, 0]
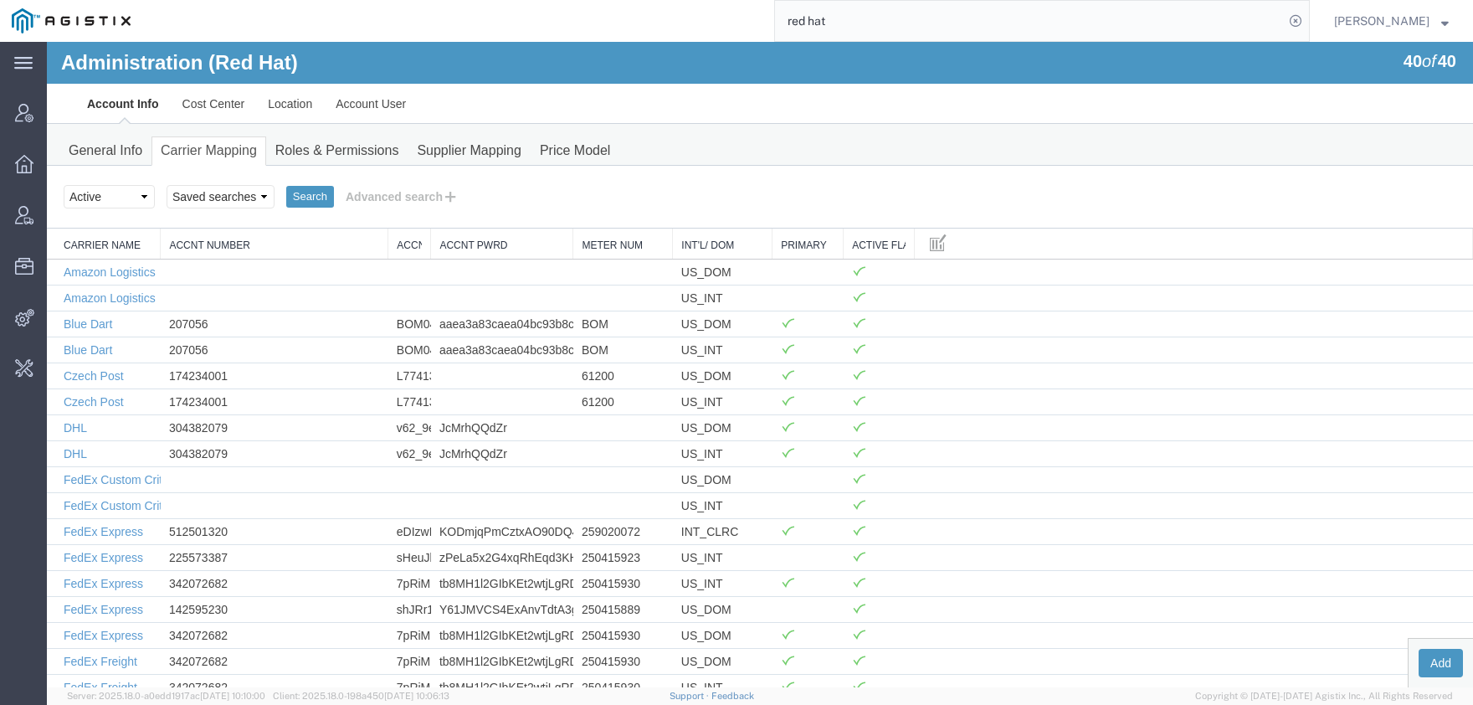
click at [157, 243] on th "Carrier Name" at bounding box center [104, 244] width 114 height 31
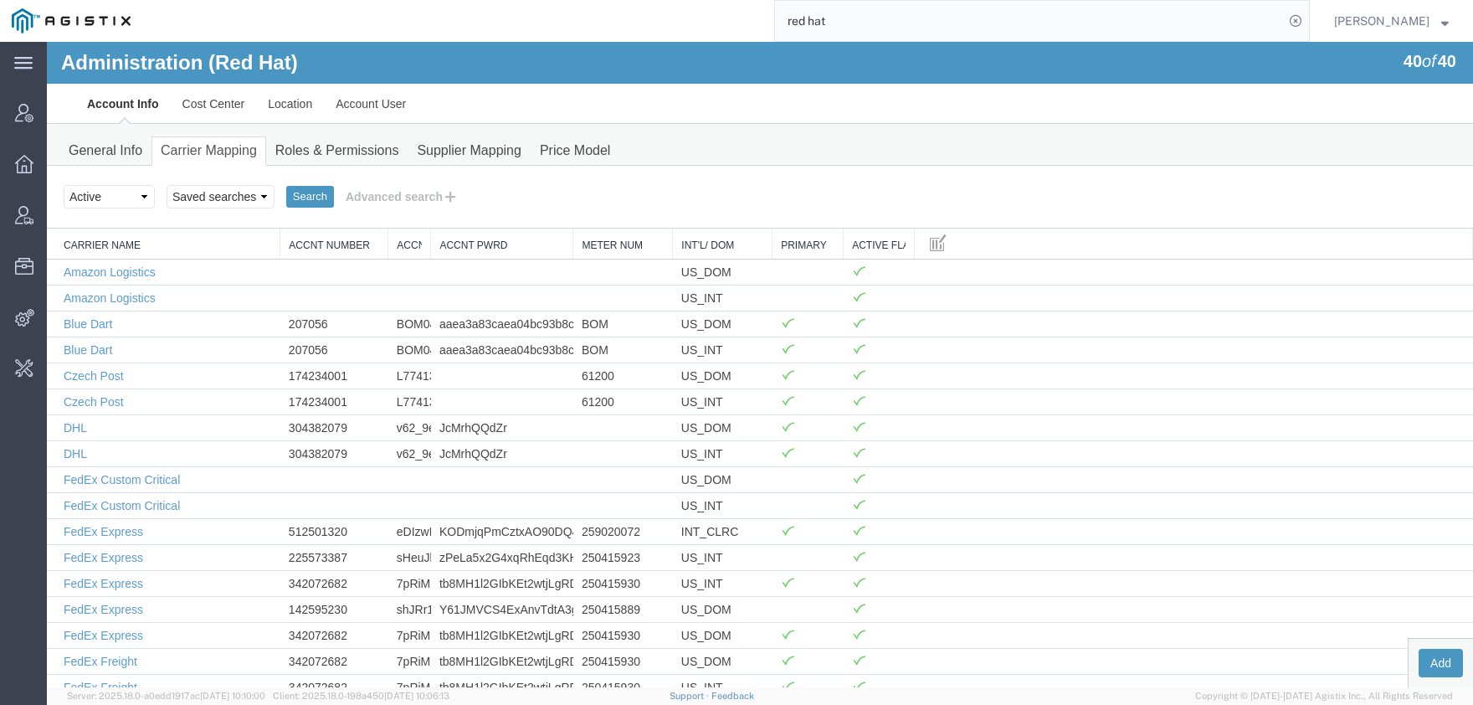
drag, startPoint x: 162, startPoint y: 244, endPoint x: 281, endPoint y: 245, distance: 119.7
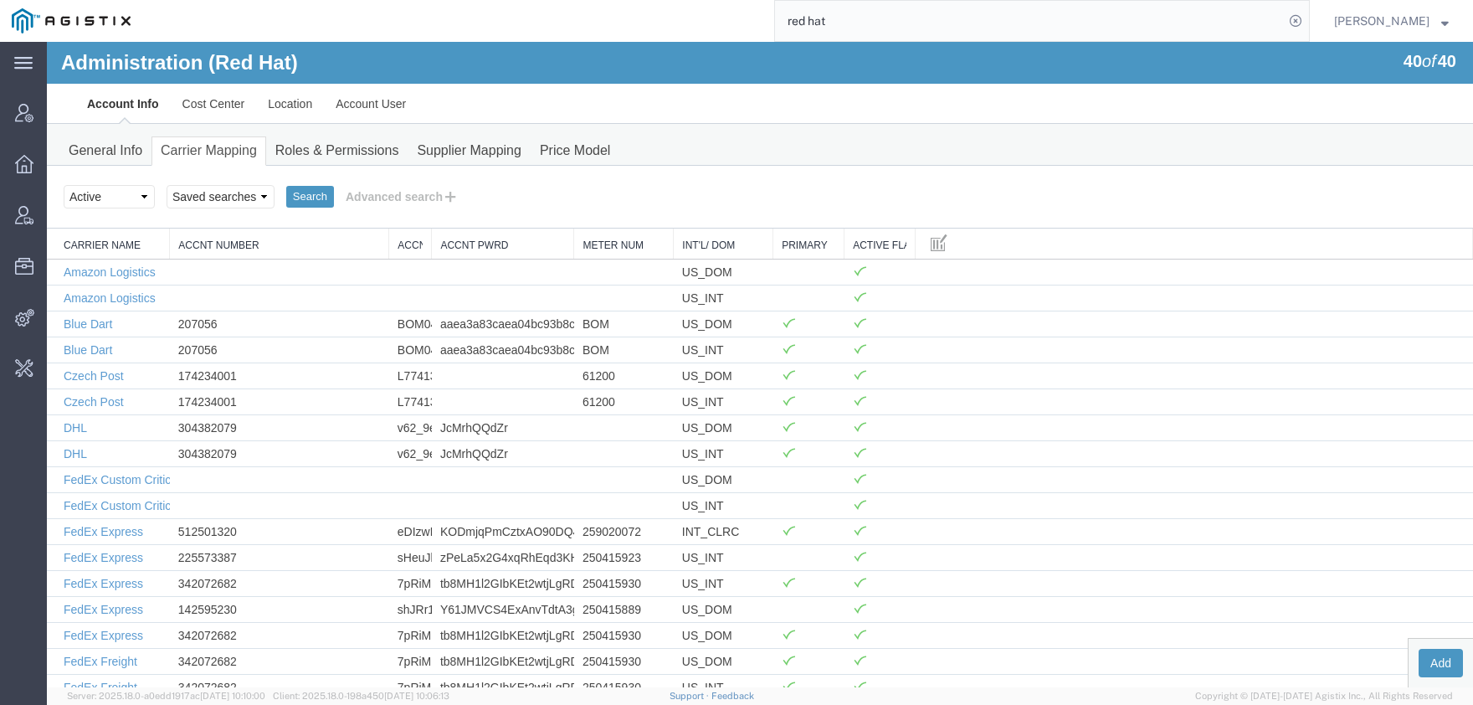
drag, startPoint x: 282, startPoint y: 239, endPoint x: 172, endPoint y: 235, distance: 110.6
drag, startPoint x: 392, startPoint y: 242, endPoint x: 580, endPoint y: 242, distance: 188.3
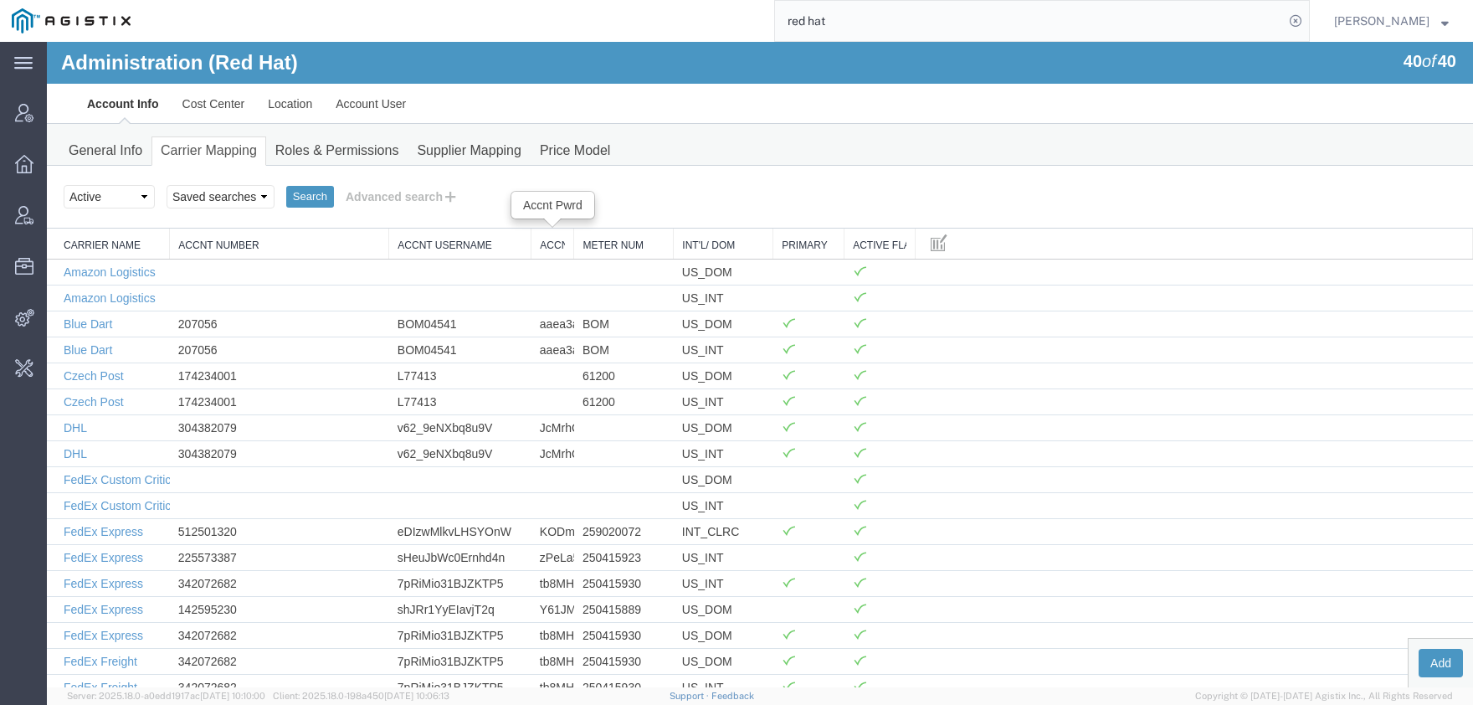
drag, startPoint x: 435, startPoint y: 243, endPoint x: 599, endPoint y: 243, distance: 163.2
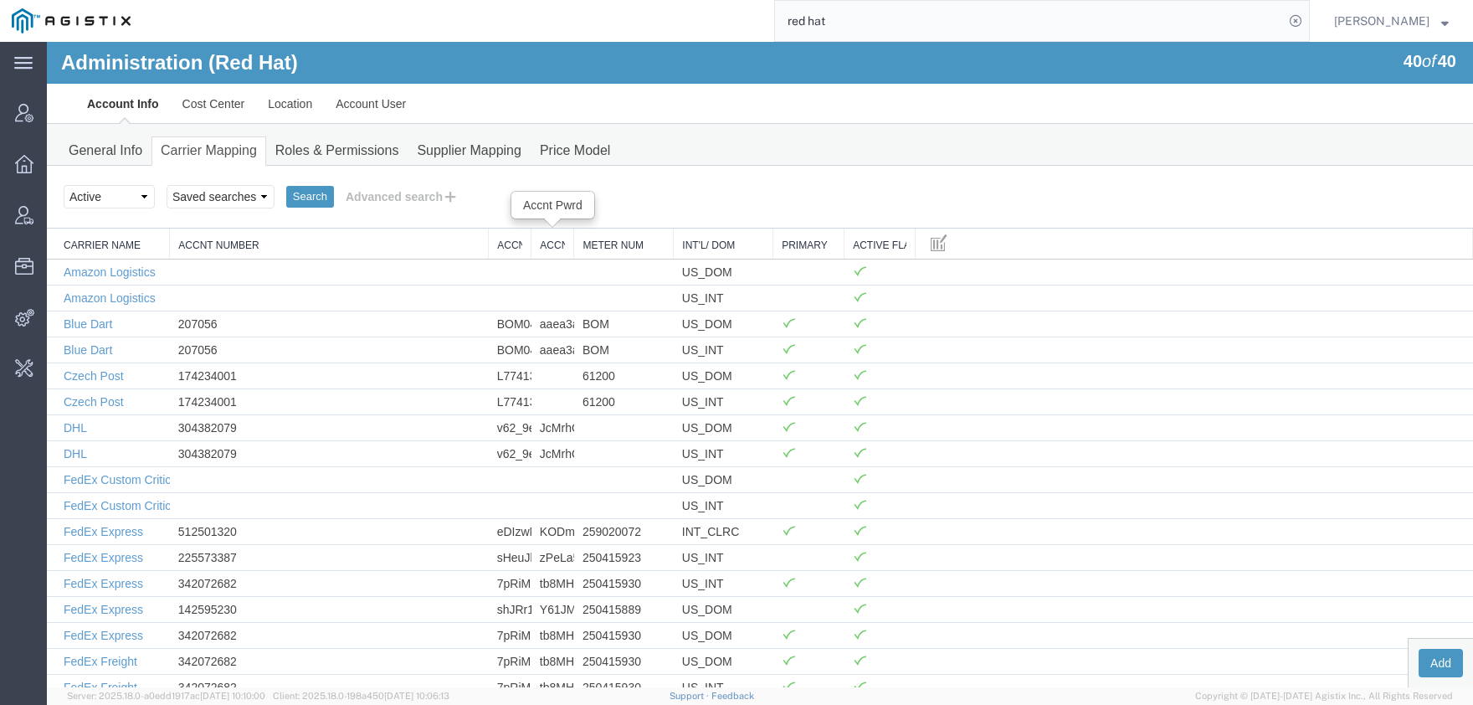
drag, startPoint x: 390, startPoint y: 240, endPoint x: 542, endPoint y: 240, distance: 151.5
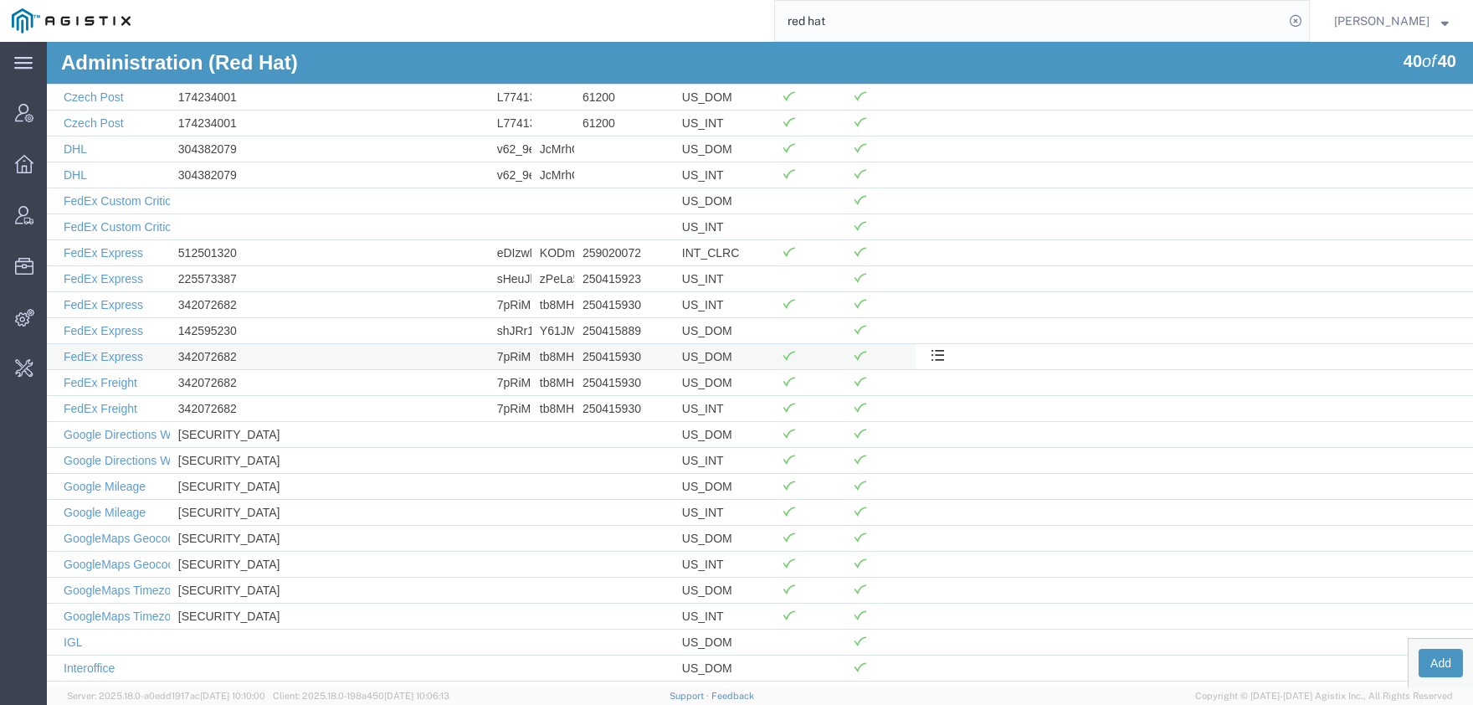
scroll to position [368, 0]
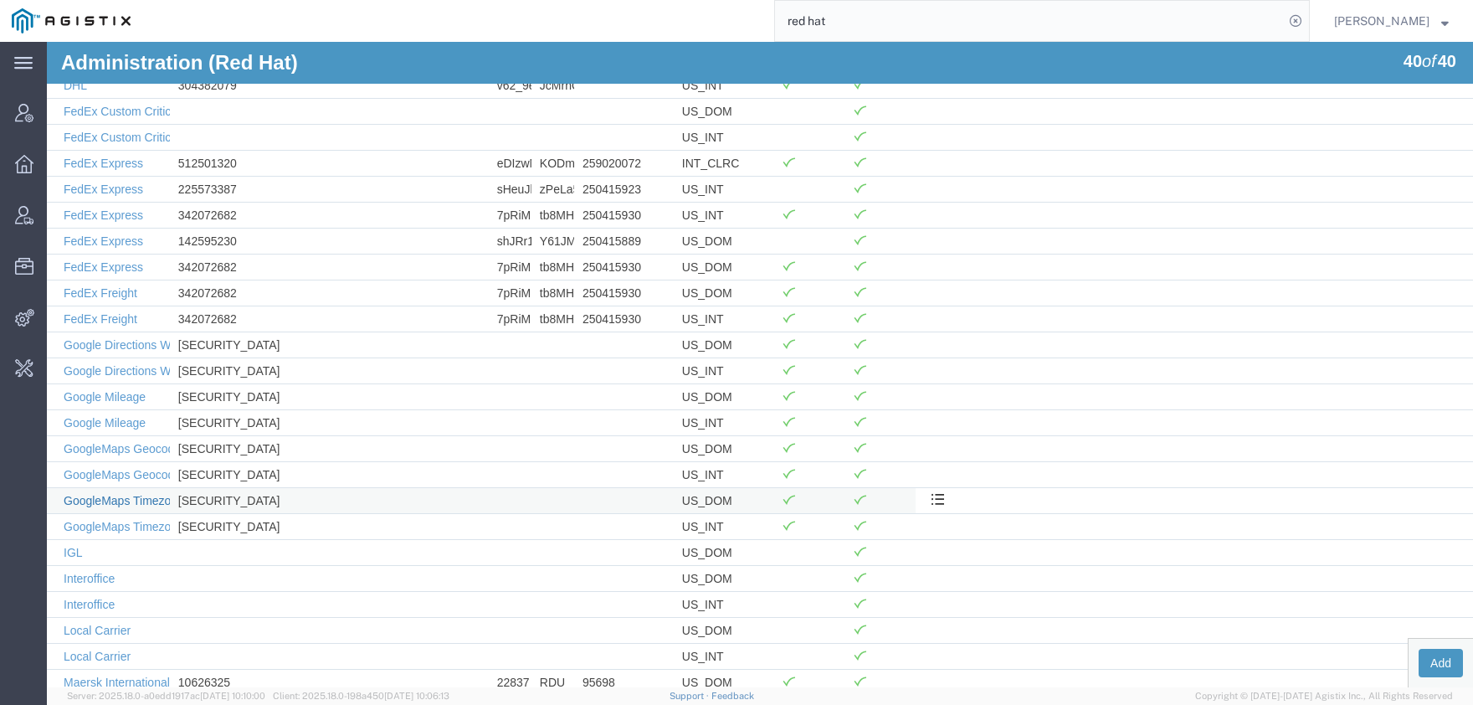
click at [154, 501] on link "GoogleMaps Timezone" at bounding box center [124, 500] width 121 height 13
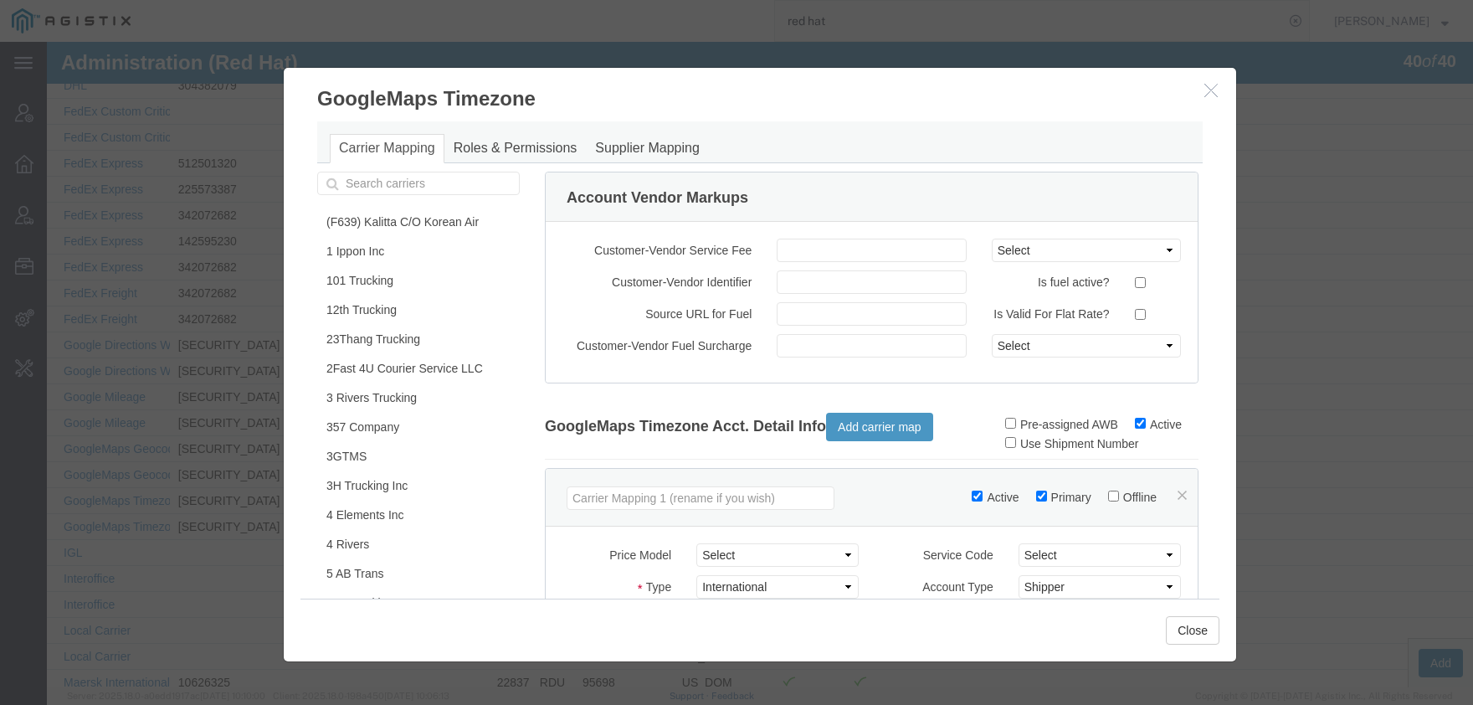
scroll to position [391, 0]
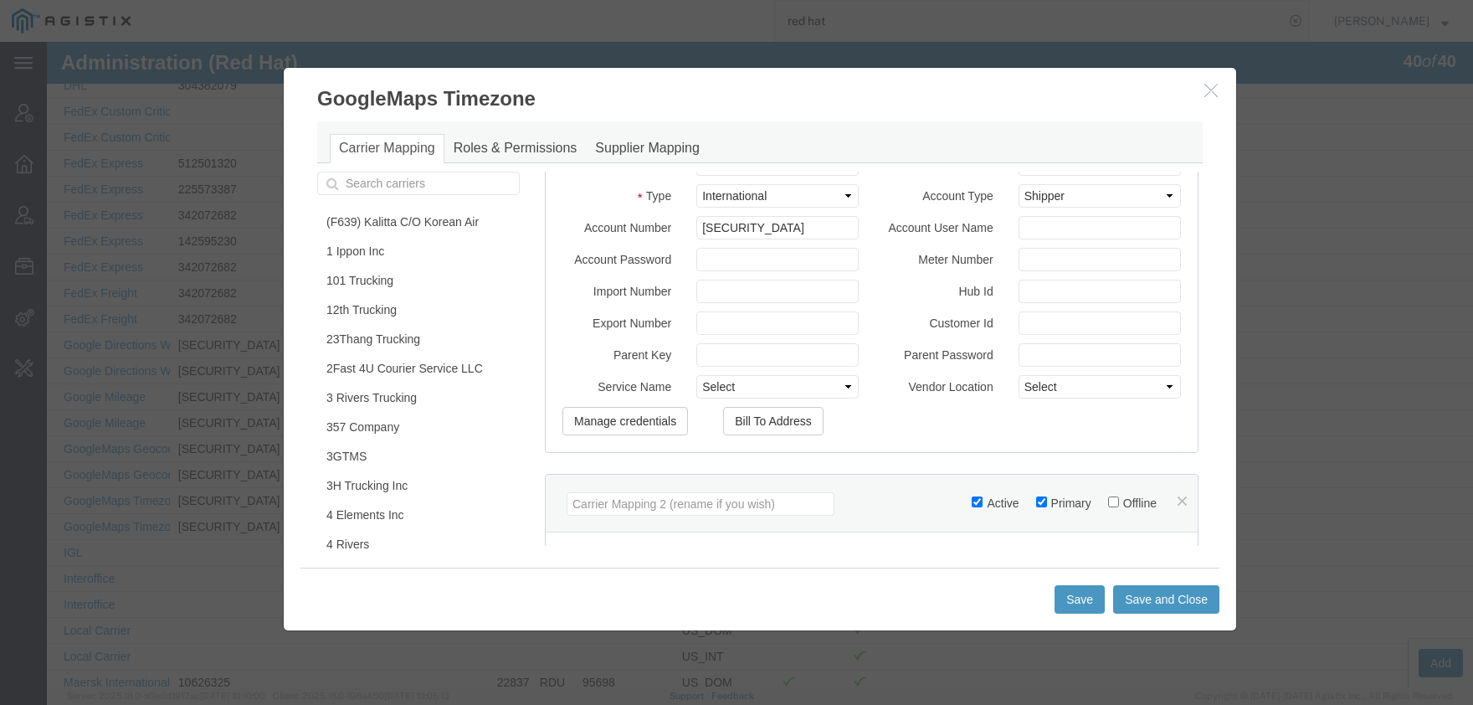
click at [1220, 90] on button "button" at bounding box center [1213, 90] width 21 height 21
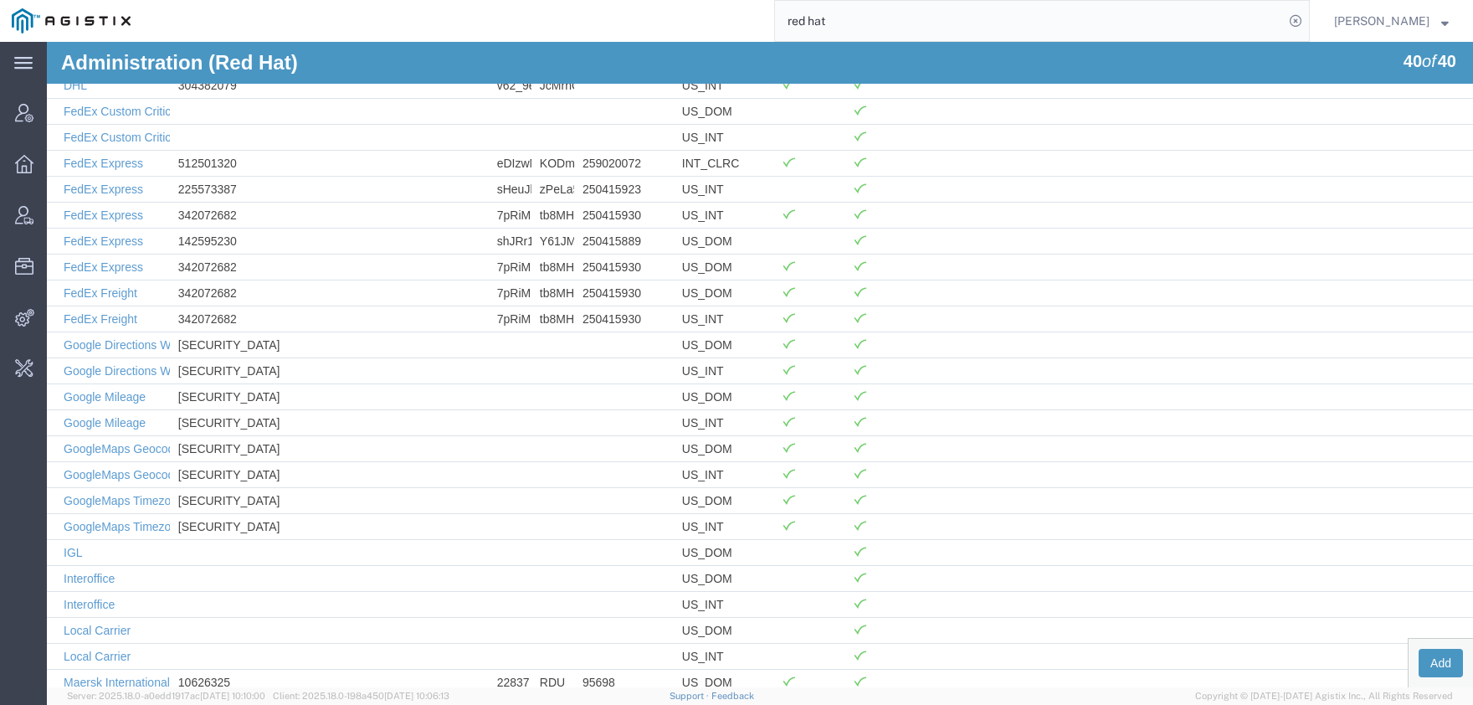
drag, startPoint x: 863, startPoint y: 8, endPoint x: 717, endPoint y: 18, distance: 146.0
click at [775, 18] on input "red hat" at bounding box center [1029, 21] width 509 height 40
type input "acm"
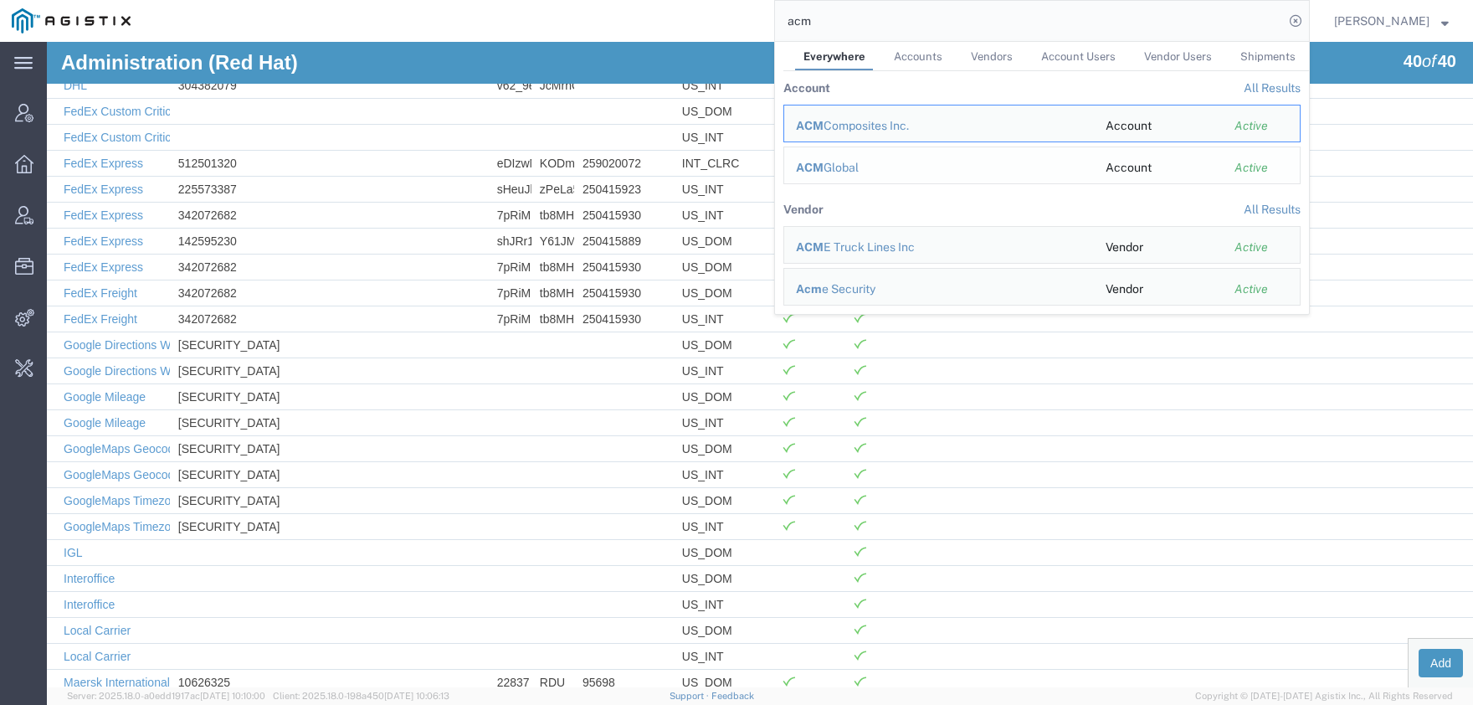
click at [857, 165] on div "ACM Global" at bounding box center [939, 168] width 286 height 18
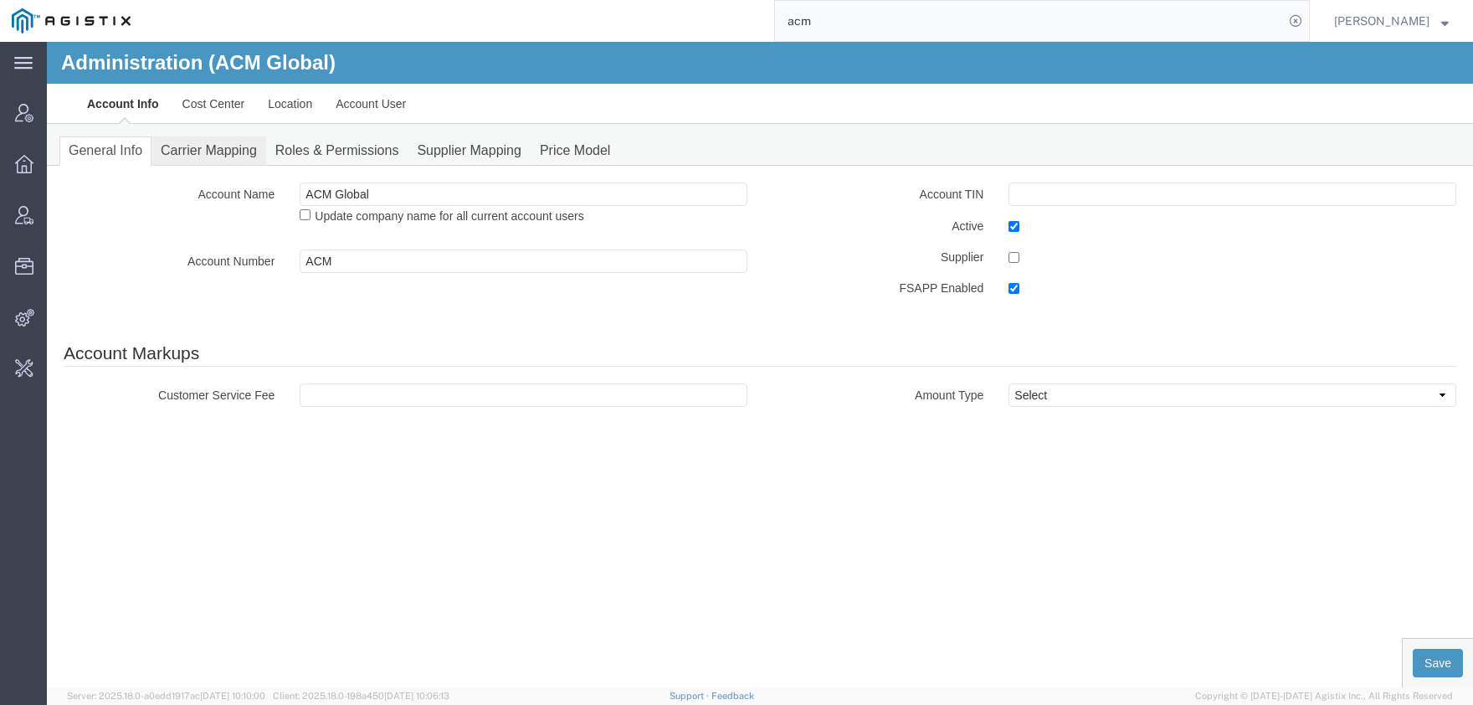
click at [219, 147] on link "Carrier Mapping" at bounding box center [209, 150] width 115 height 29
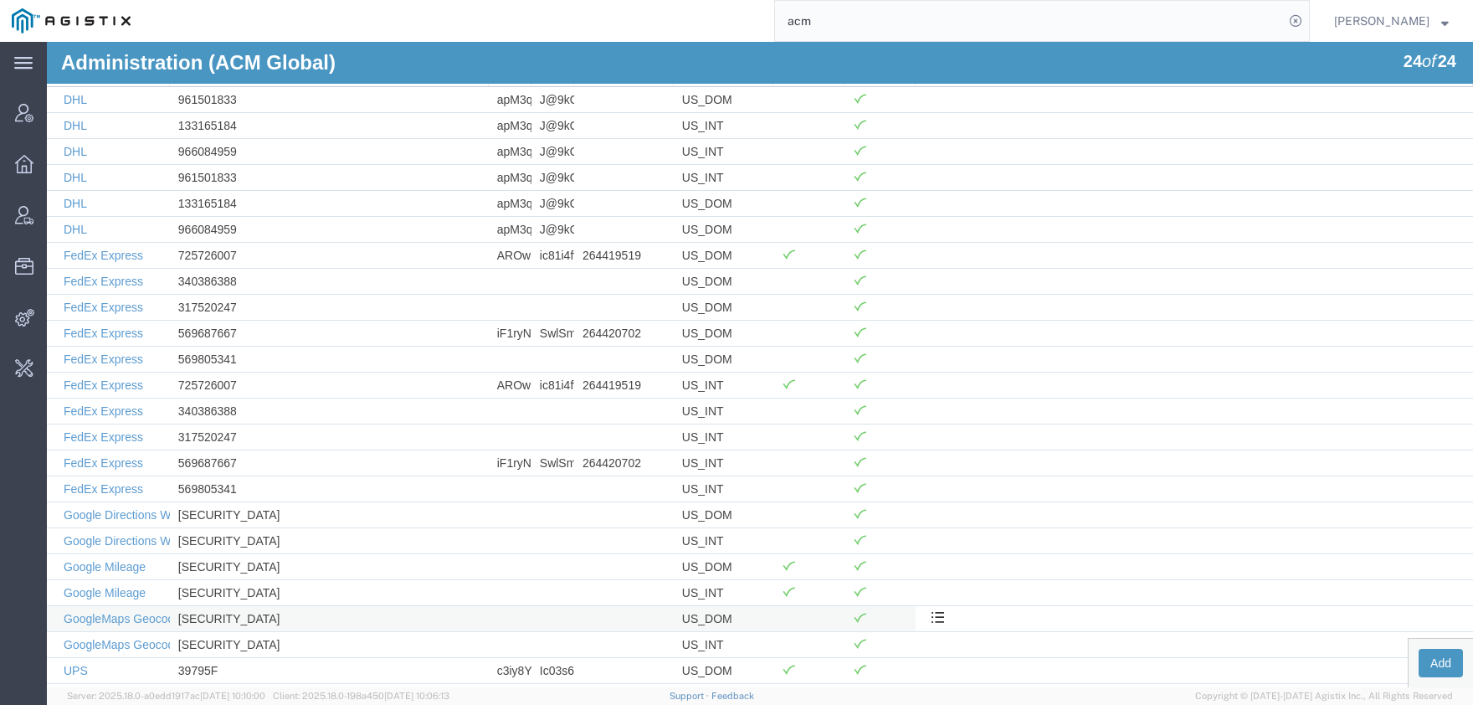
scroll to position [184, 0]
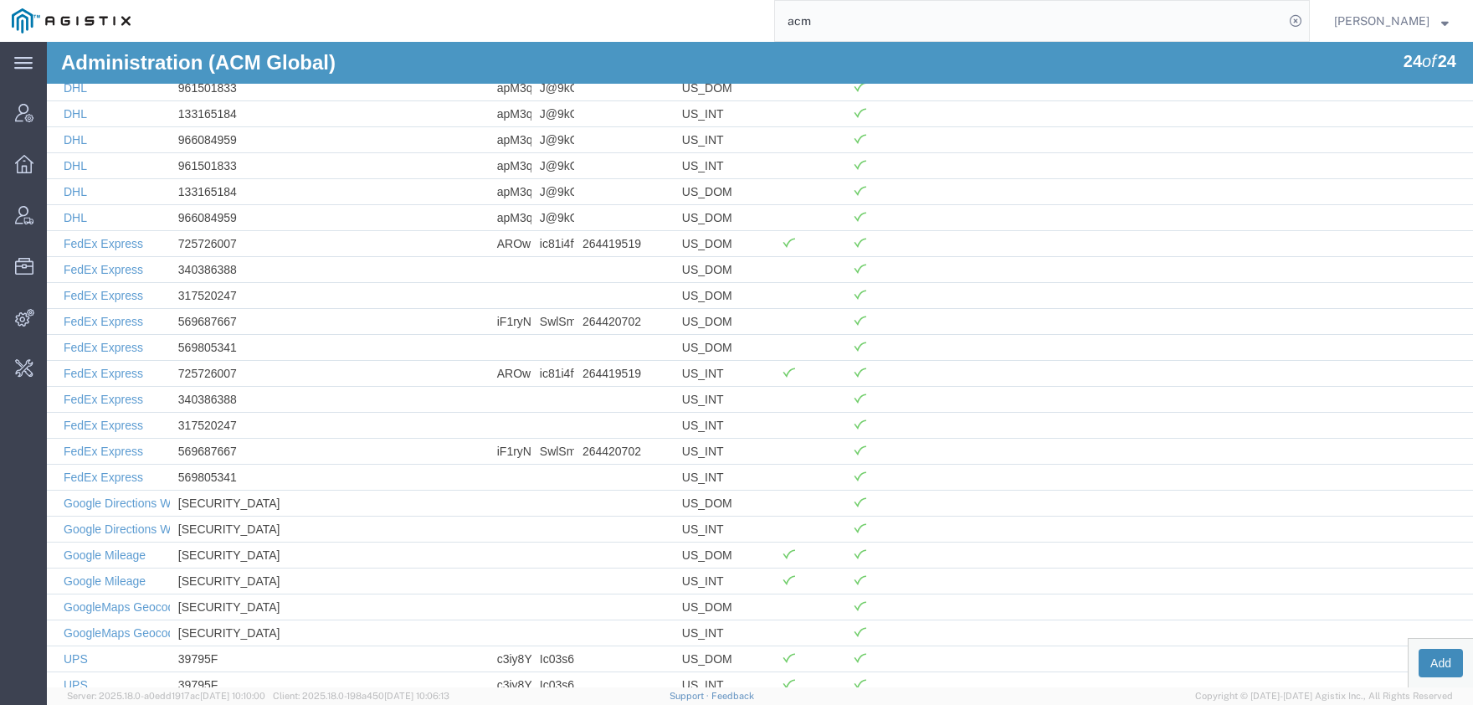
click at [1439, 663] on button "Add" at bounding box center [1441, 663] width 44 height 28
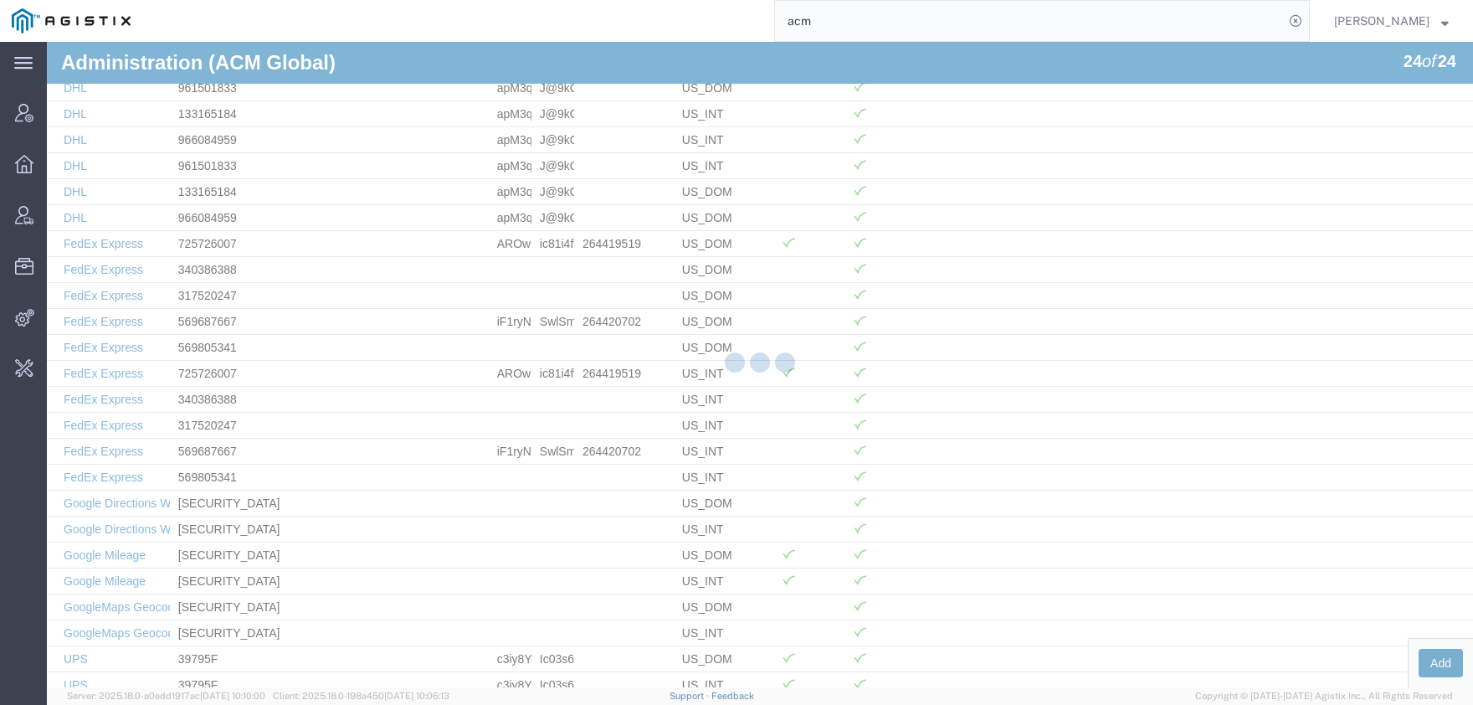
scroll to position [0, 0]
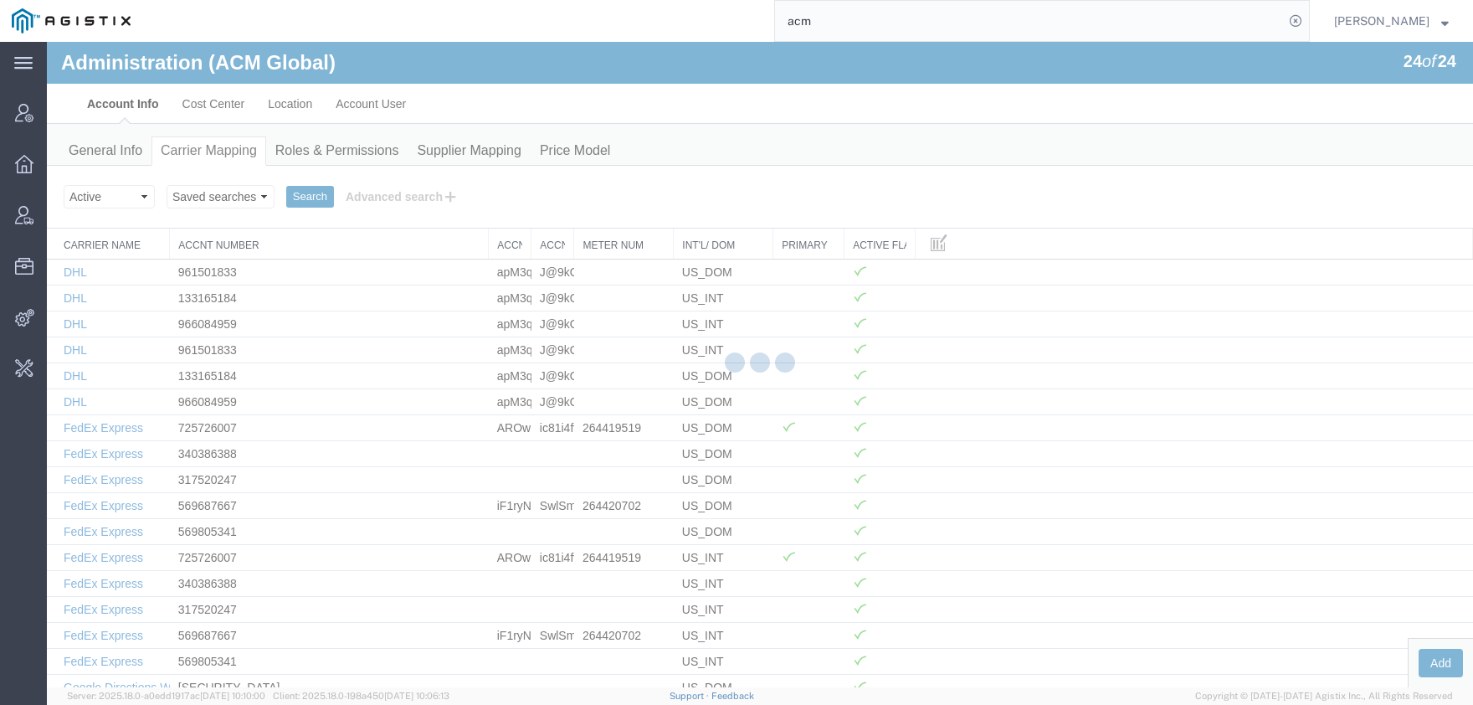
click at [1436, 662] on div at bounding box center [760, 364] width 1426 height 645
click at [1432, 663] on button "Add" at bounding box center [1441, 663] width 44 height 28
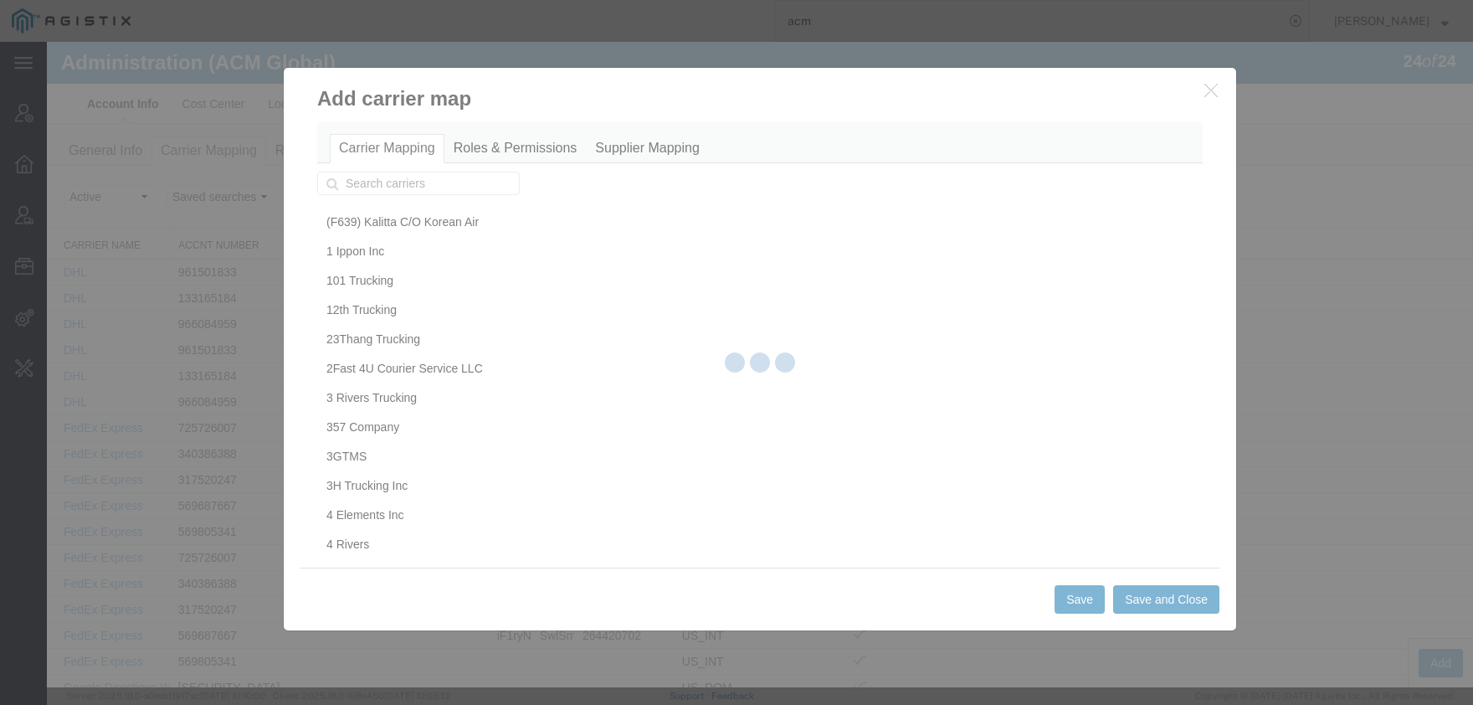
click at [375, 189] on div at bounding box center [760, 364] width 1426 height 645
click at [375, 188] on div at bounding box center [760, 364] width 1426 height 645
click at [405, 185] on div at bounding box center [760, 364] width 1426 height 645
click at [401, 183] on div at bounding box center [760, 364] width 1426 height 645
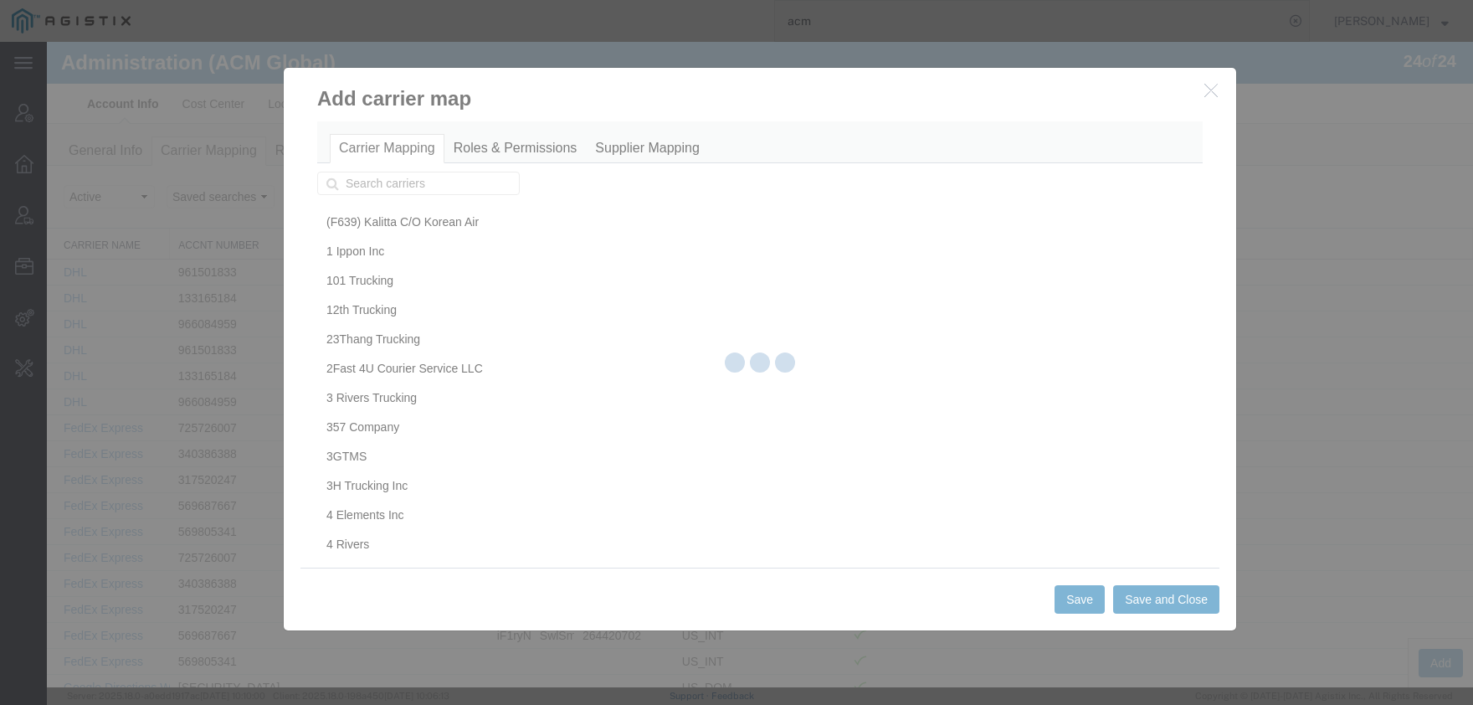
click at [401, 183] on div at bounding box center [760, 364] width 1426 height 645
click at [403, 181] on input "text" at bounding box center [418, 183] width 203 height 23
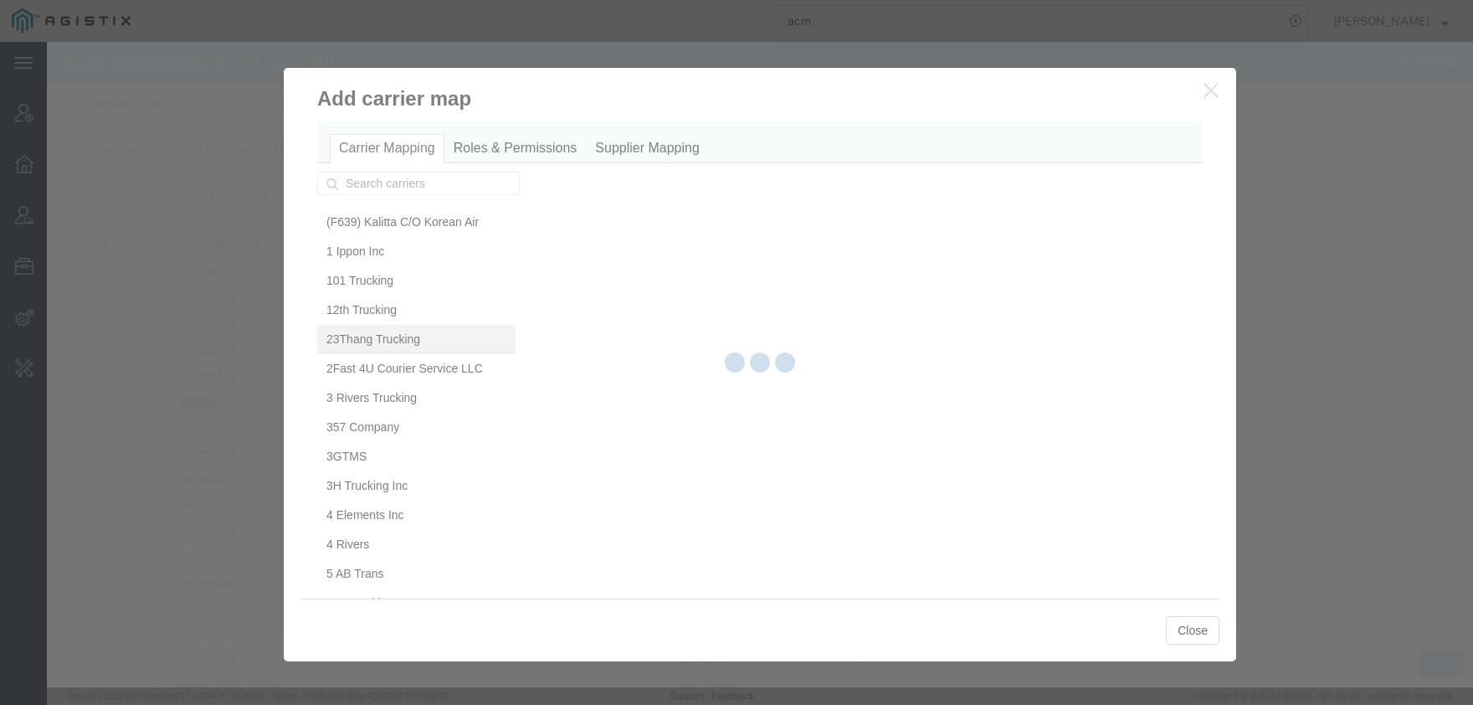
click at [383, 325] on link "23Thang Trucking" at bounding box center [416, 339] width 198 height 28
click at [47, 42] on div at bounding box center [47, 42] width 0 height 0
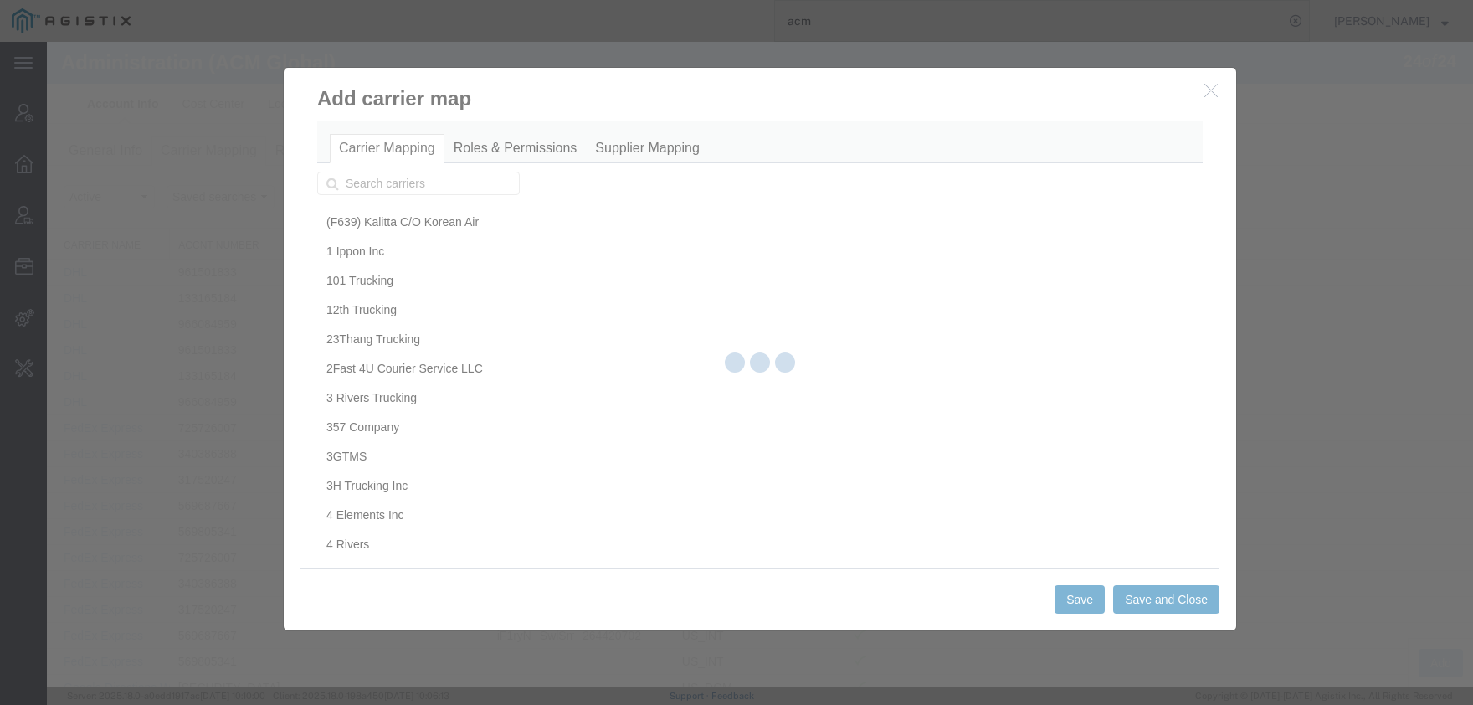
click at [409, 183] on div at bounding box center [760, 364] width 1426 height 645
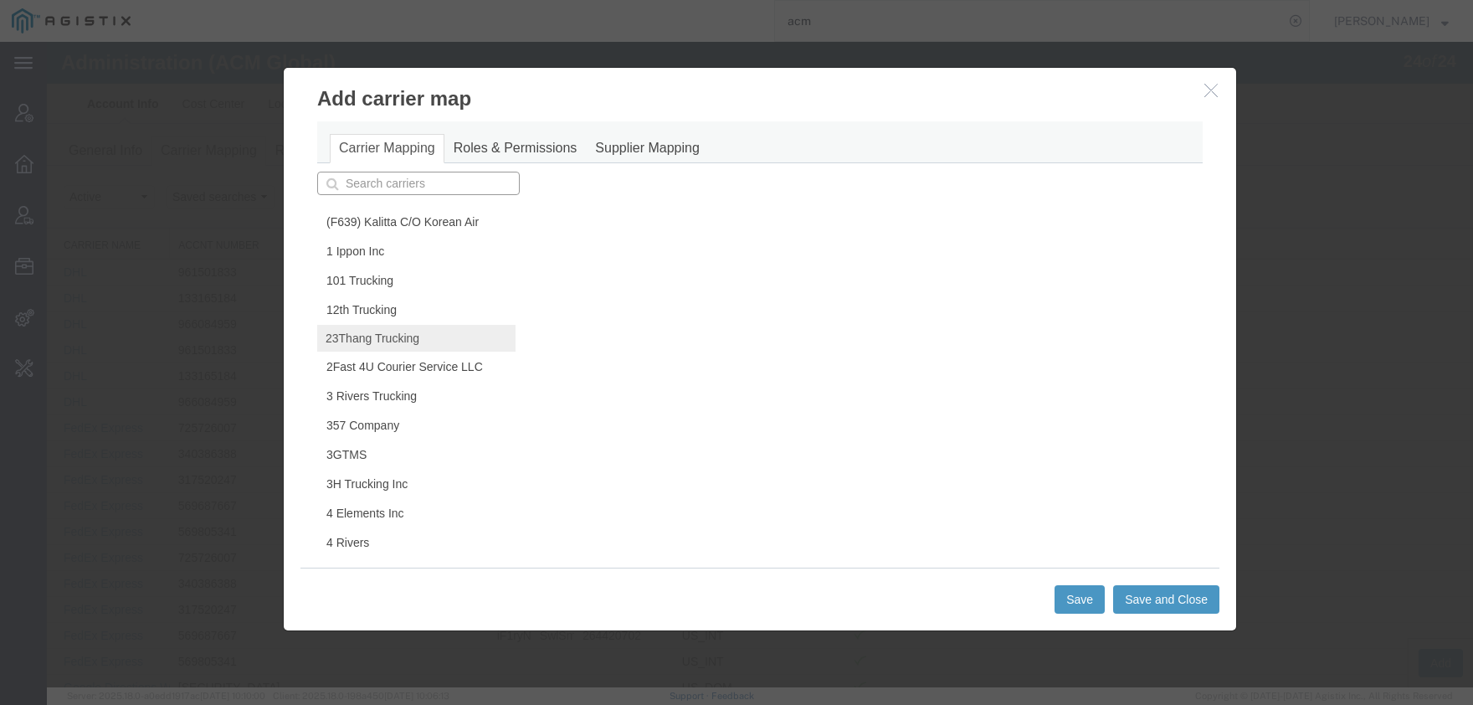
click at [402, 185] on input "text" at bounding box center [418, 183] width 203 height 23
click at [441, 213] on p "GoogleMaps Timezone" at bounding box center [418, 209] width 181 height 13
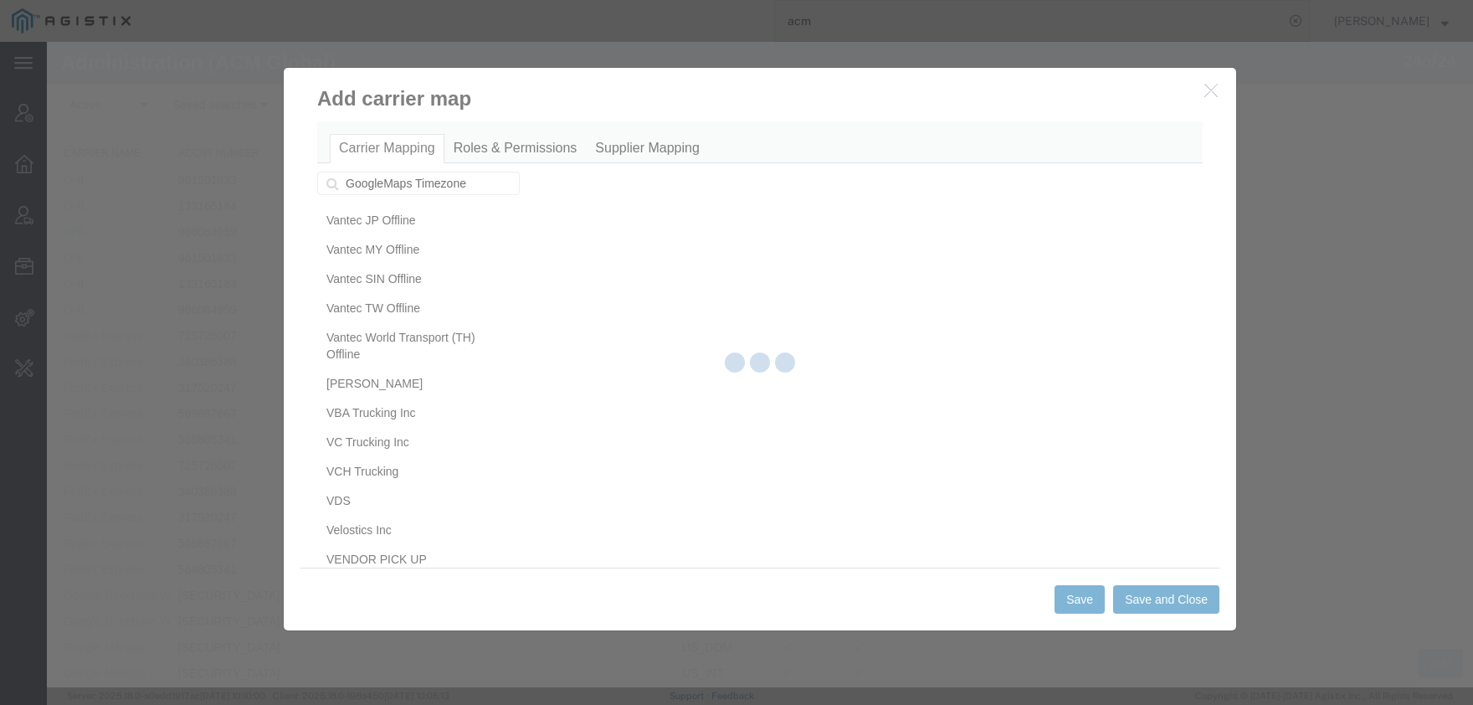
scroll to position [120230, 0]
click at [486, 180] on div at bounding box center [760, 364] width 1426 height 645
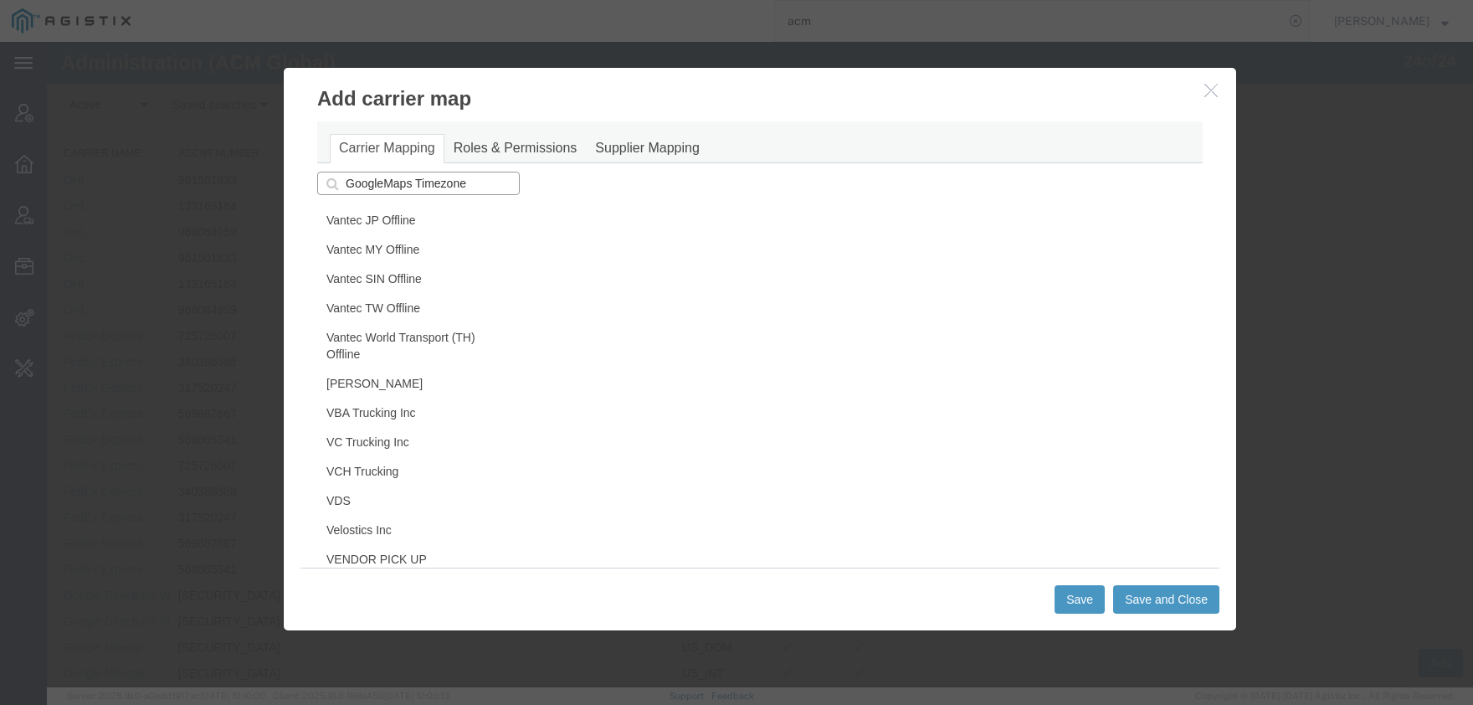
click at [486, 180] on input "GoogleMaps Timezone" at bounding box center [418, 183] width 203 height 23
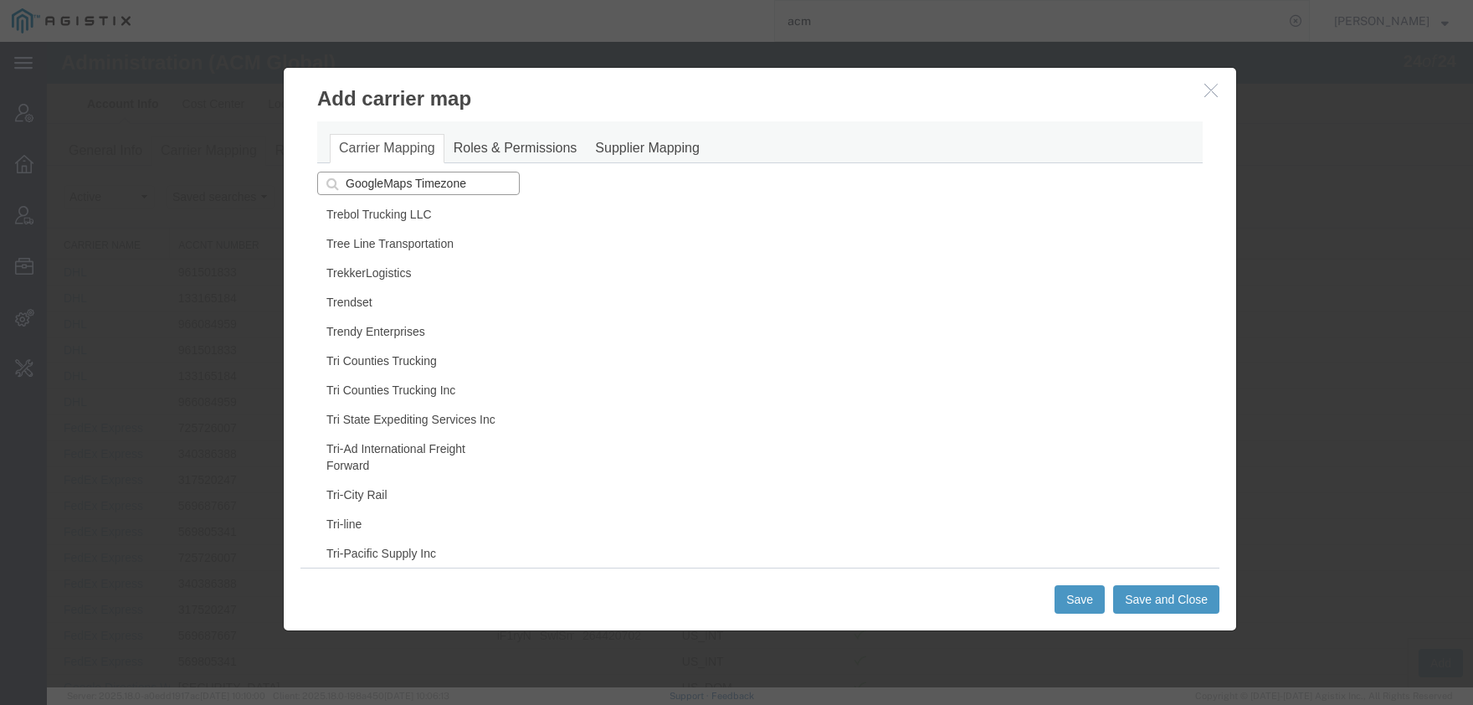
scroll to position [115221, 0]
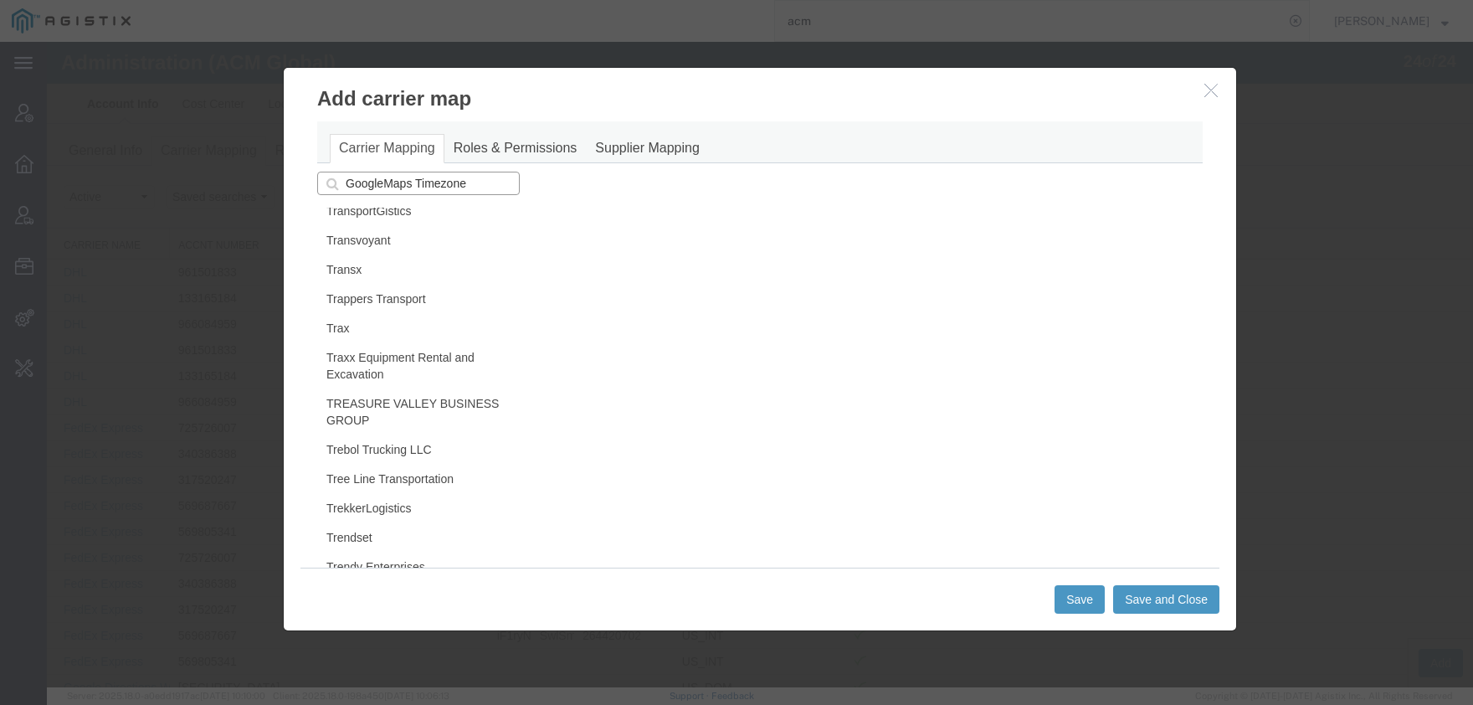
drag, startPoint x: 378, startPoint y: 188, endPoint x: 411, endPoint y: 189, distance: 33.5
click at [411, 189] on input "GoogleMaps Timezone" at bounding box center [418, 183] width 203 height 23
type input "GoogleMaps"
type input "GoogleMaps Geocode"
click at [410, 236] on p "GoogleMaps Timezone" at bounding box center [418, 232] width 181 height 13
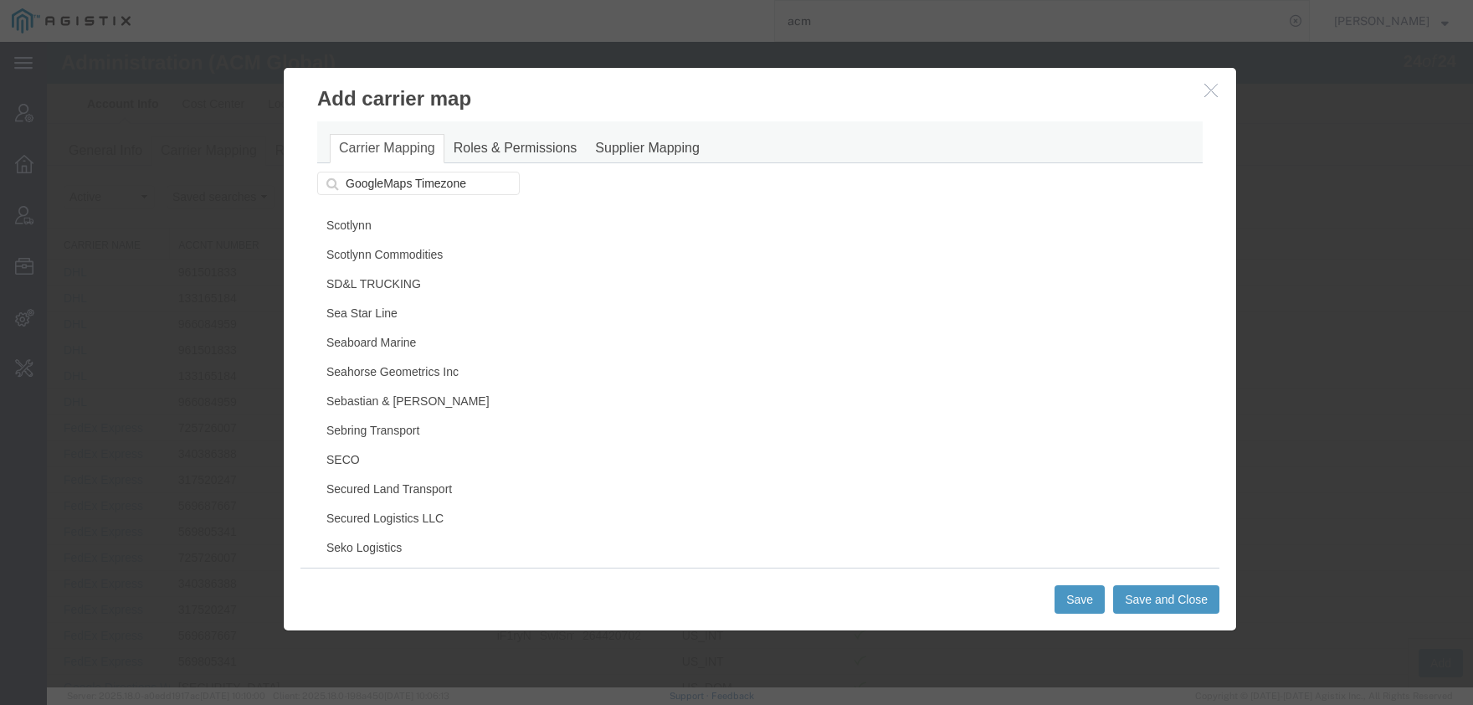
scroll to position [96202, 0]
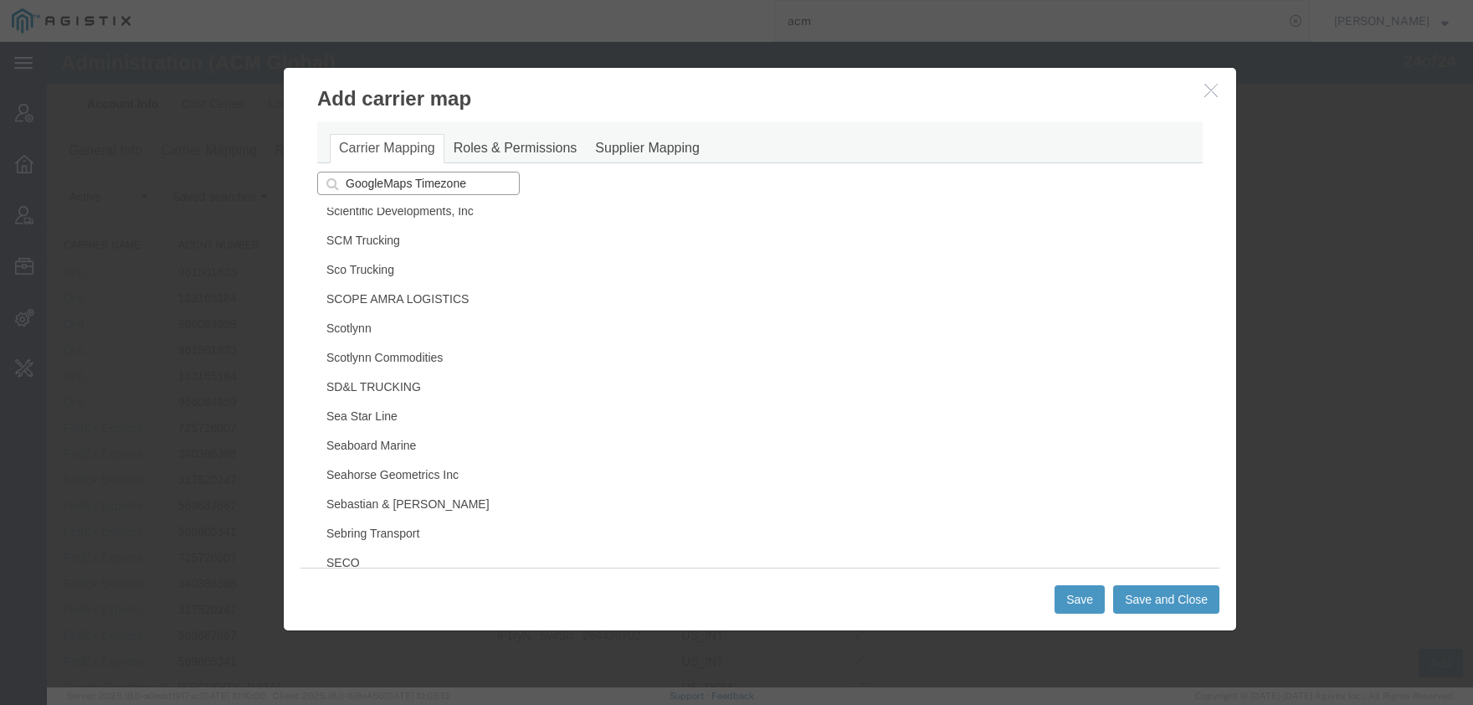
drag, startPoint x: 414, startPoint y: 183, endPoint x: 743, endPoint y: 210, distance: 329.2
click at [520, 195] on input "GoogleMaps Timezone" at bounding box center [418, 183] width 203 height 23
type input "GoogleMaps"
type input "GoogleMaps Geocode"
type input "GoogleMaps"
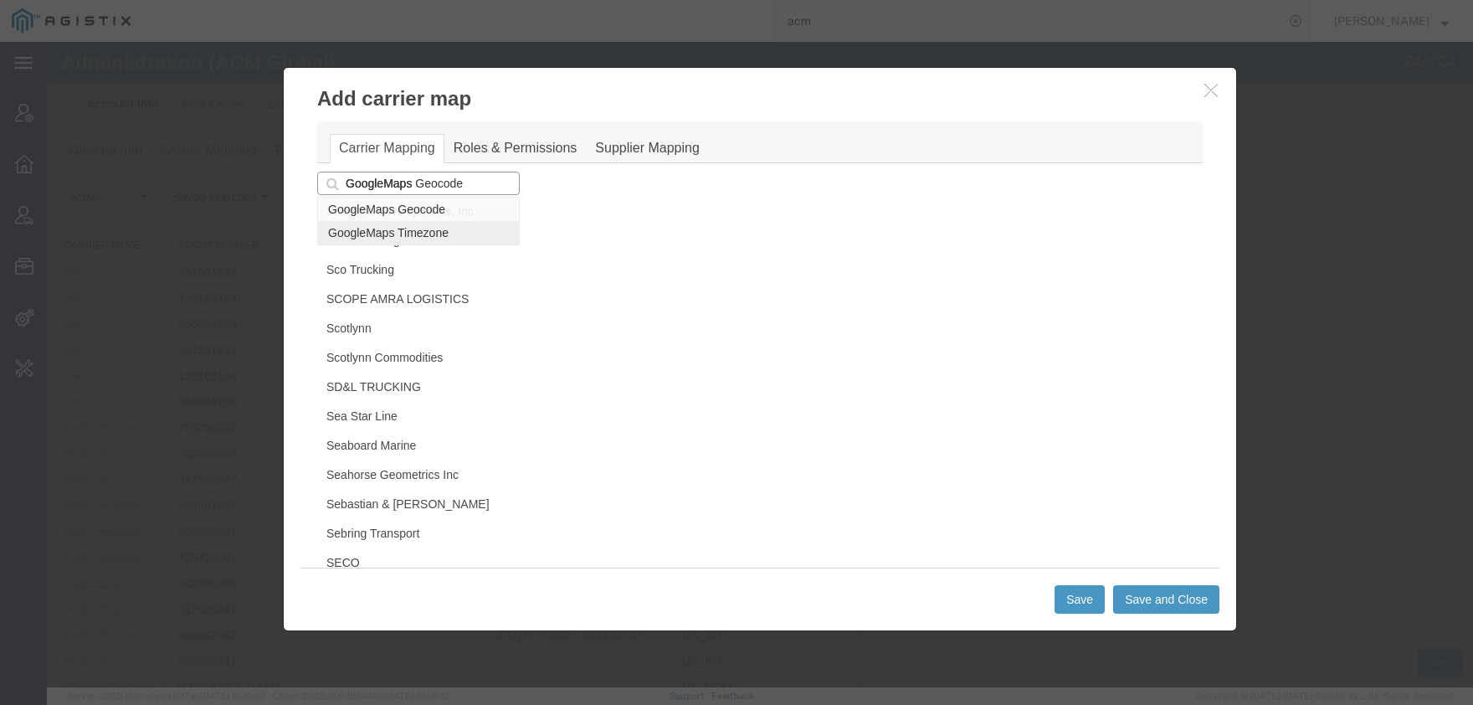
click at [438, 235] on p "GoogleMaps Timezone" at bounding box center [418, 232] width 181 height 13
type input "GoogleMaps Timezone"
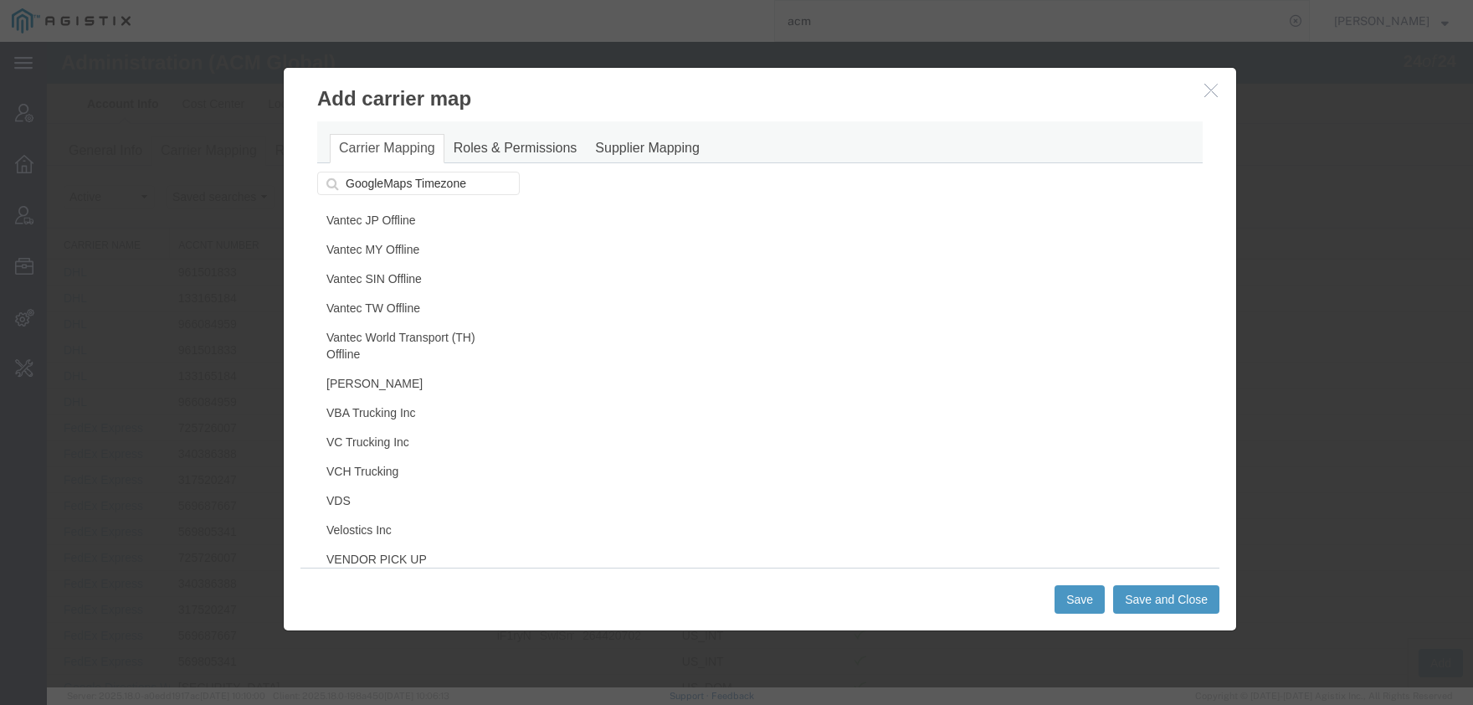
click at [1205, 85] on icon "button" at bounding box center [1211, 90] width 13 height 14
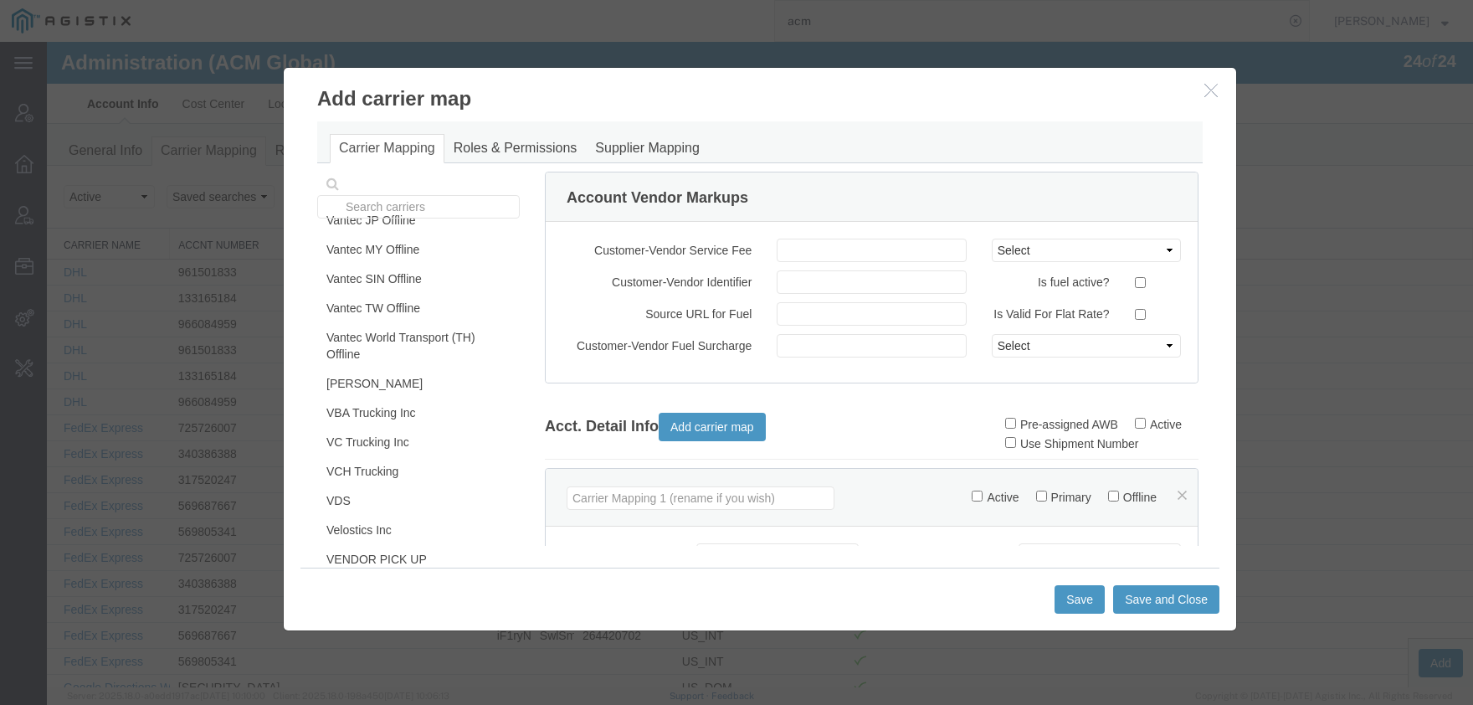
drag, startPoint x: 1210, startPoint y: 89, endPoint x: 1431, endPoint y: 42, distance: 225.1
click at [1210, 89] on icon "button" at bounding box center [1211, 90] width 13 height 14
